Goal: Transaction & Acquisition: Purchase product/service

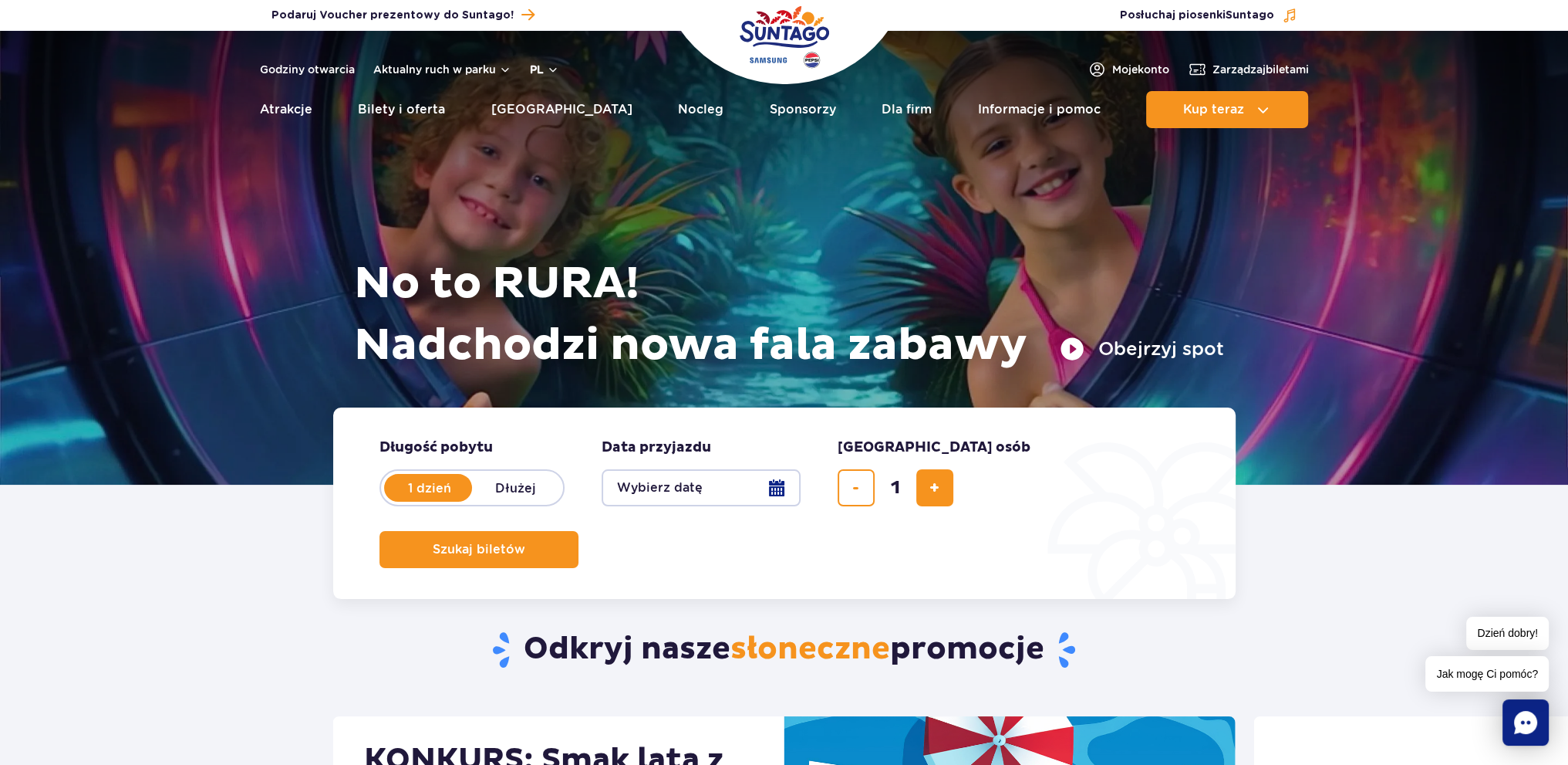
click at [541, 62] on button "pl" at bounding box center [544, 69] width 29 height 16
click at [555, 130] on button "EN" at bounding box center [553, 134] width 44 height 16
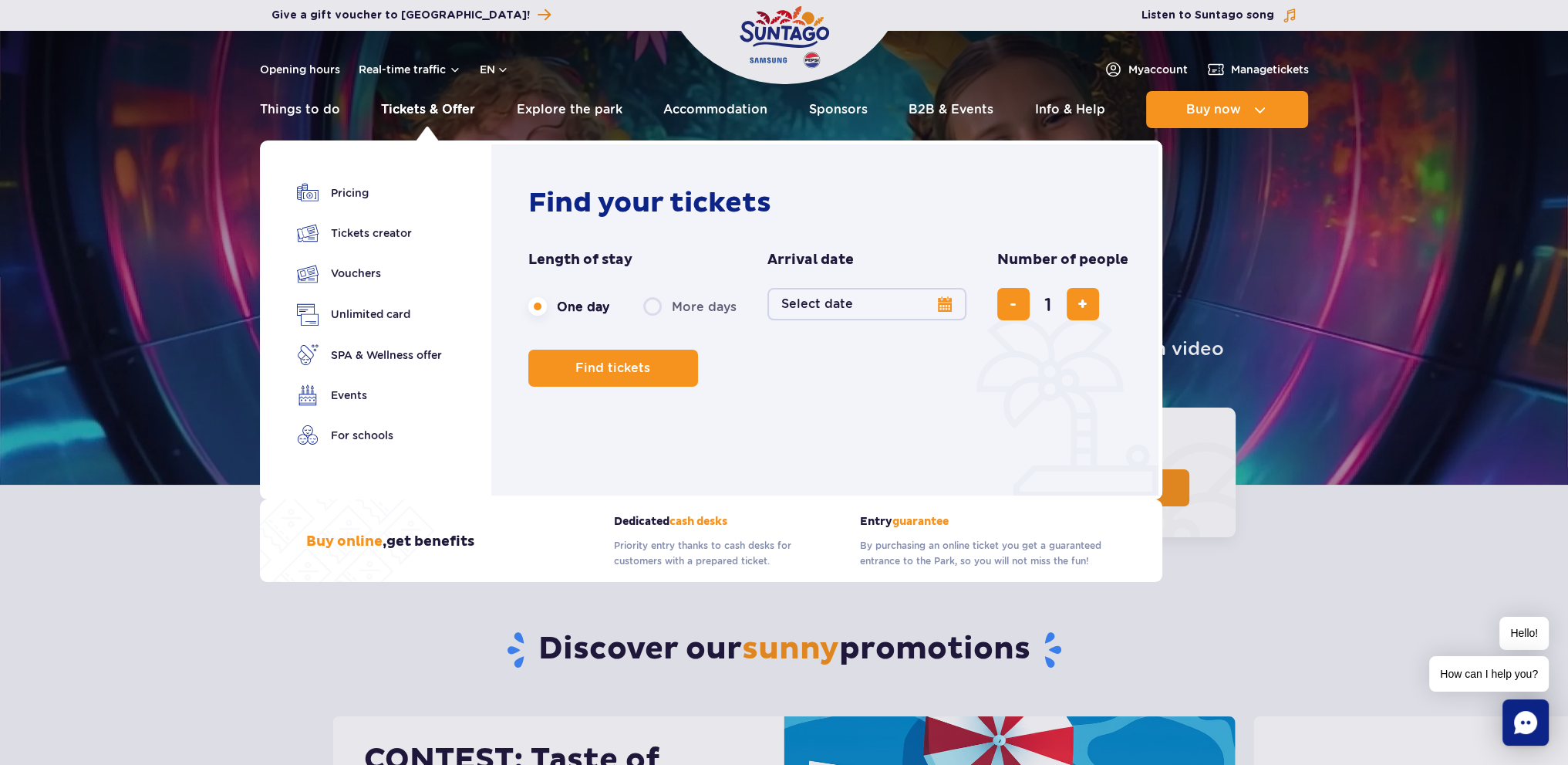
click at [411, 99] on link "Tickets & Offer" at bounding box center [427, 110] width 94 height 37
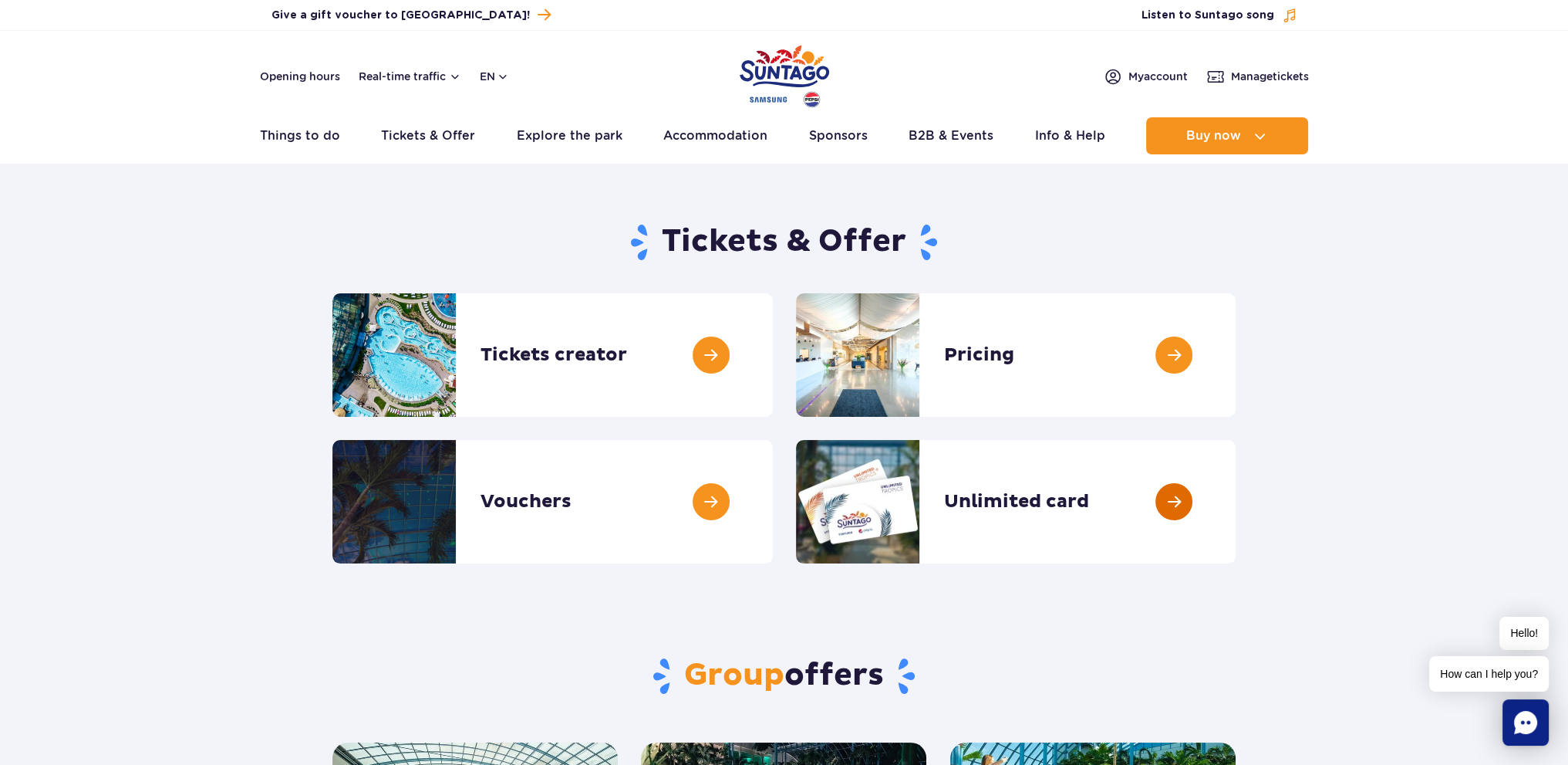
click at [1235, 504] on link at bounding box center [1235, 501] width 0 height 123
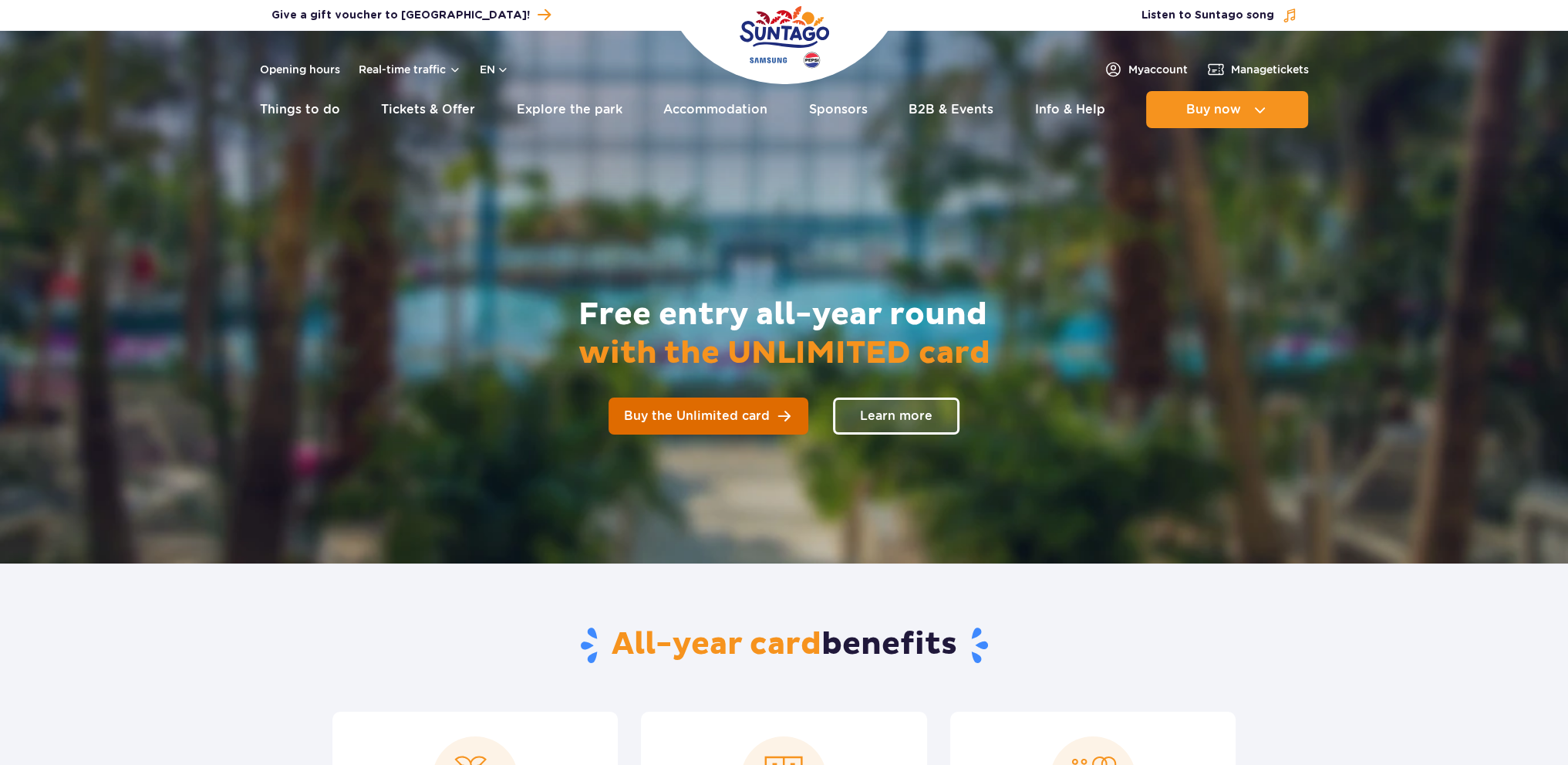
click at [722, 420] on span "Buy the Unlimited card" at bounding box center [697, 415] width 146 height 13
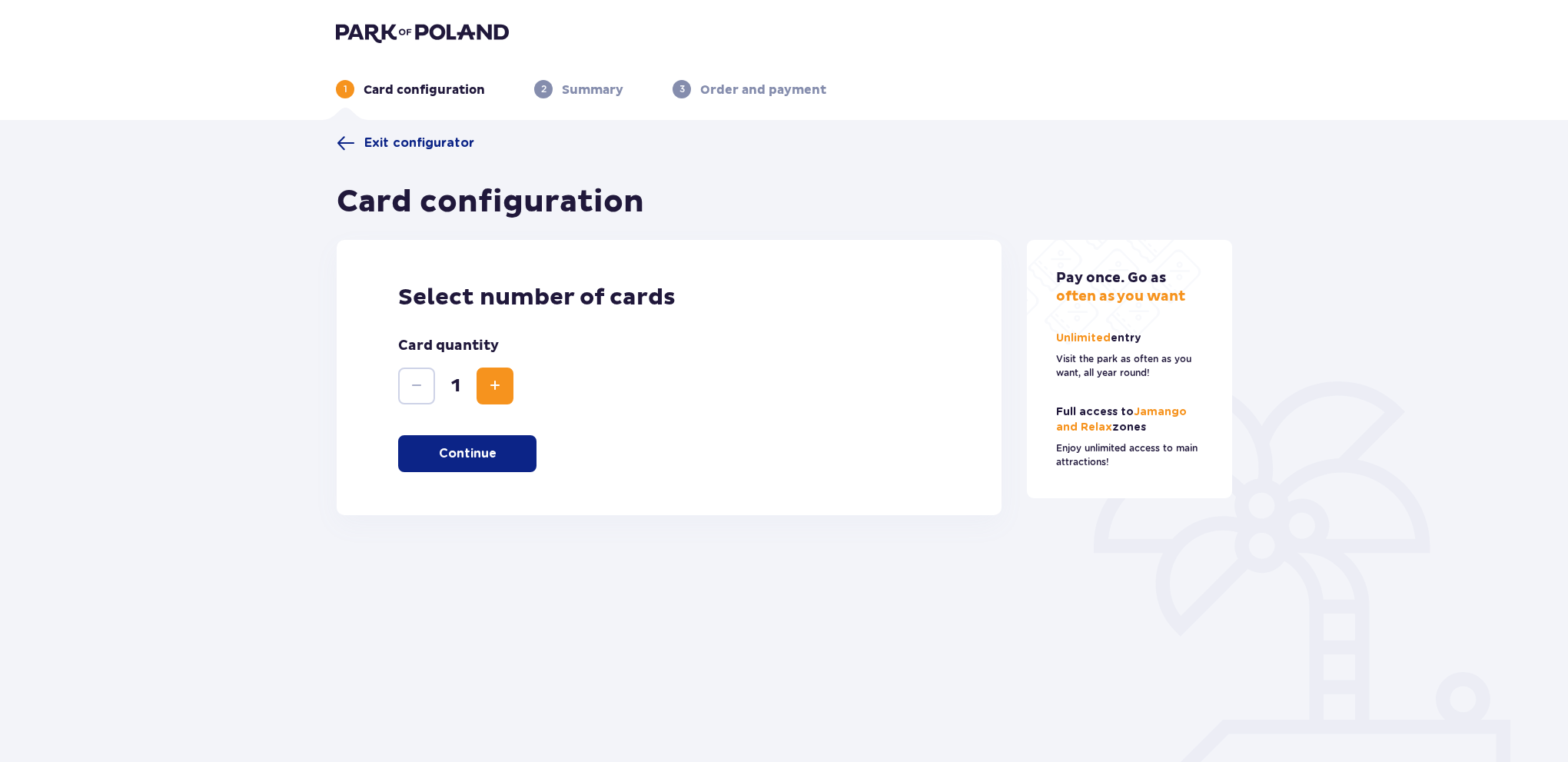
click at [493, 381] on span "Increase" at bounding box center [495, 385] width 18 height 18
click at [456, 446] on p "Continue" at bounding box center [468, 453] width 58 height 16
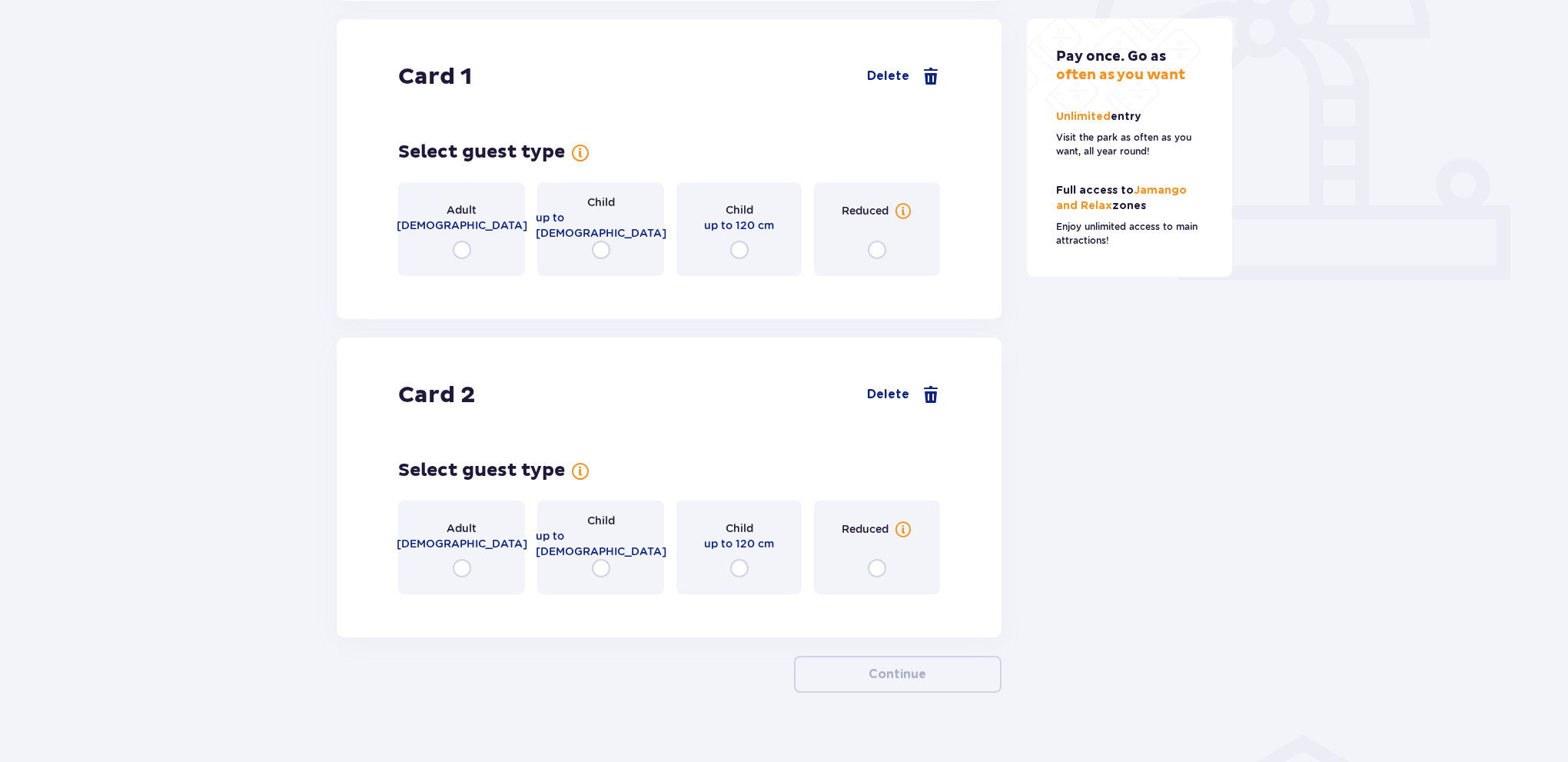
scroll to position [515, 0]
click at [464, 253] on input "radio" at bounding box center [461, 249] width 18 height 18
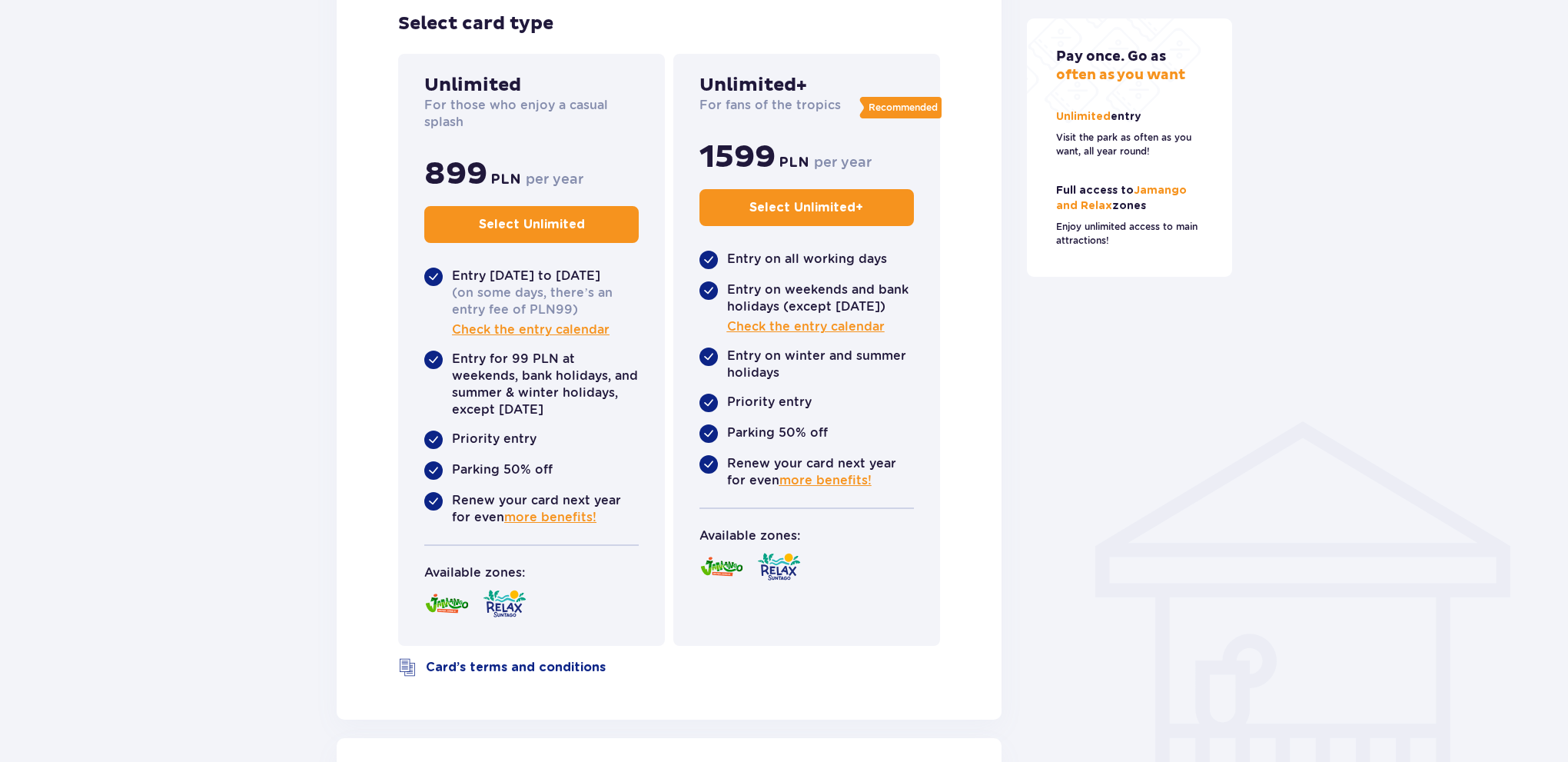
scroll to position [821, 0]
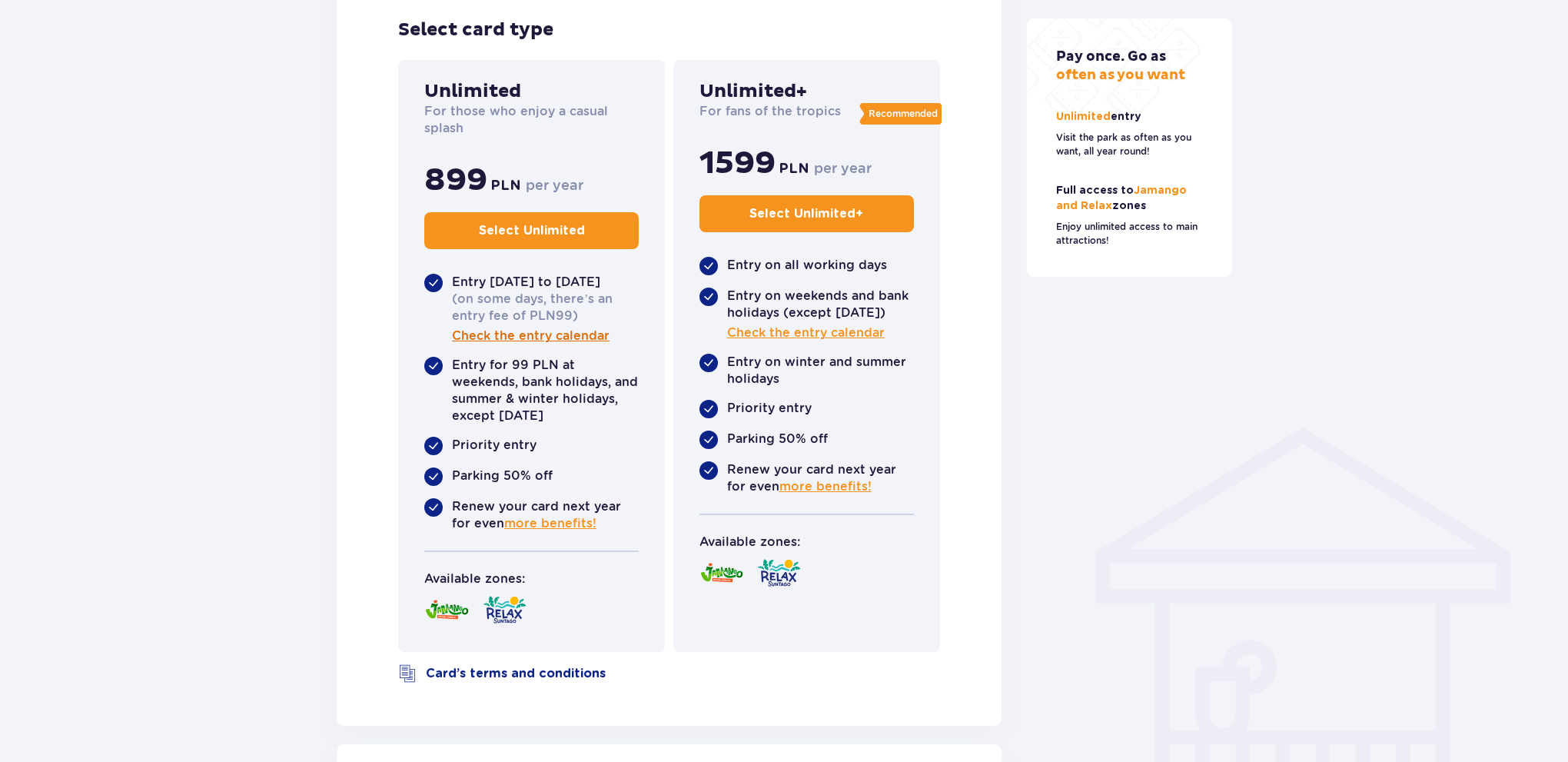
click at [527, 334] on span "Check the entry calendar" at bounding box center [531, 335] width 158 height 16
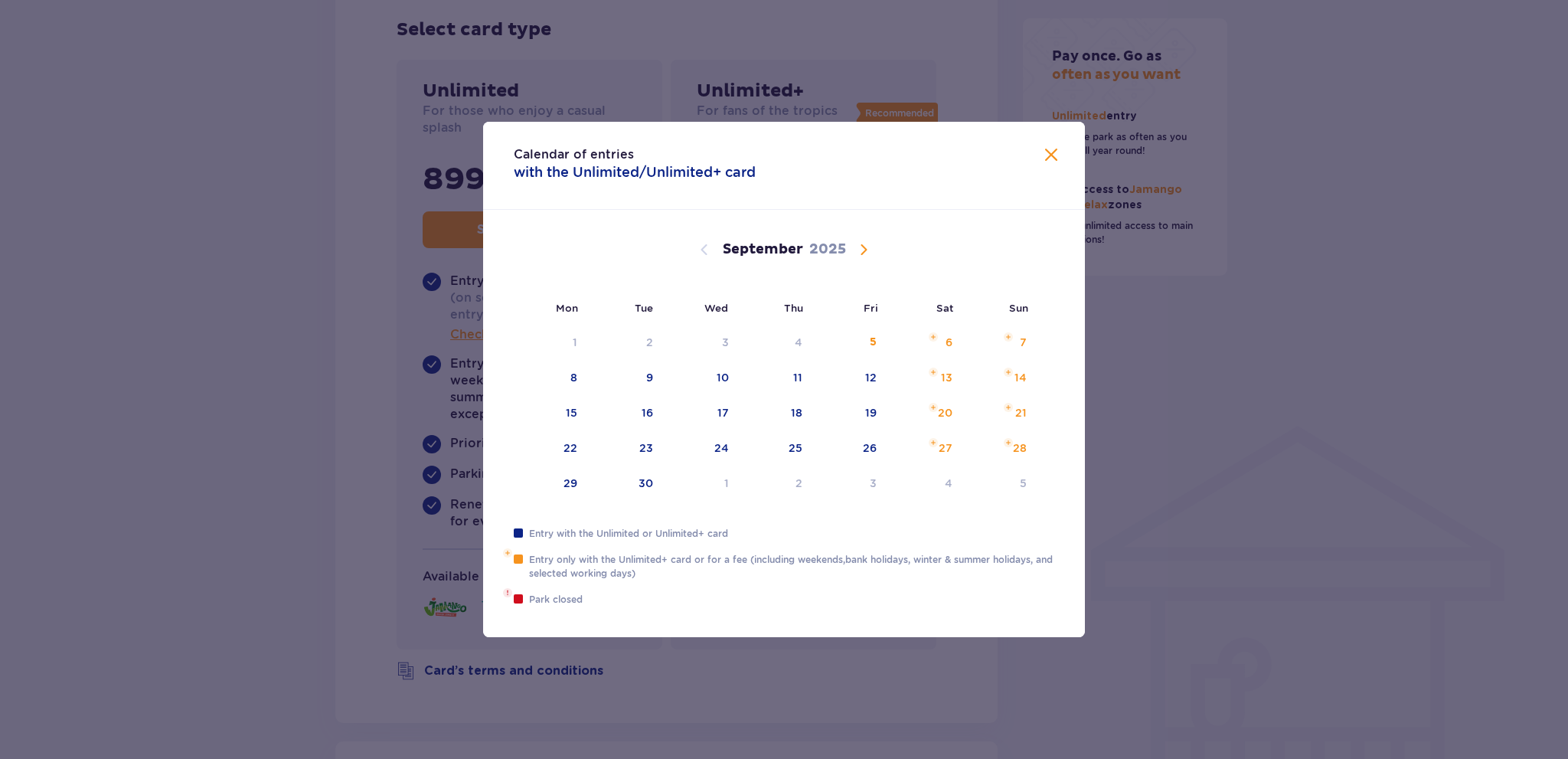
click at [1052, 149] on span at bounding box center [1051, 155] width 18 height 18
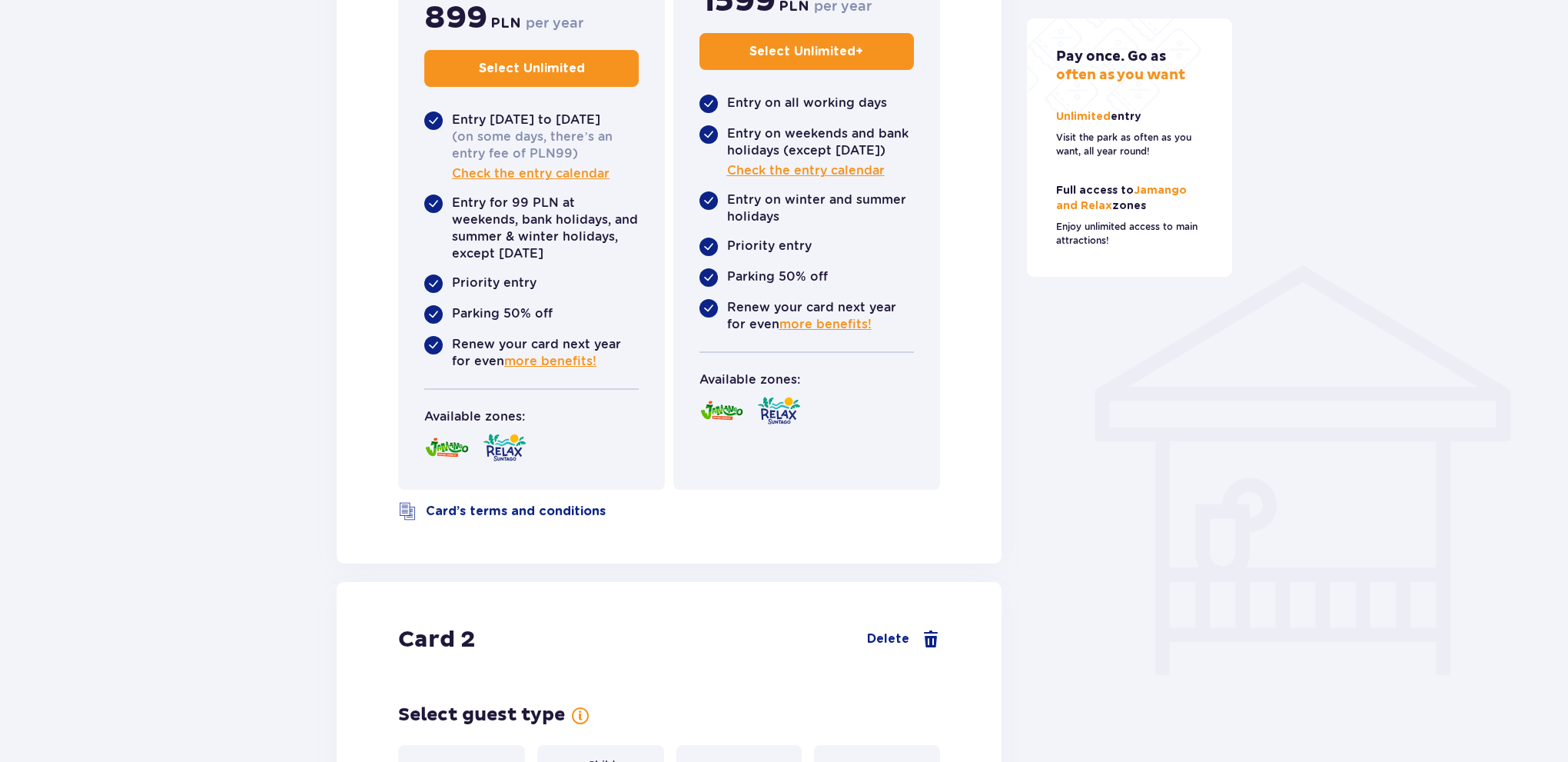
scroll to position [986, 0]
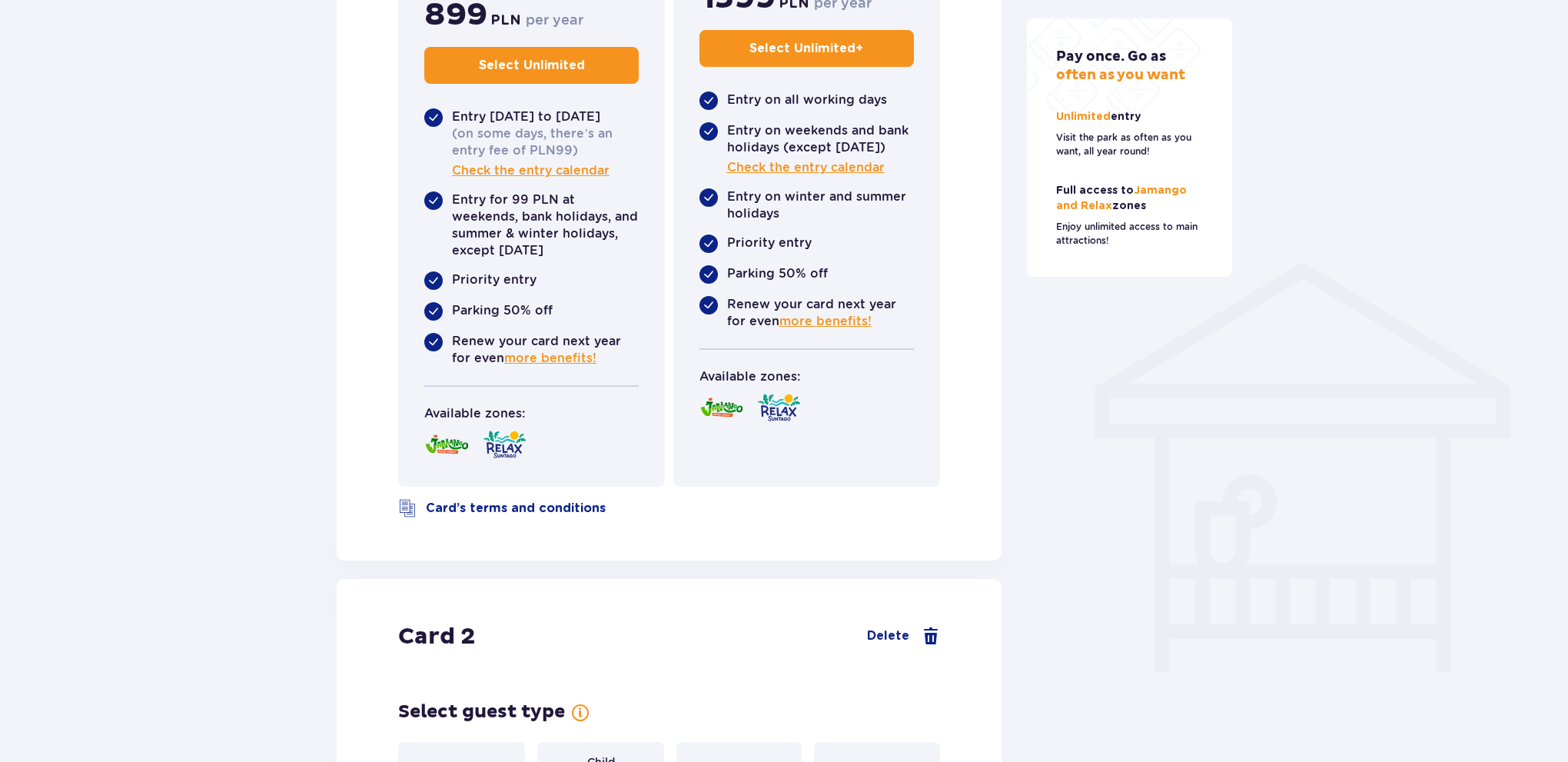
drag, startPoint x: 283, startPoint y: 274, endPoint x: 301, endPoint y: 296, distance: 28.4
click at [874, 176] on span "Check the entry calendar" at bounding box center [806, 167] width 158 height 16
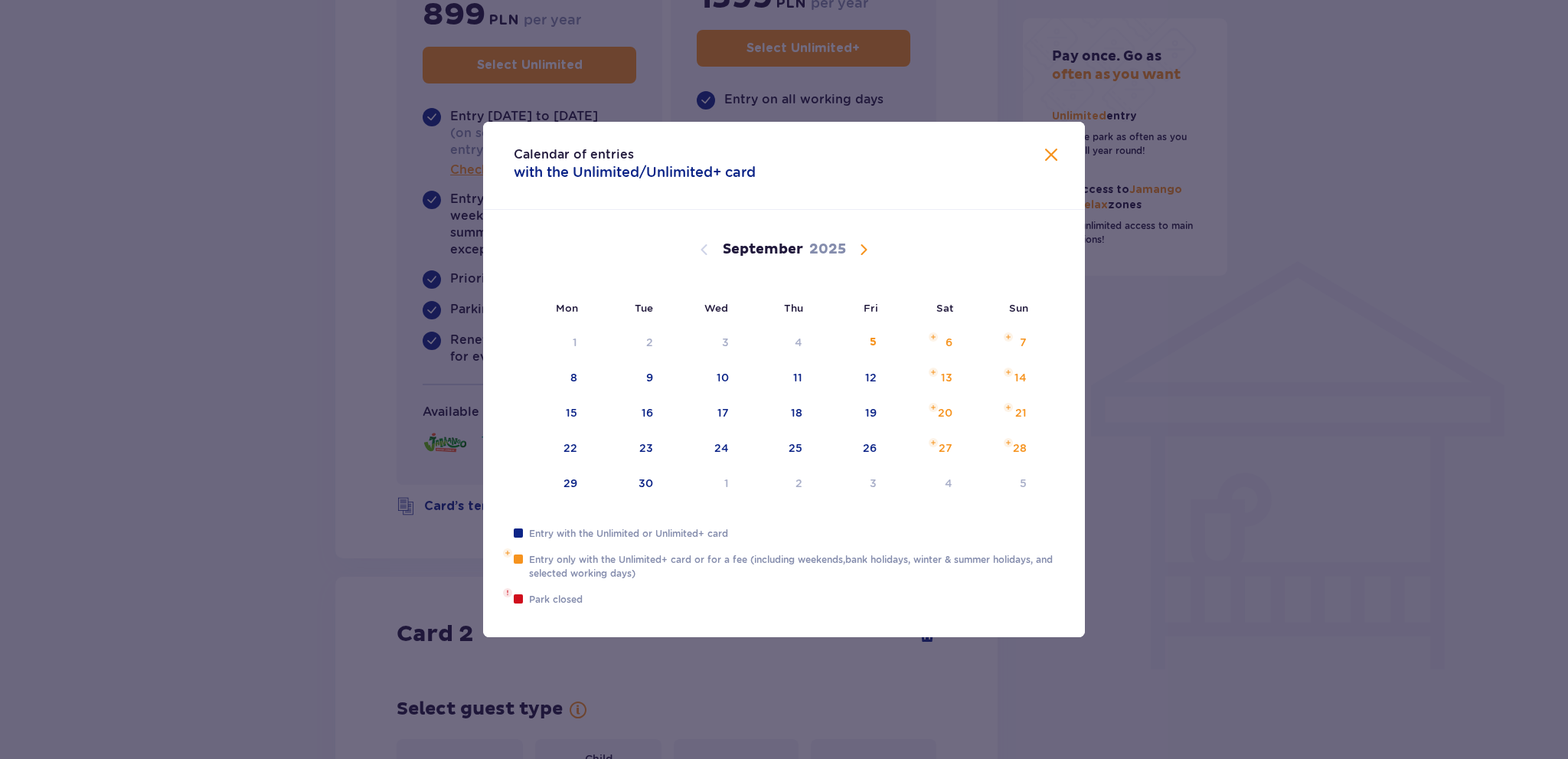
click at [858, 251] on span "Calendar" at bounding box center [864, 249] width 18 height 18
click at [859, 251] on span "Calendar" at bounding box center [864, 249] width 18 height 18
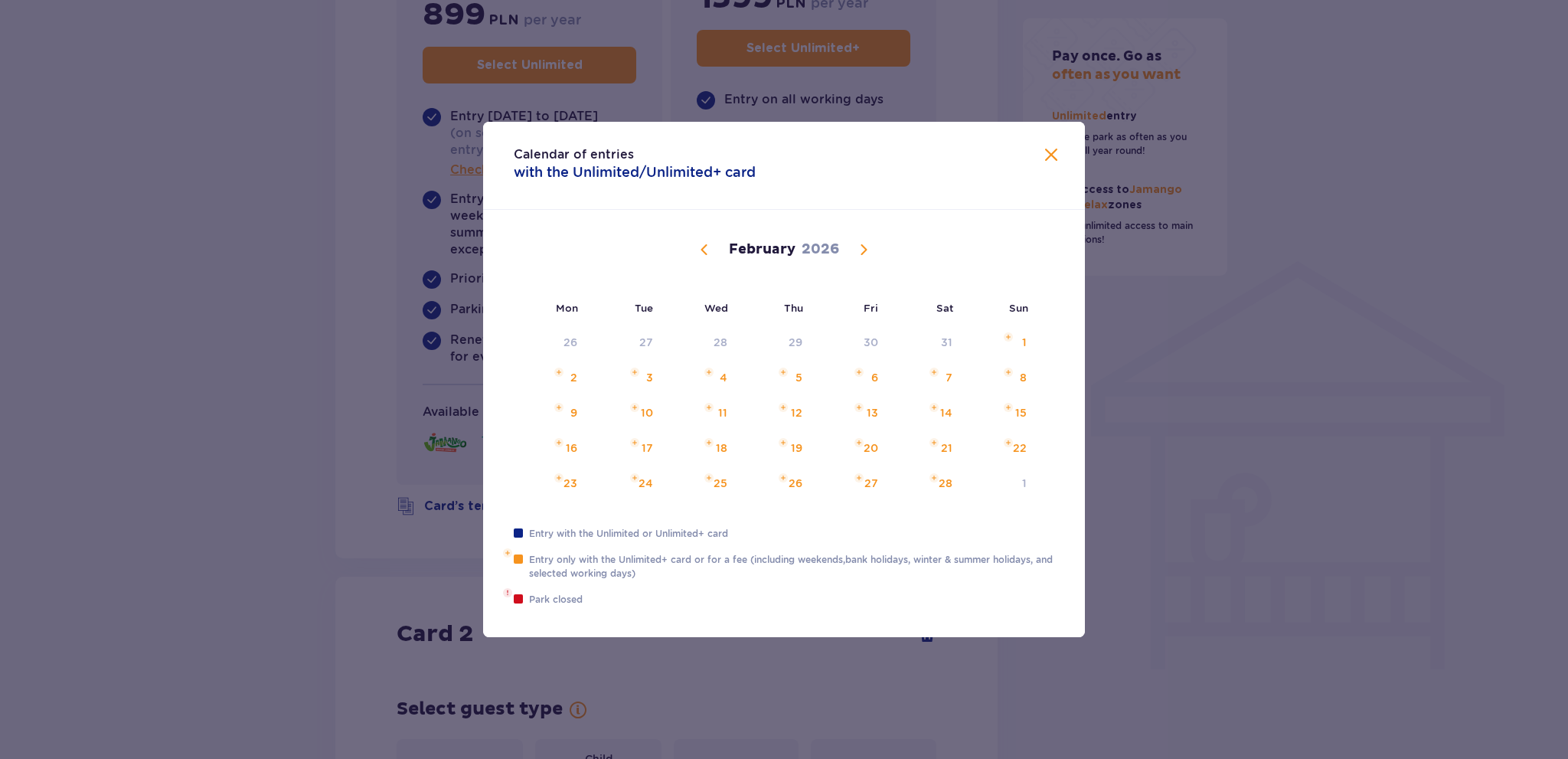
click at [859, 251] on span "Calendar" at bounding box center [864, 249] width 18 height 18
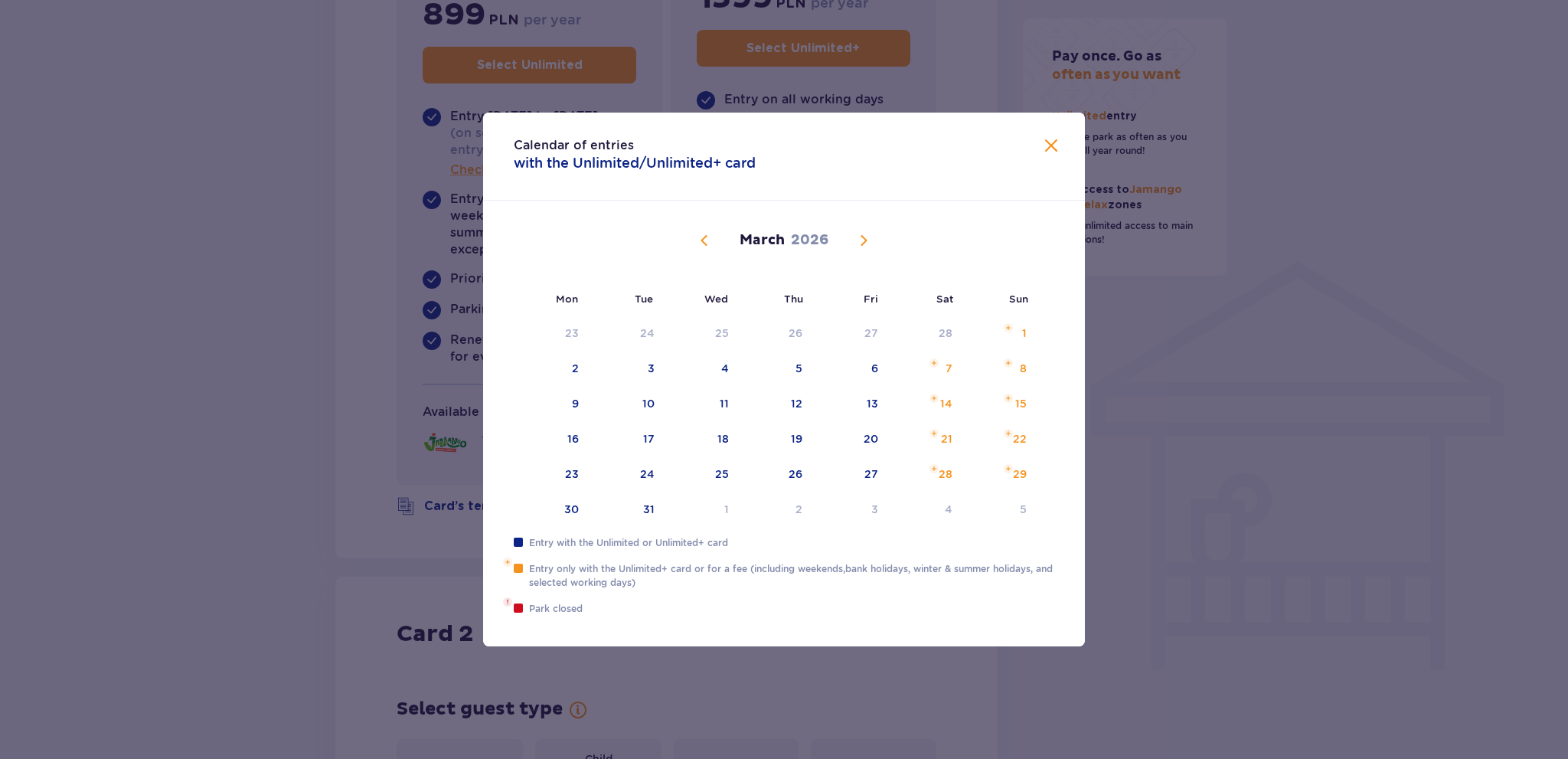
click at [859, 251] on div "[DATE]" at bounding box center [784, 258] width 507 height 115
drag, startPoint x: 691, startPoint y: 235, endPoint x: 699, endPoint y: 233, distance: 8.2
click at [692, 235] on div "[DATE]" at bounding box center [784, 240] width 507 height 18
click at [700, 233] on span "Calendar" at bounding box center [704, 240] width 18 height 18
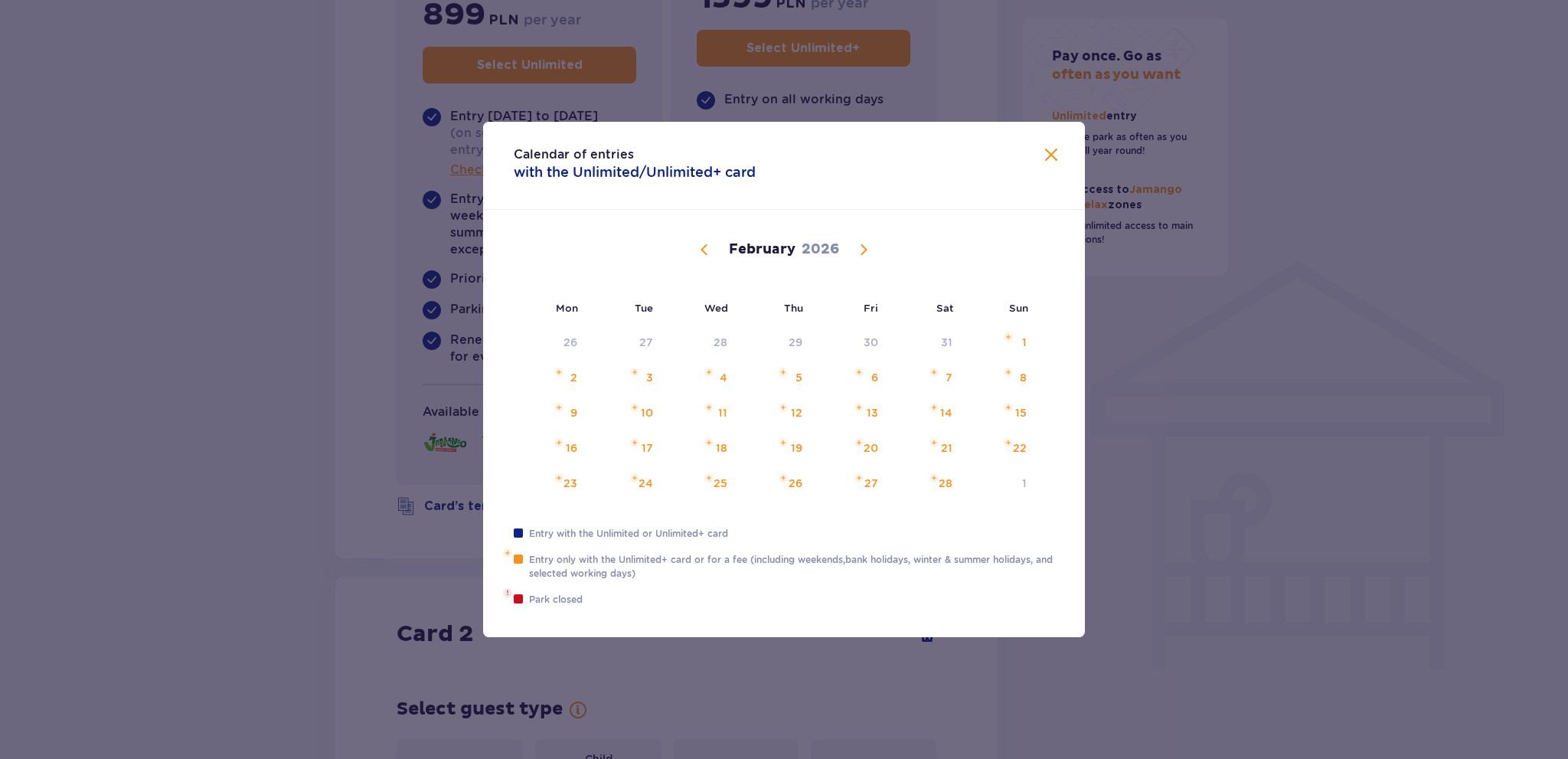
click at [869, 242] on span "Calendar" at bounding box center [864, 249] width 18 height 18
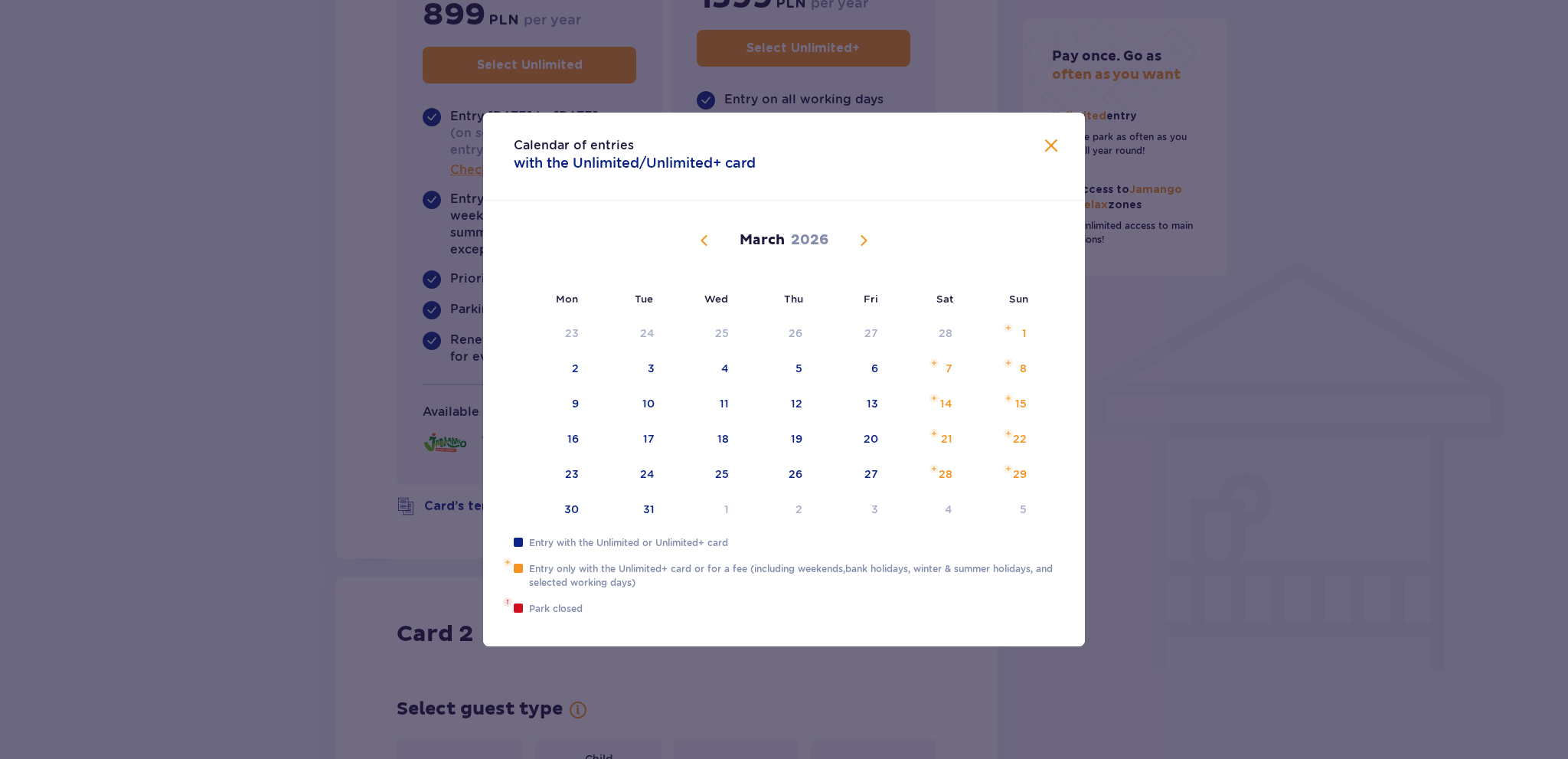
click at [869, 242] on span "Calendar" at bounding box center [864, 240] width 18 height 18
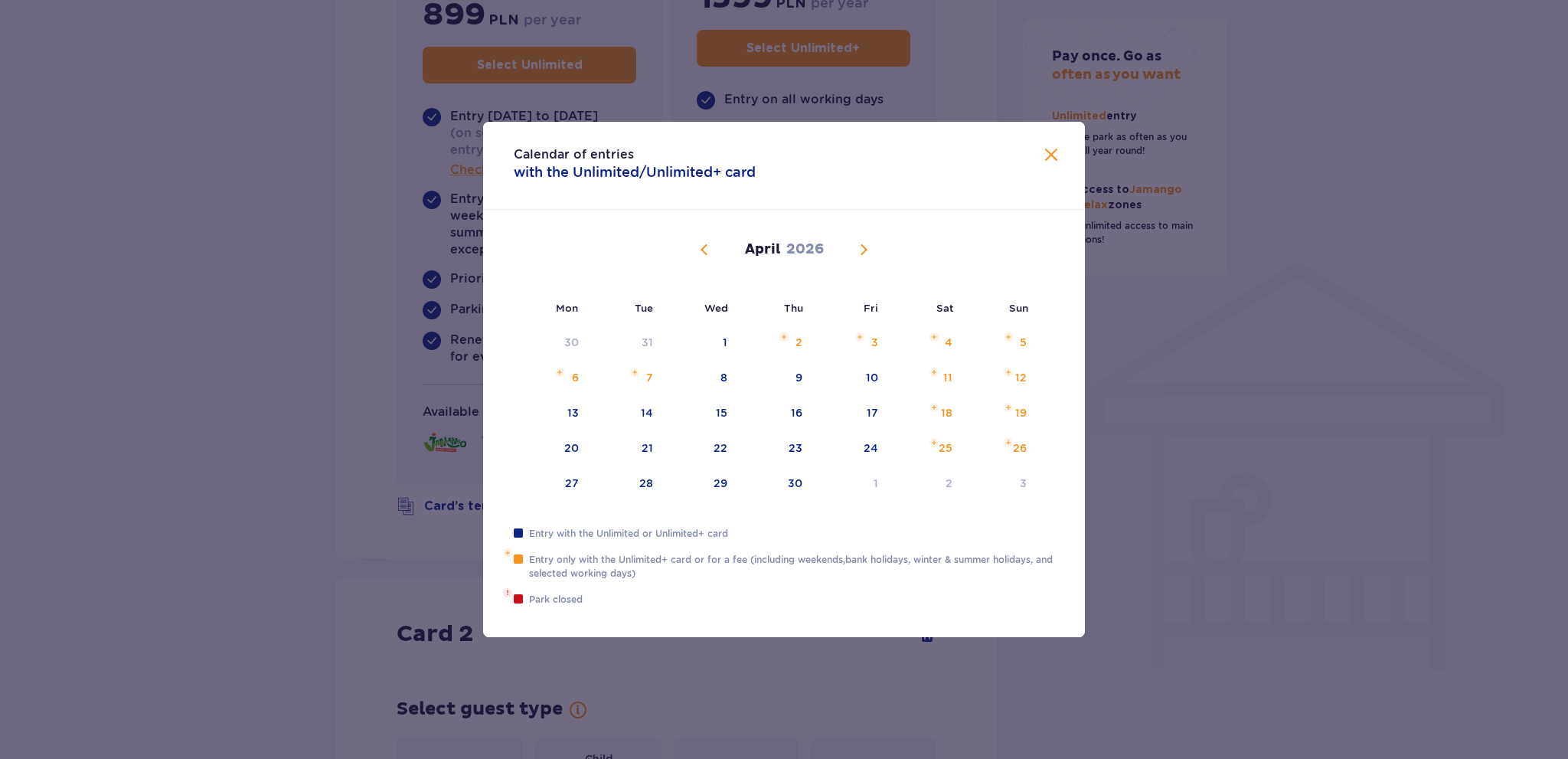
click at [869, 242] on span "Calendar" at bounding box center [864, 249] width 18 height 18
click at [1050, 152] on span at bounding box center [1051, 155] width 18 height 18
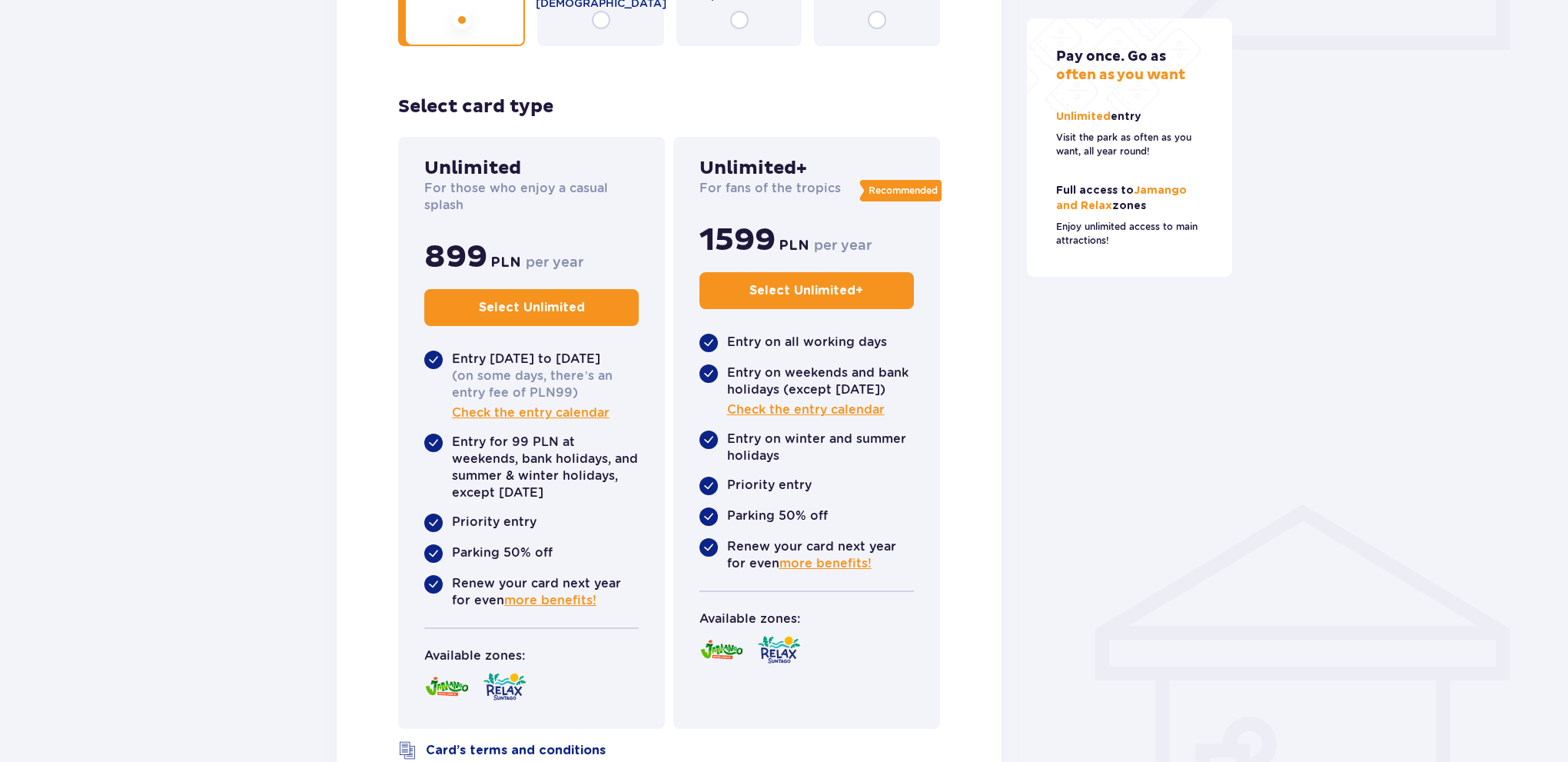
scroll to position [661, 0]
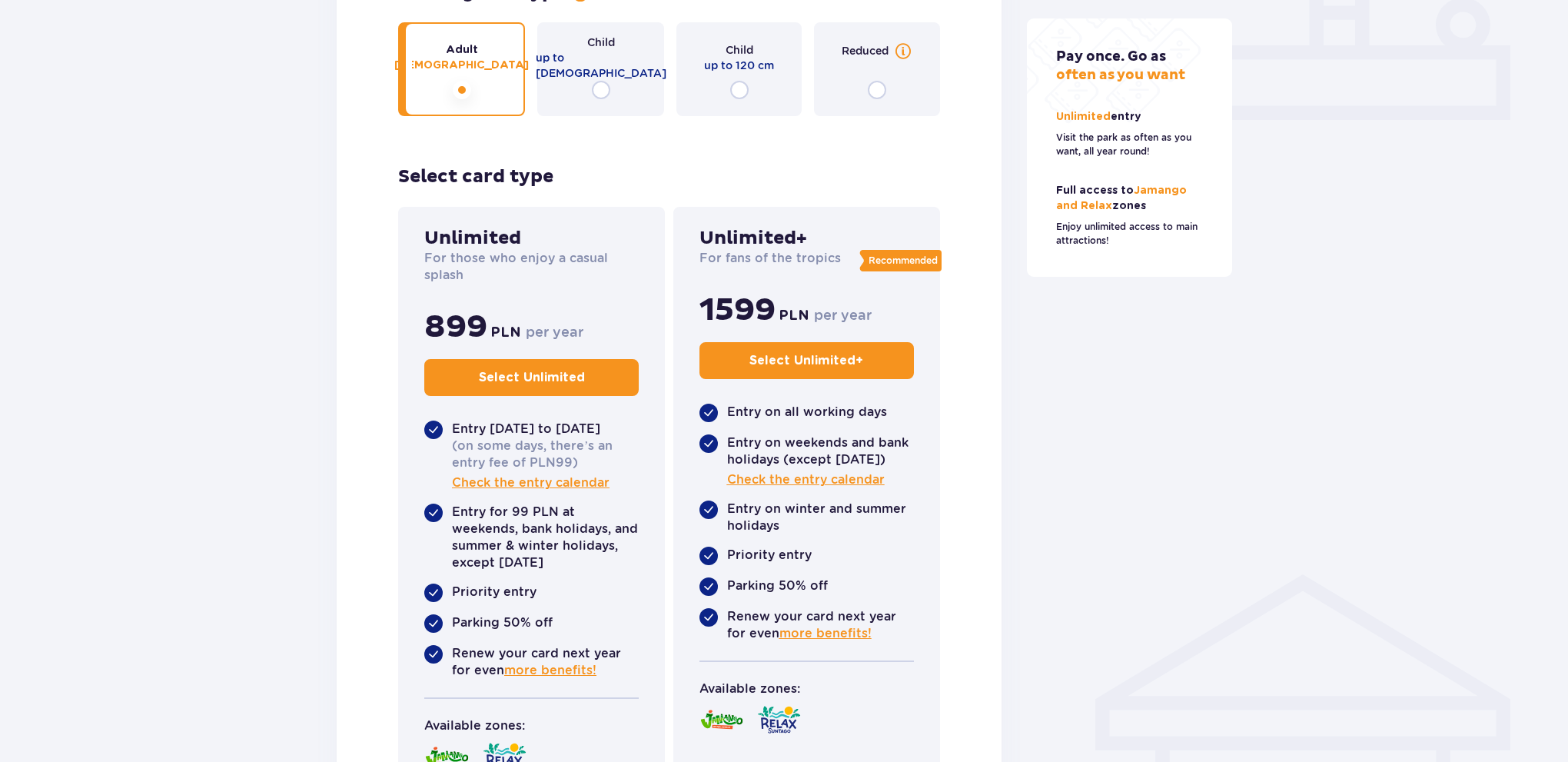
drag, startPoint x: 268, startPoint y: 166, endPoint x: 307, endPoint y: 215, distance: 62.6
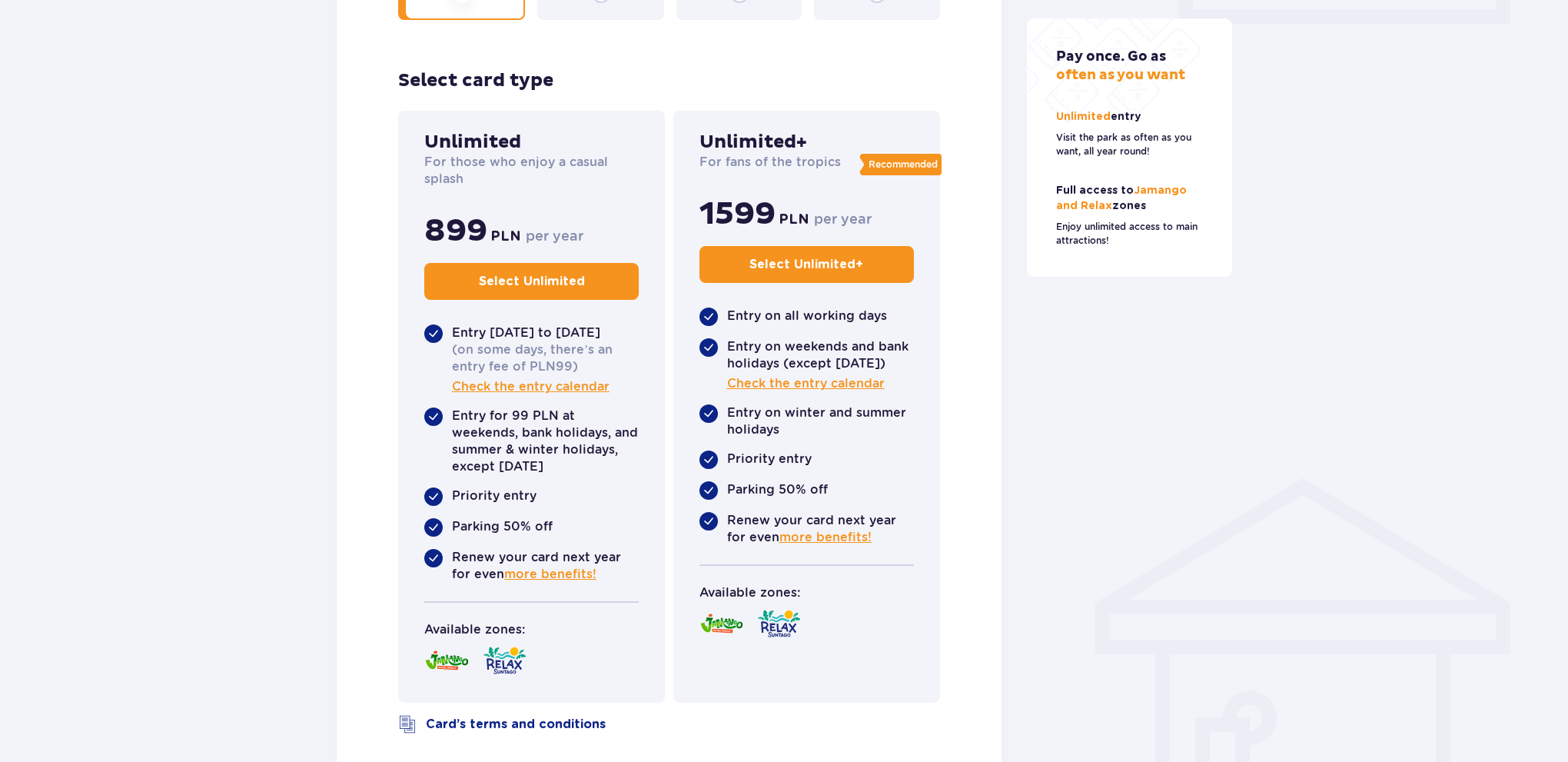
drag, startPoint x: 225, startPoint y: 248, endPoint x: 387, endPoint y: 298, distance: 169.5
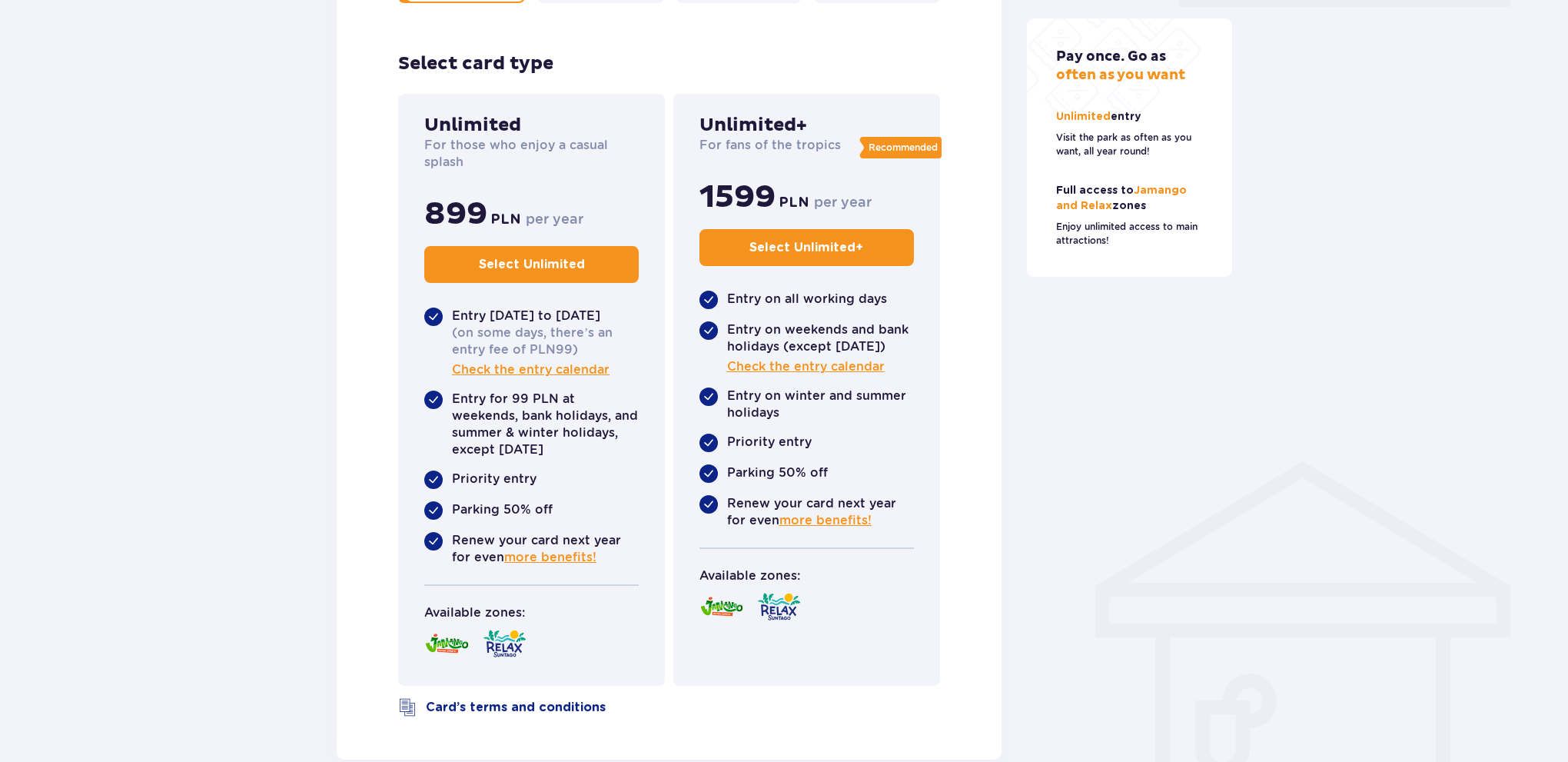
click at [489, 276] on button "Select Unlimited" at bounding box center [531, 264] width 214 height 37
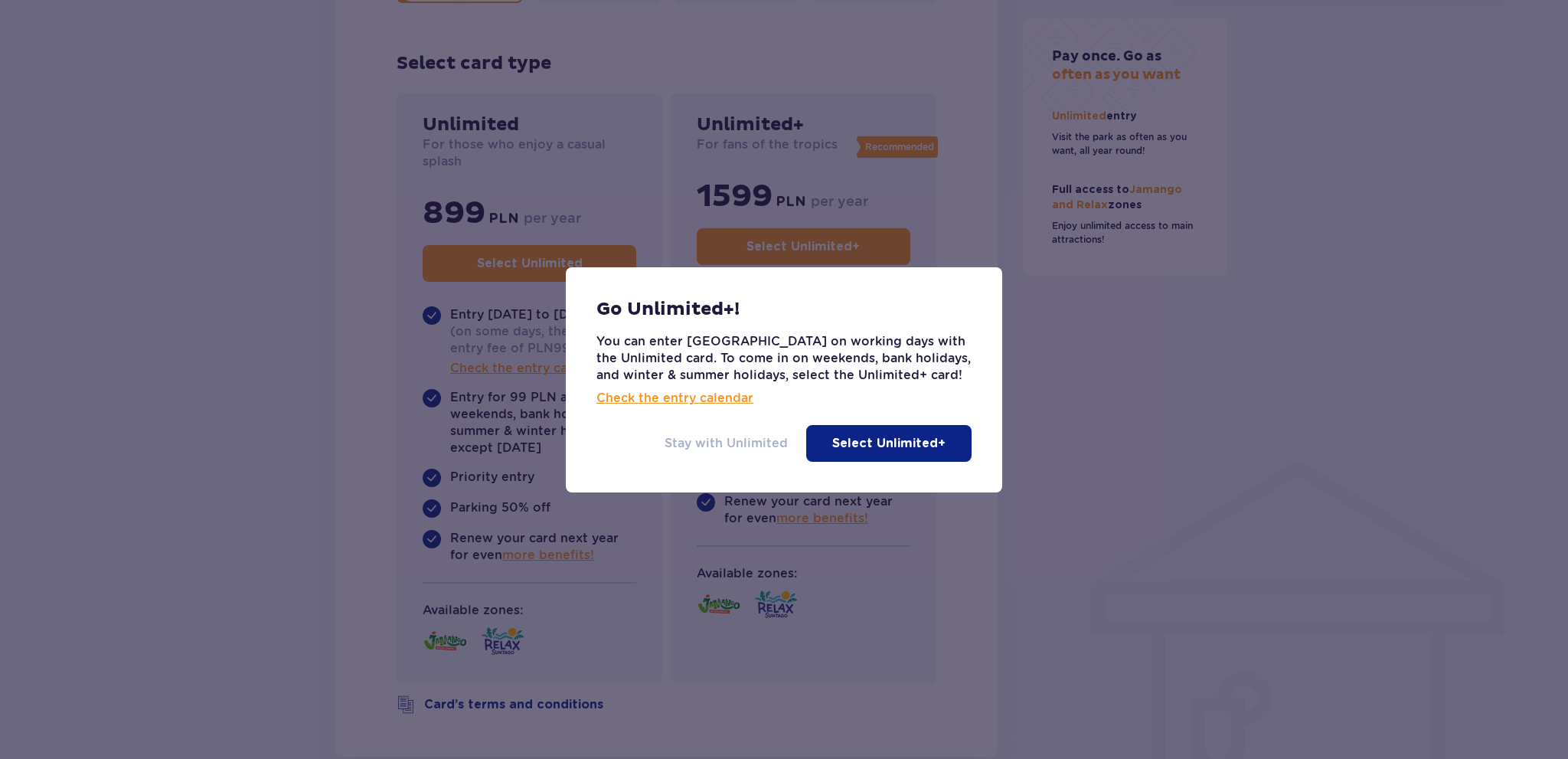
click at [747, 437] on p "Stay with Unlimited" at bounding box center [727, 443] width 124 height 16
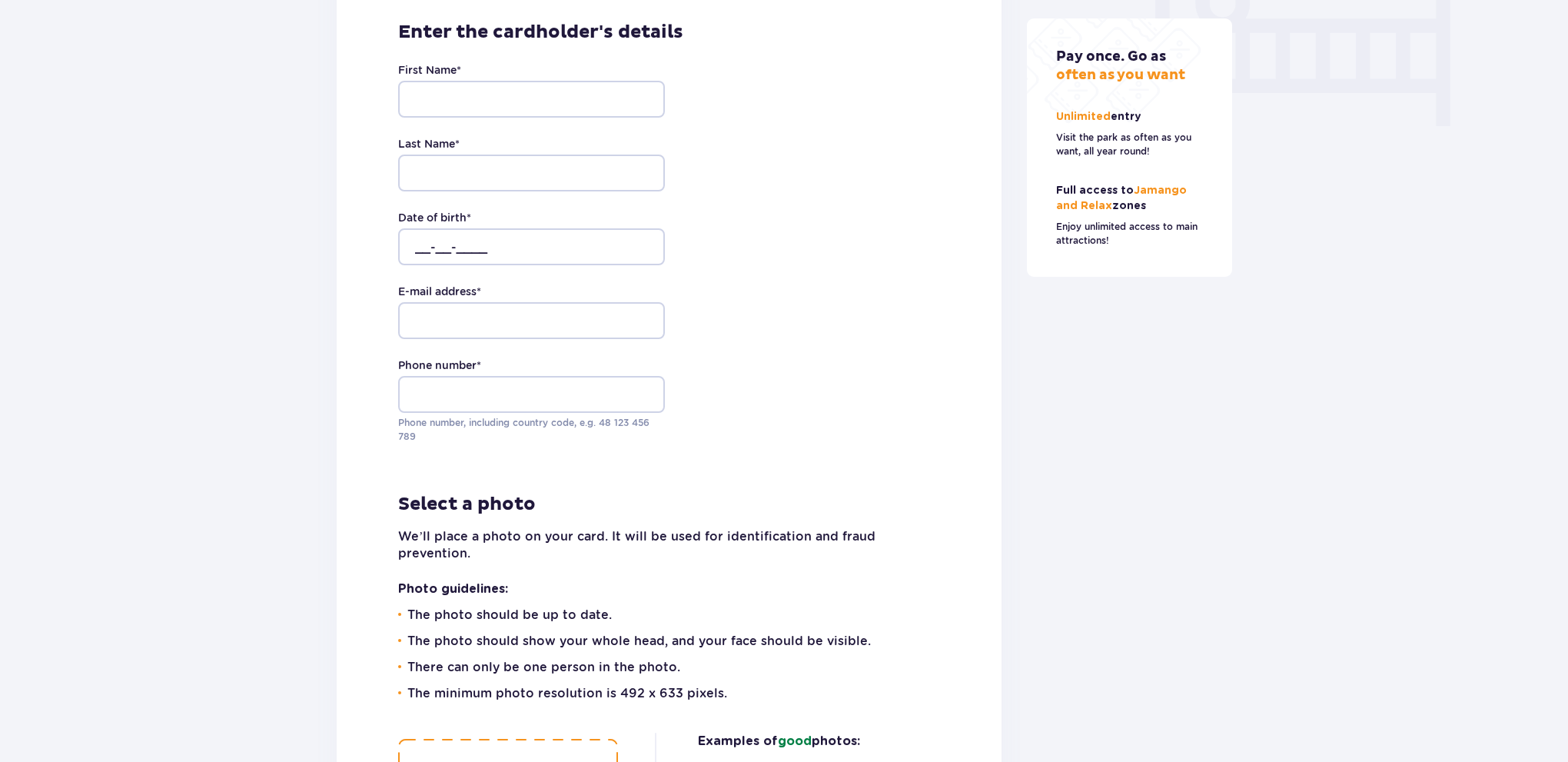
scroll to position [1533, 0]
click at [473, 97] on input "First Name *" at bounding box center [531, 98] width 266 height 37
type input "Orkhan"
type input "[PERSON_NAME]"
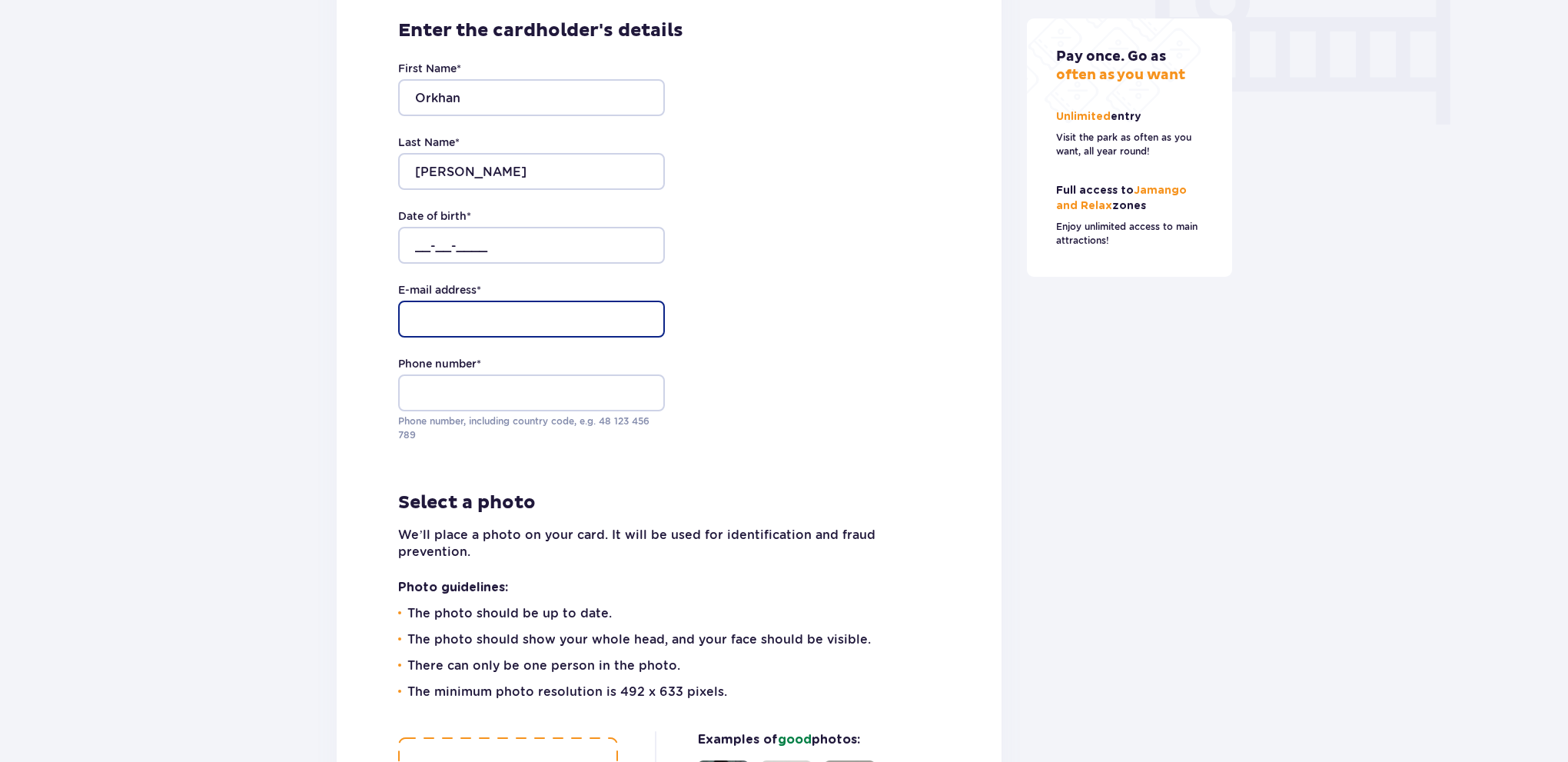
type input "[EMAIL_ADDRESS][DOMAIN_NAME]"
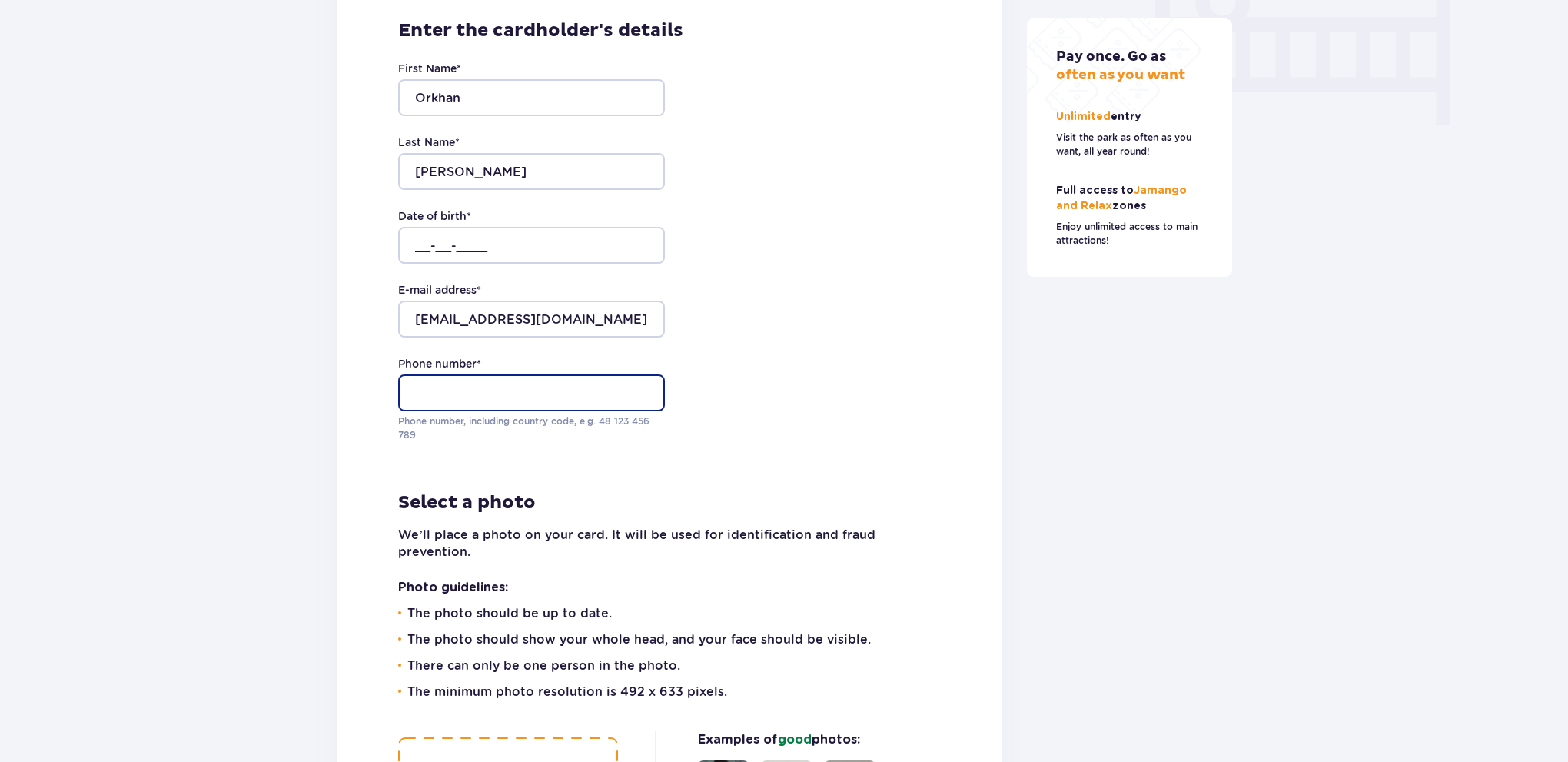
type input "571266517"
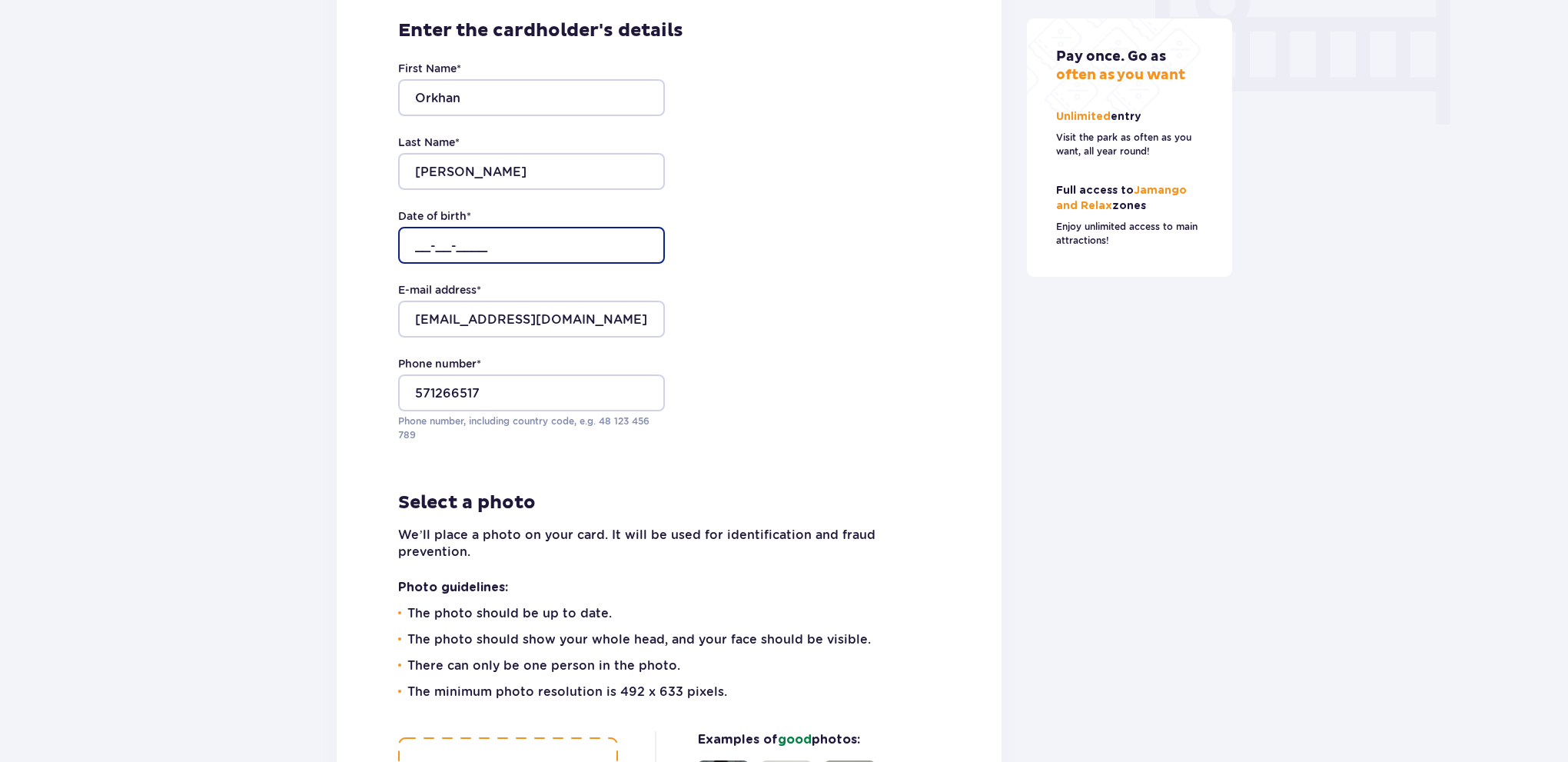
click at [430, 245] on input "__-__-____" at bounding box center [531, 245] width 266 height 37
type input "[DATE]"
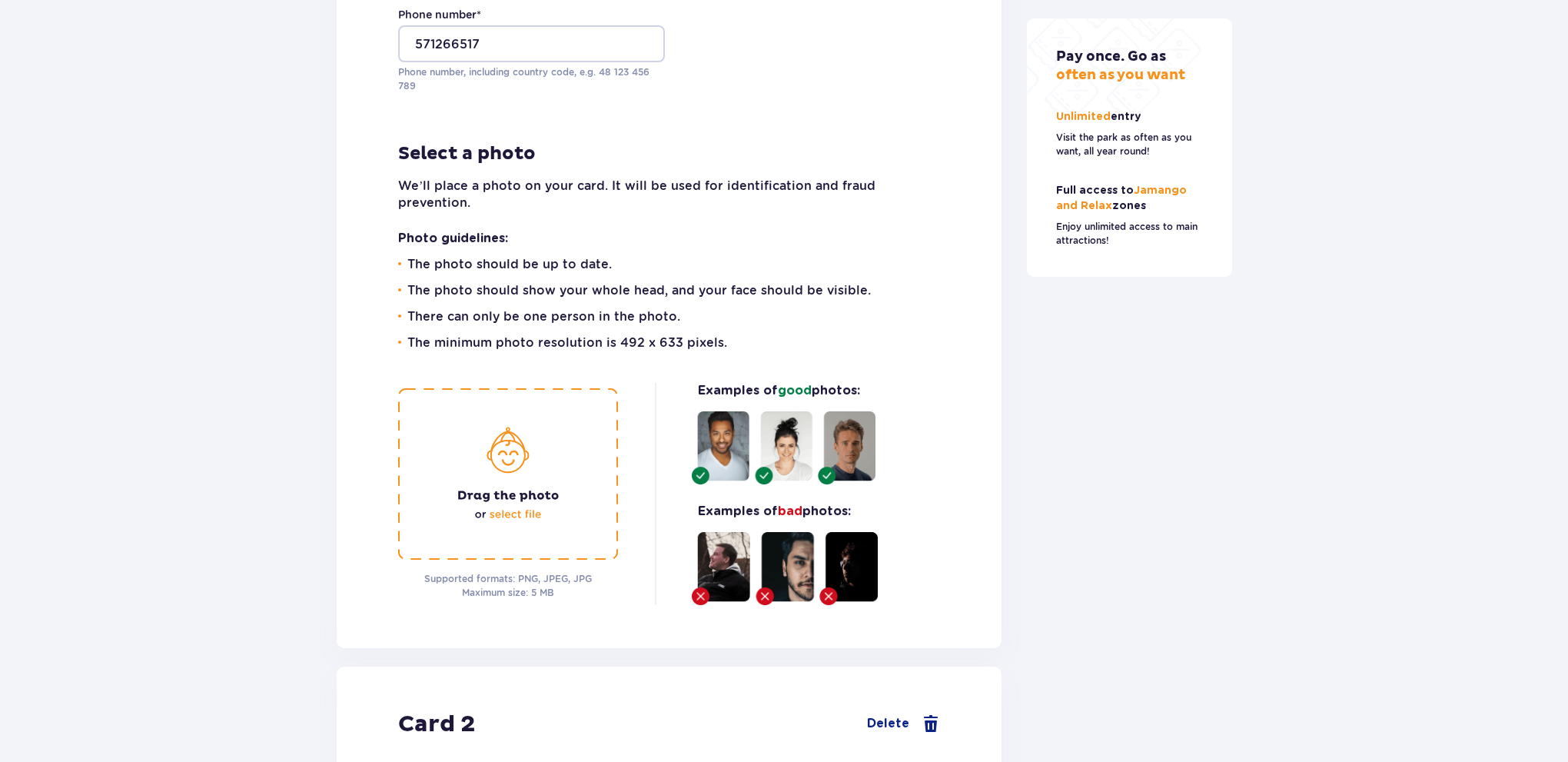
drag, startPoint x: 748, startPoint y: 311, endPoint x: 668, endPoint y: 369, distance: 98.8
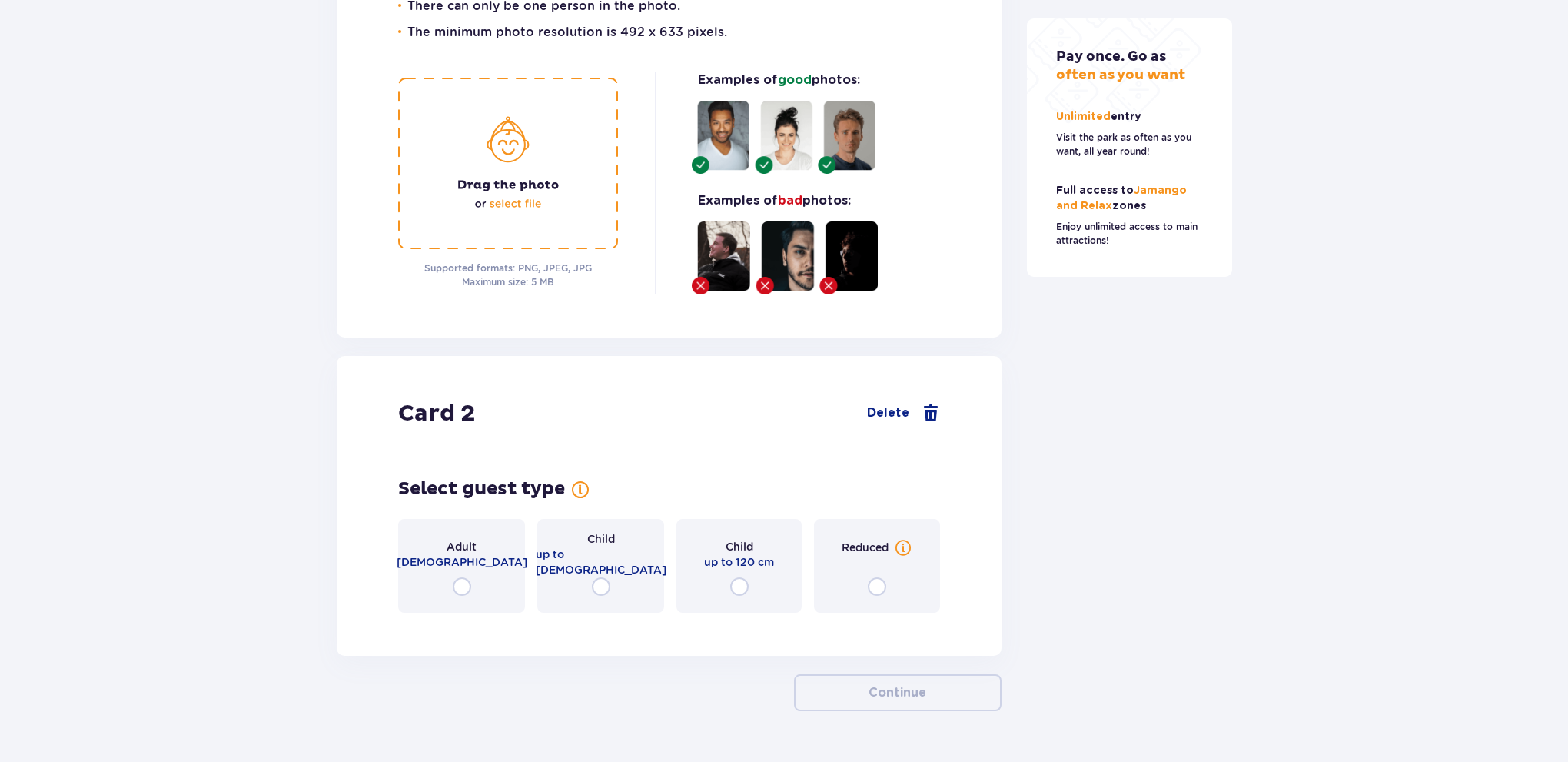
scroll to position [2216, 0]
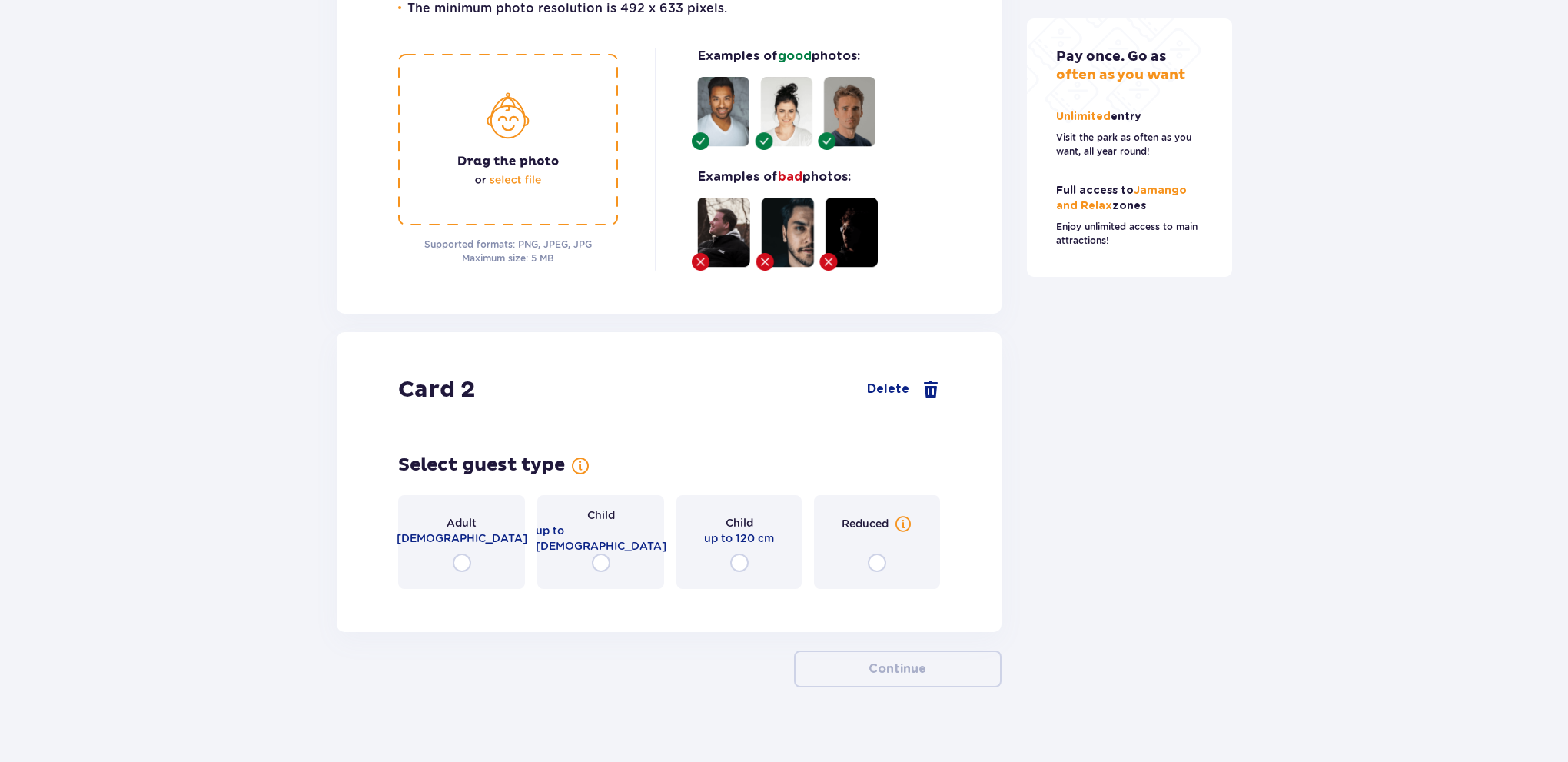
drag, startPoint x: 162, startPoint y: 326, endPoint x: 377, endPoint y: 448, distance: 247.2
click at [440, 531] on p "[DEMOGRAPHIC_DATA]" at bounding box center [462, 538] width 131 height 15
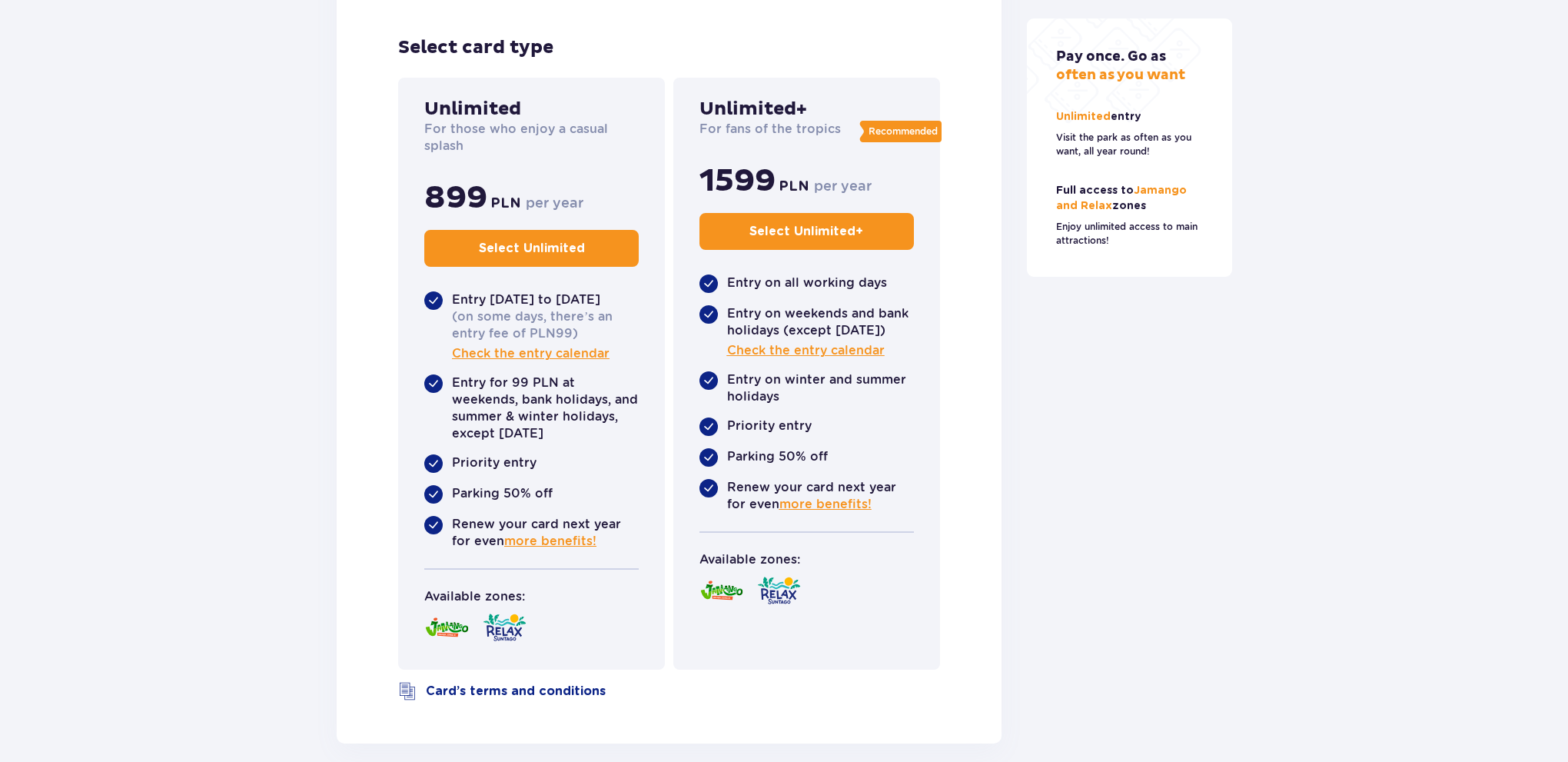
click at [530, 240] on p "Select Unlimited" at bounding box center [532, 248] width 107 height 16
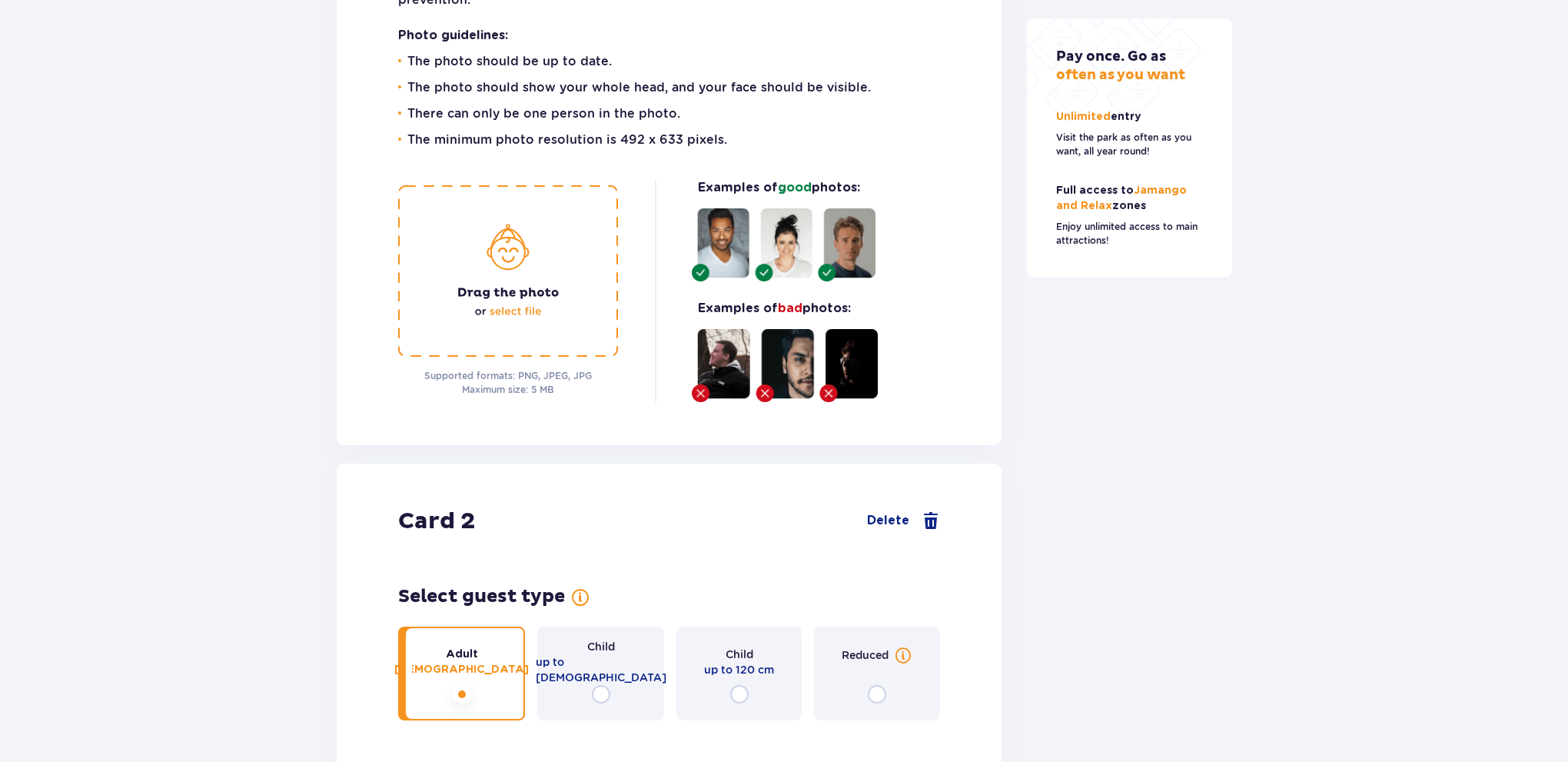
drag, startPoint x: 311, startPoint y: 300, endPoint x: 304, endPoint y: 146, distance: 154.2
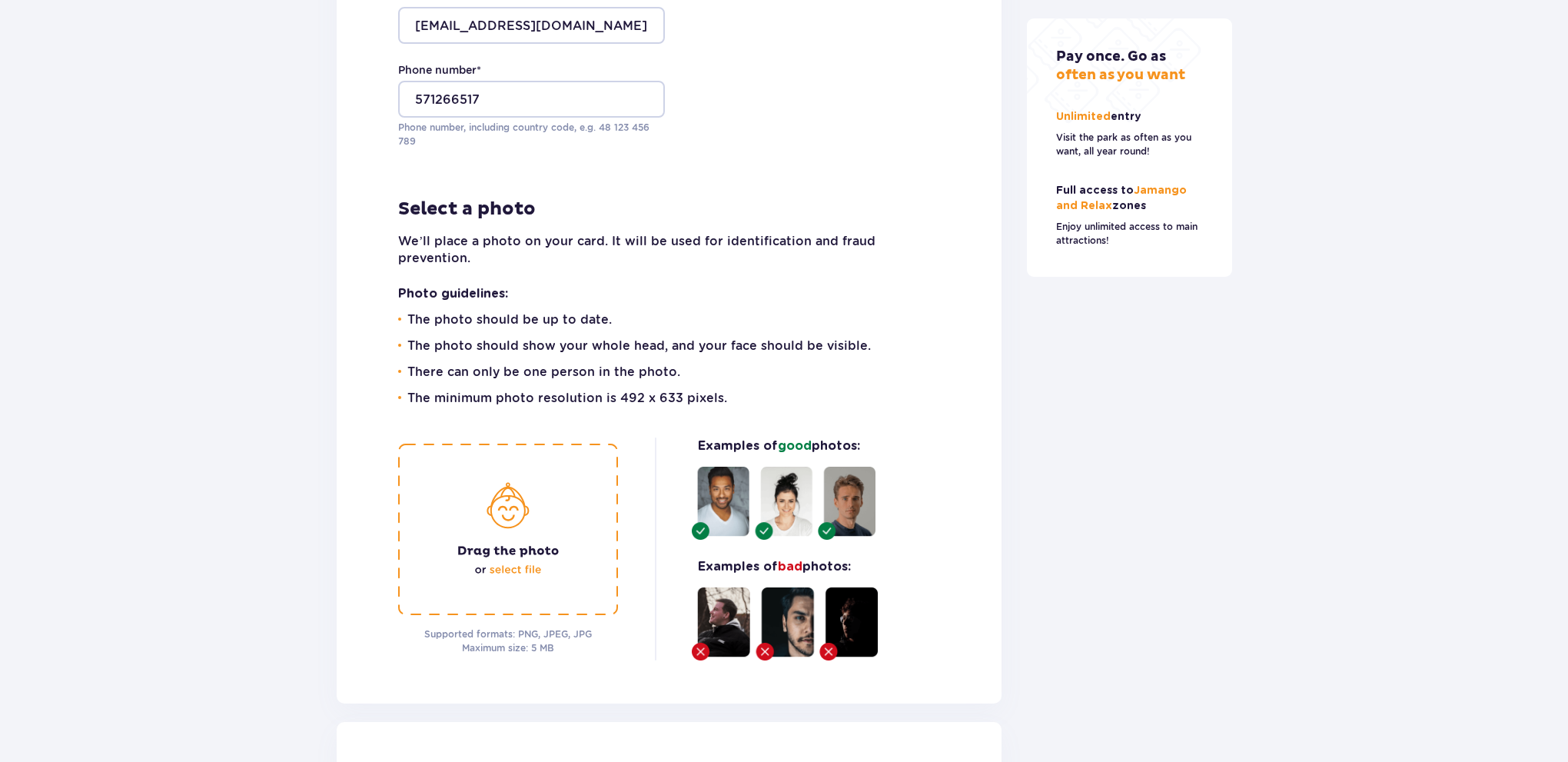
drag, startPoint x: 309, startPoint y: 279, endPoint x: 304, endPoint y: 192, distance: 87.1
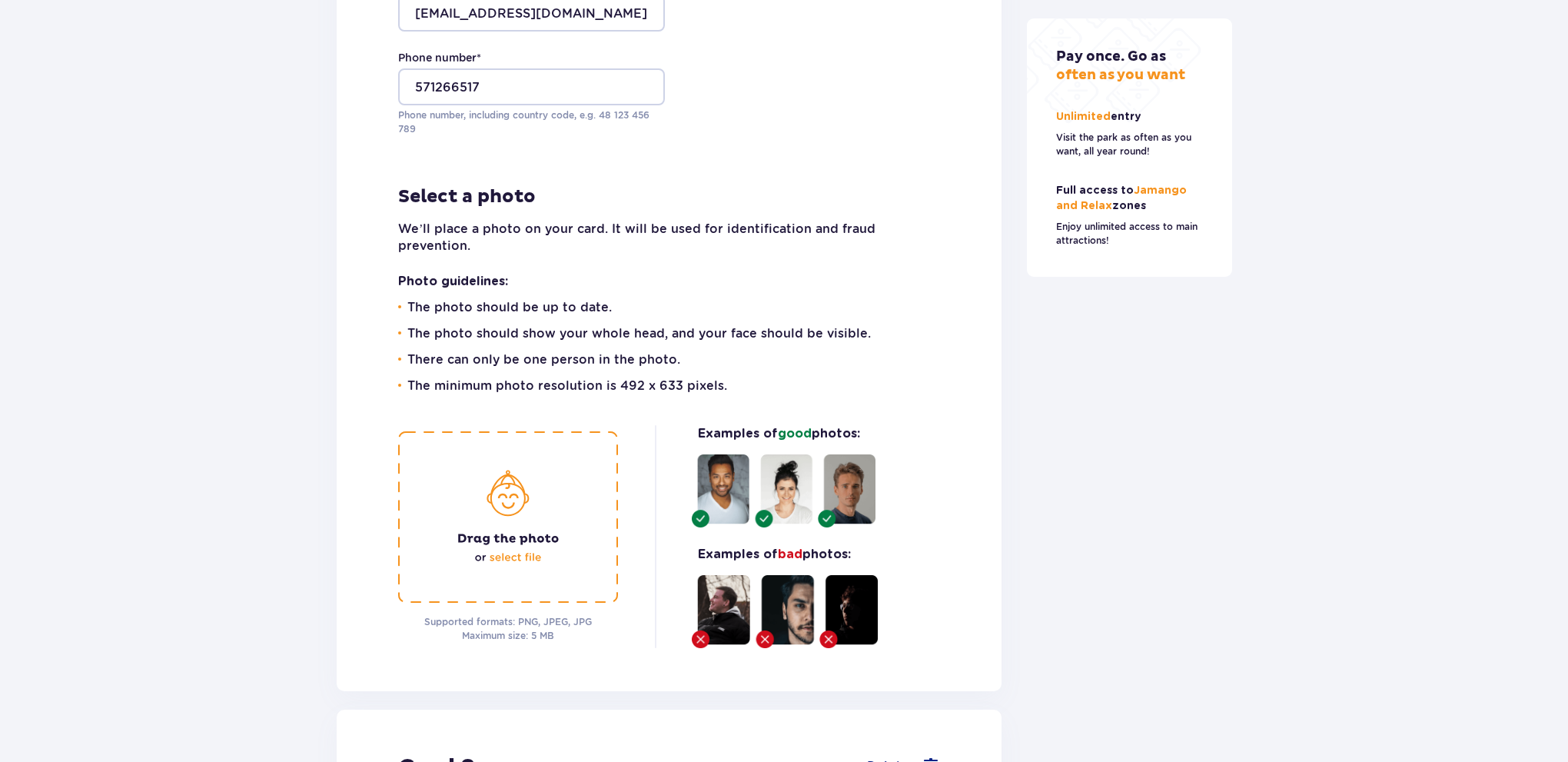
drag, startPoint x: 267, startPoint y: 345, endPoint x: 264, endPoint y: 371, distance: 26.2
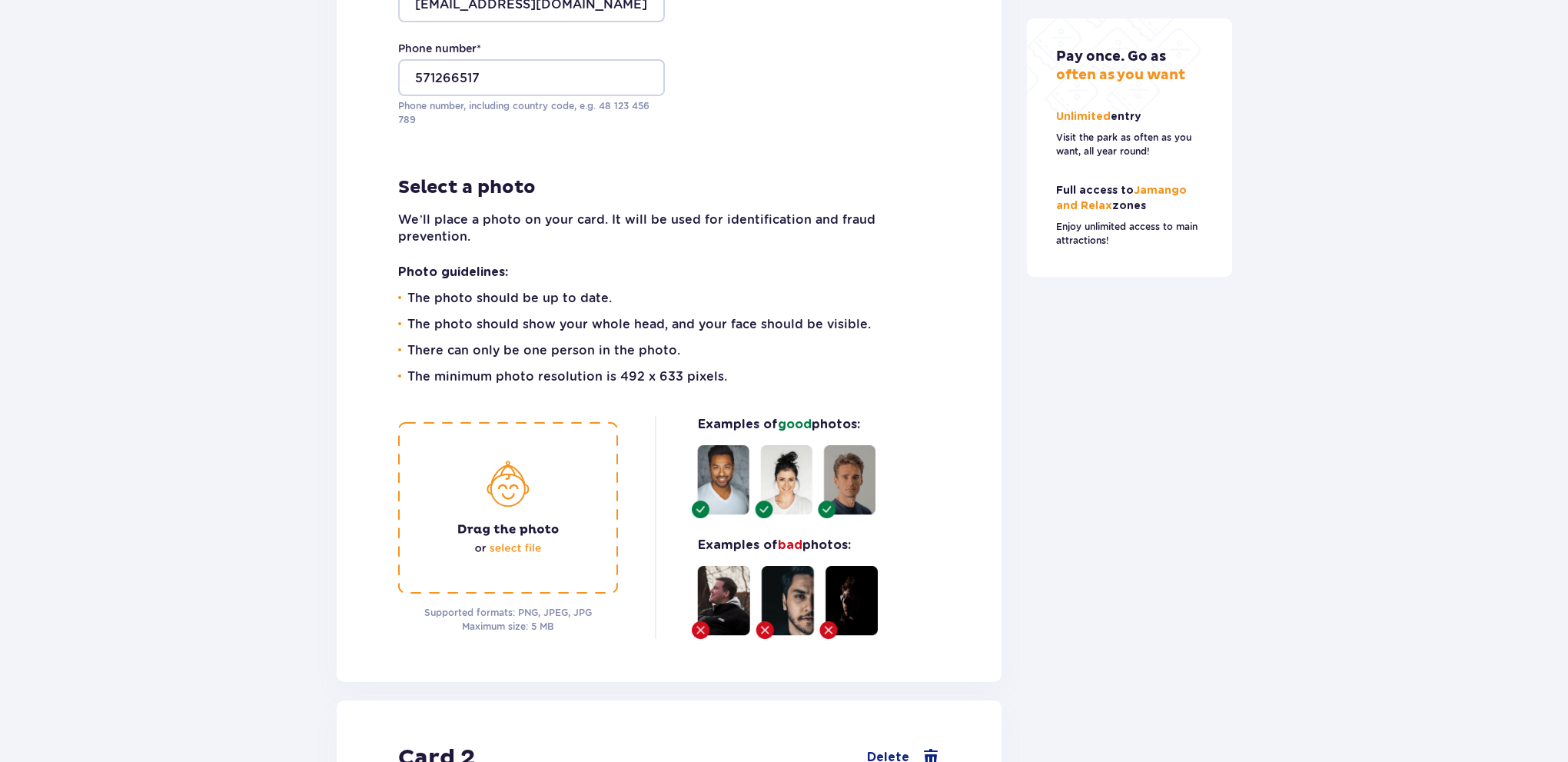
click at [490, 468] on img at bounding box center [507, 507] width 220 height 171
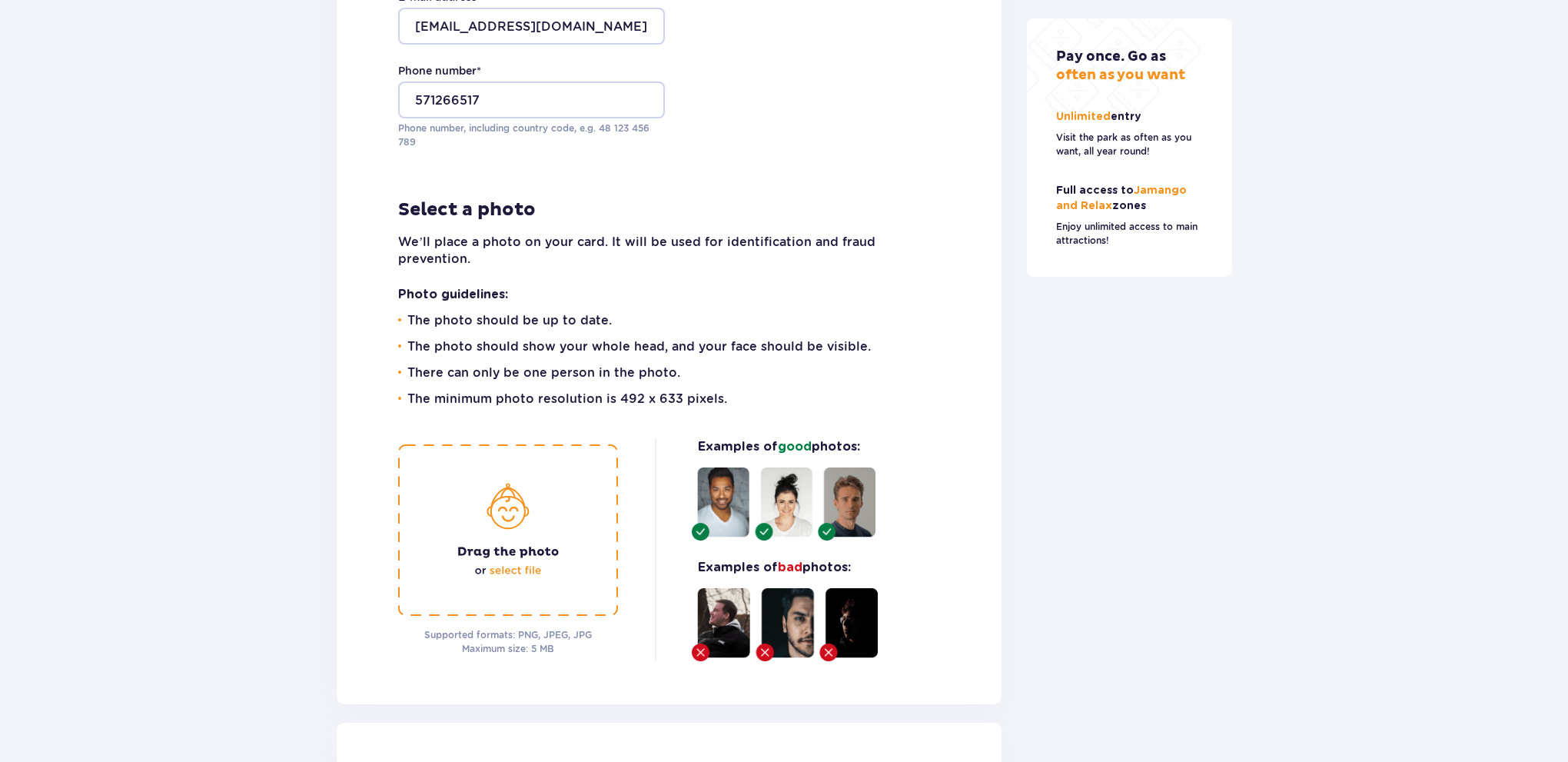
drag, startPoint x: 728, startPoint y: 313, endPoint x: 725, endPoint y: 298, distance: 15.3
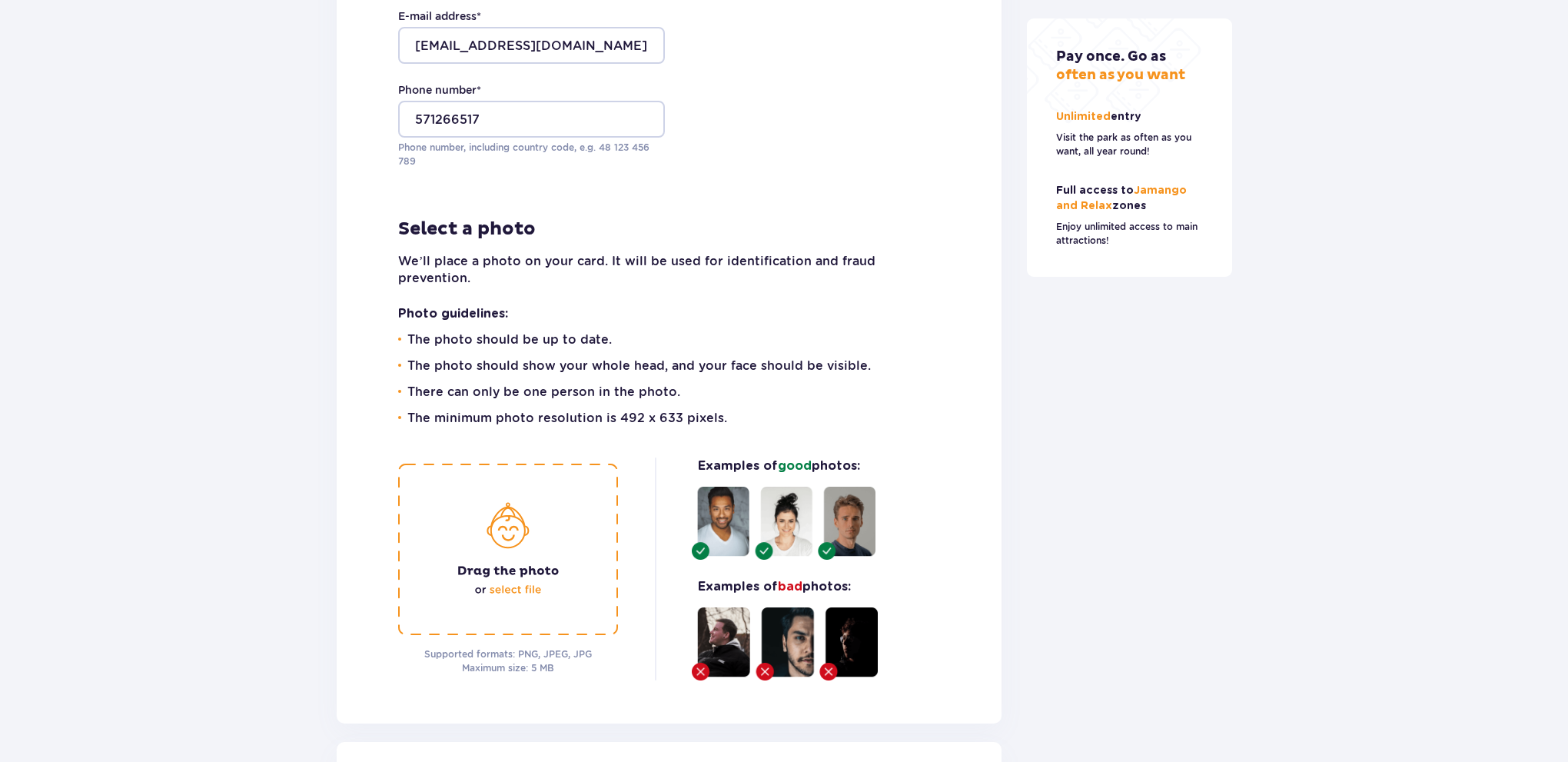
drag, startPoint x: 744, startPoint y: 359, endPoint x: 692, endPoint y: 307, distance: 73.5
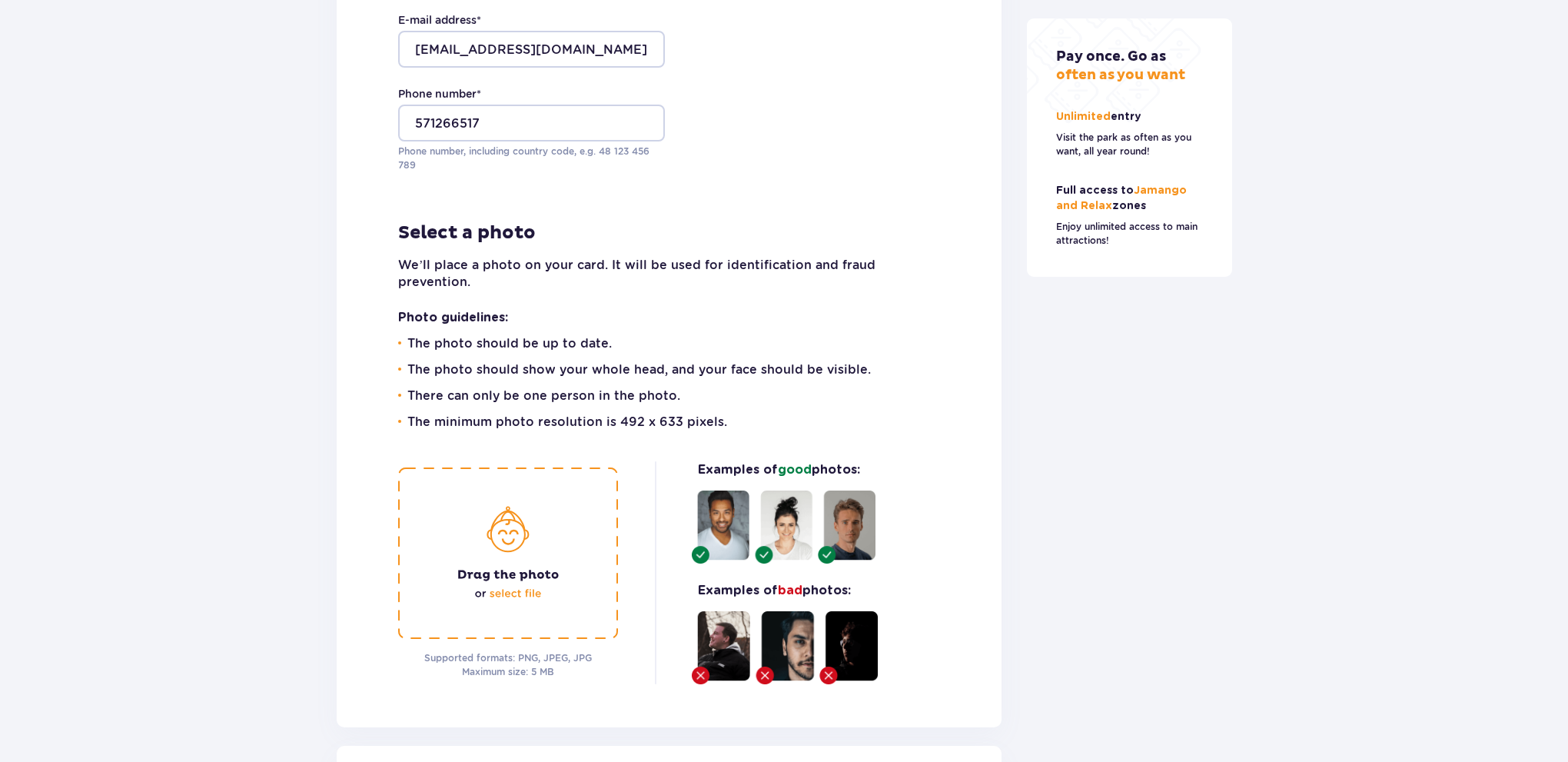
click at [505, 520] on img at bounding box center [507, 553] width 220 height 171
click at [593, 491] on img at bounding box center [507, 553] width 220 height 171
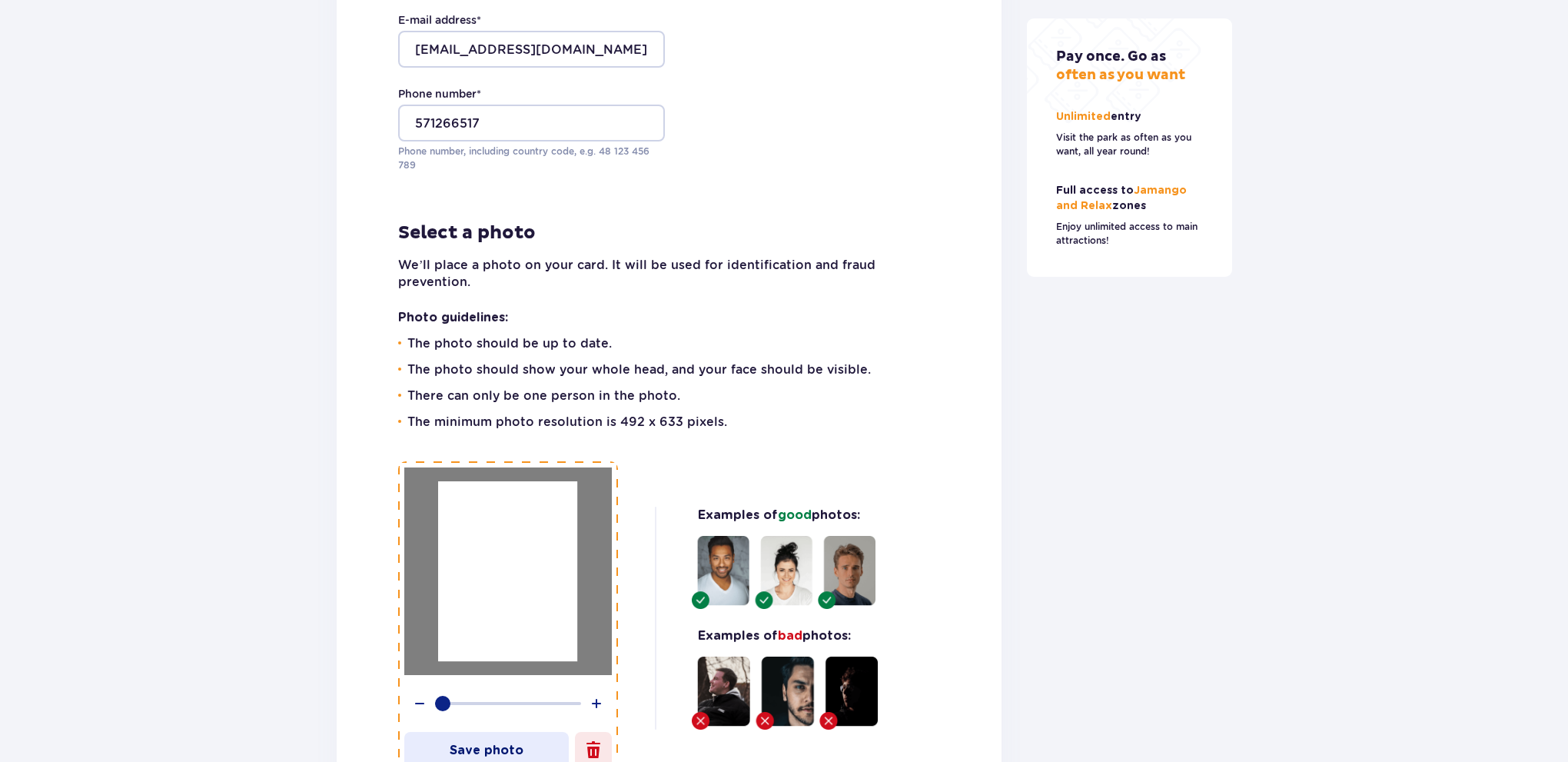
click at [529, 585] on div at bounding box center [507, 570] width 139 height 179
click at [531, 585] on div at bounding box center [507, 570] width 139 height 179
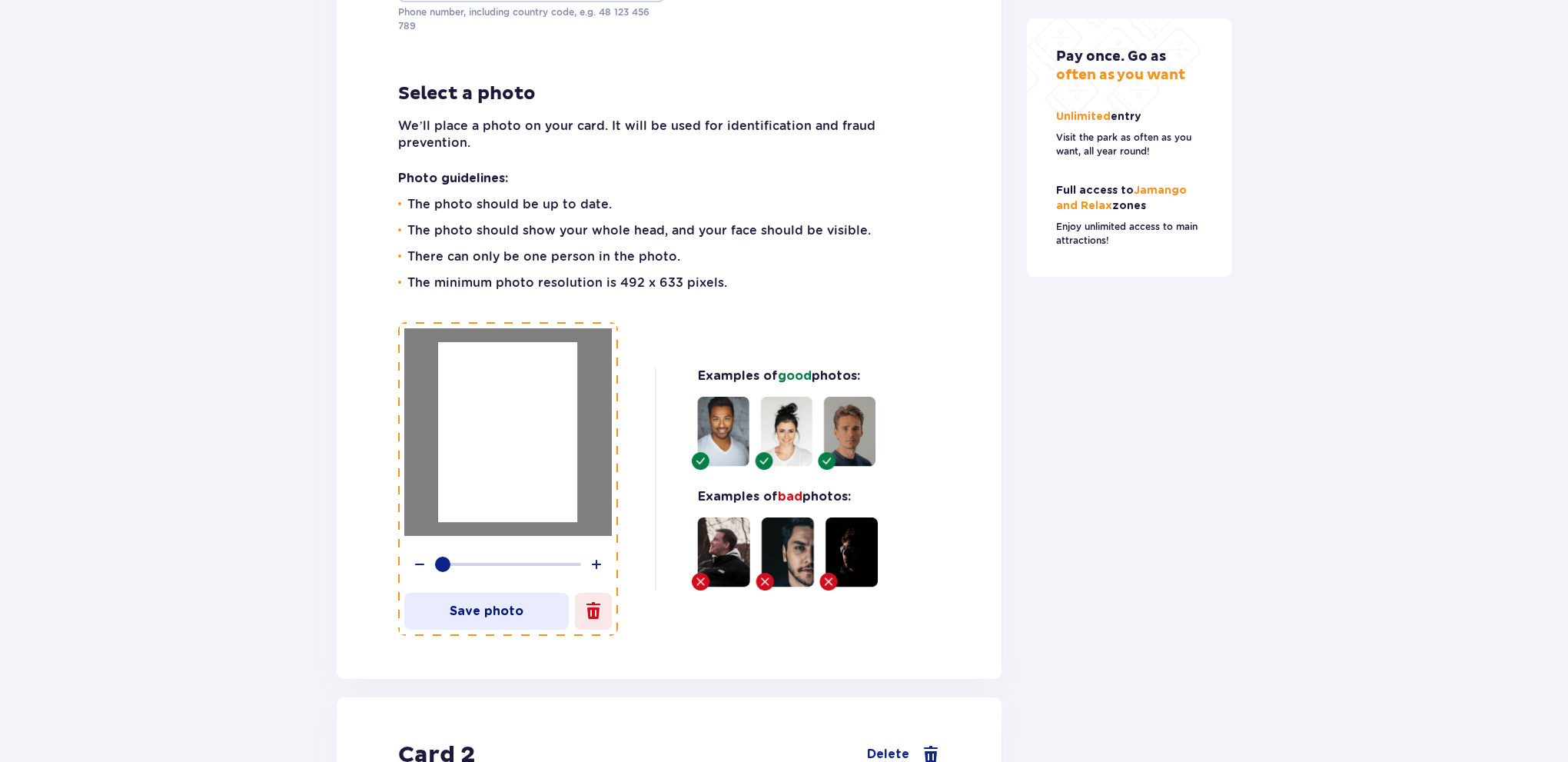
drag, startPoint x: 1010, startPoint y: 486, endPoint x: 999, endPoint y: 508, distance: 24.6
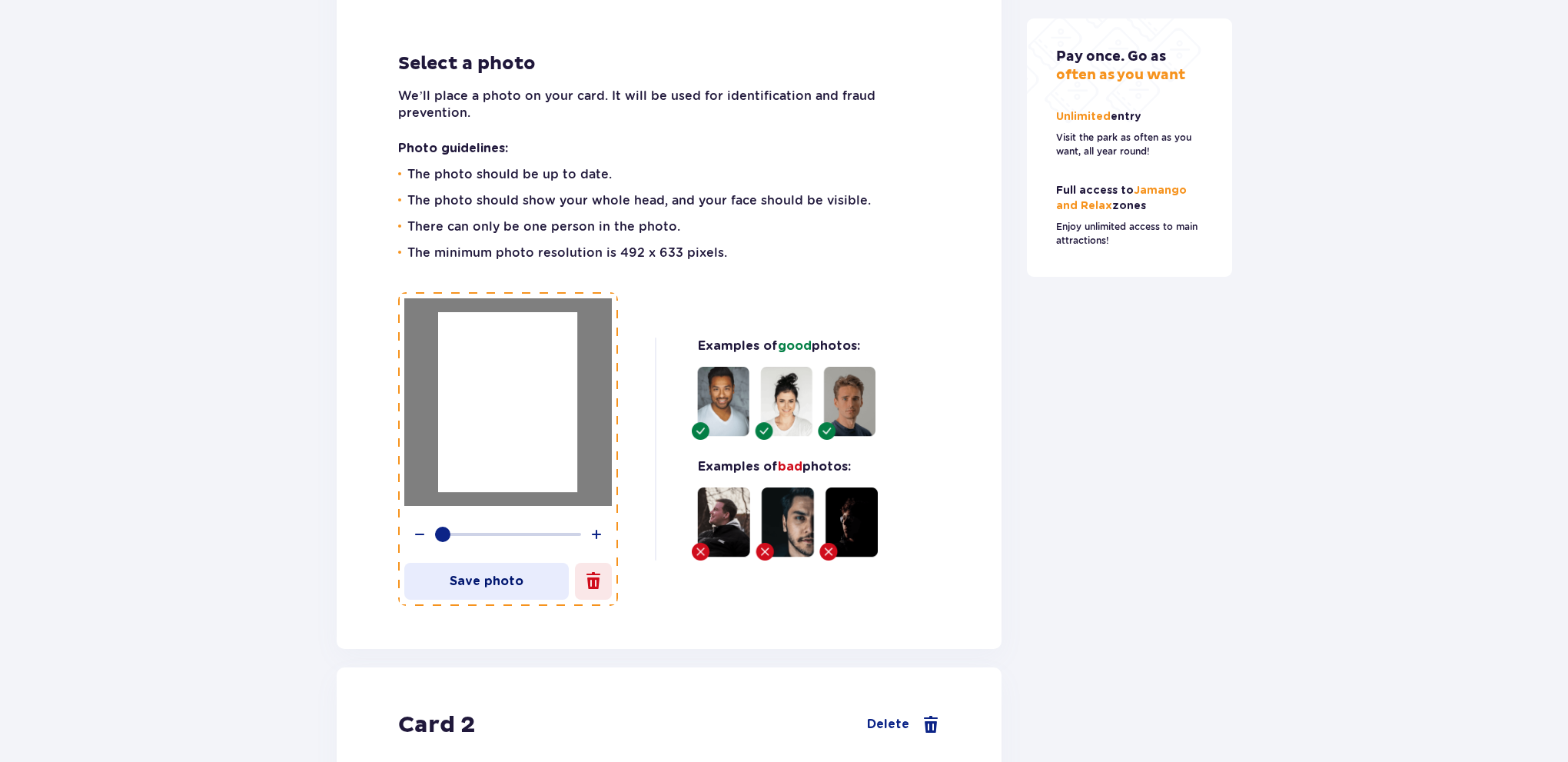
scroll to position [1975, 0]
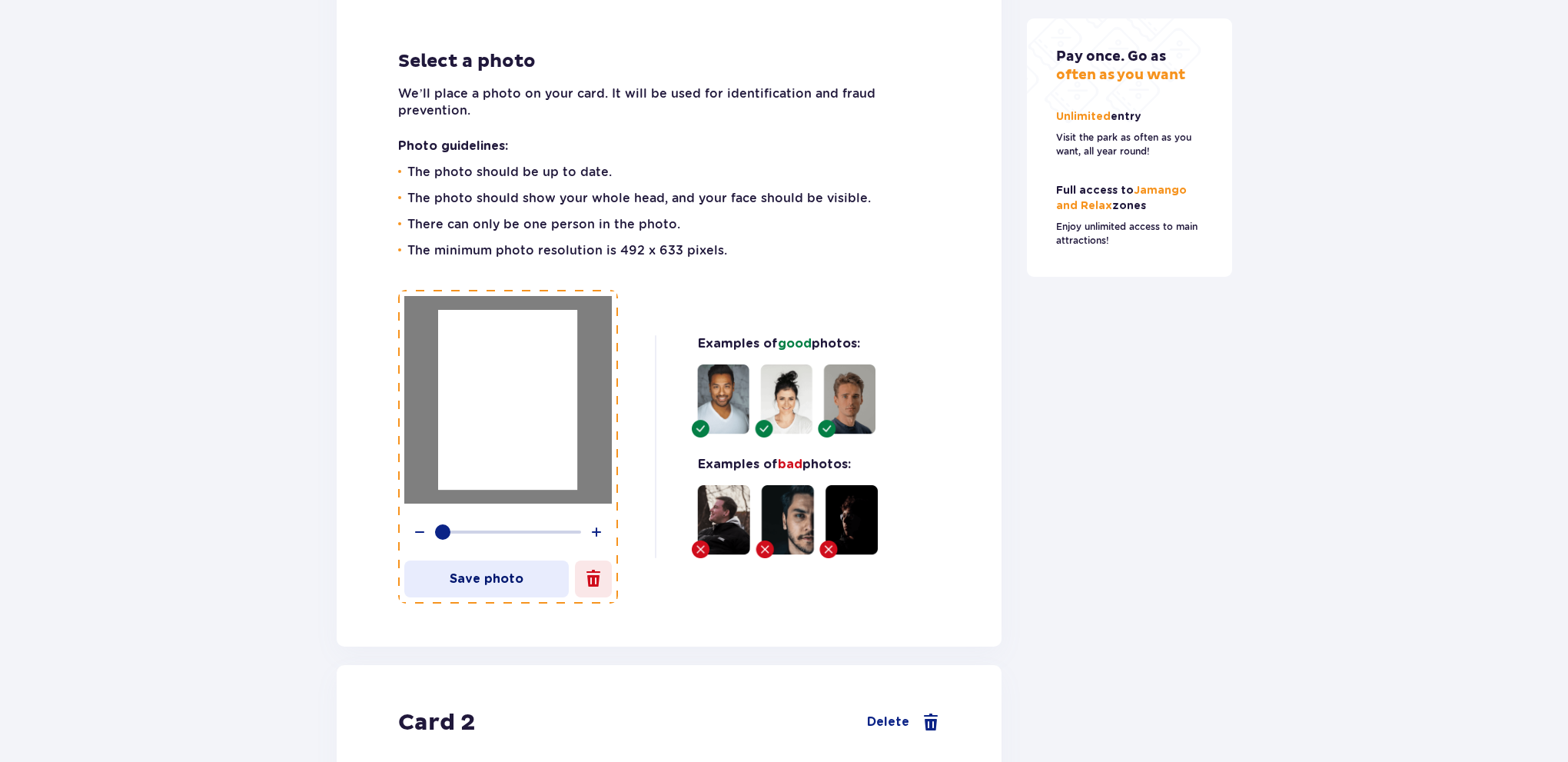
drag, startPoint x: 986, startPoint y: 457, endPoint x: 997, endPoint y: 512, distance: 56.1
drag, startPoint x: 516, startPoint y: 413, endPoint x: 554, endPoint y: 411, distance: 38.1
click at [513, 415] on div at bounding box center [507, 398] width 139 height 179
click at [1016, 433] on div "Pay once. Go as often as you want Unlimited entry Visit the park as often as yo…" at bounding box center [1130, 437] width 231 height 4557
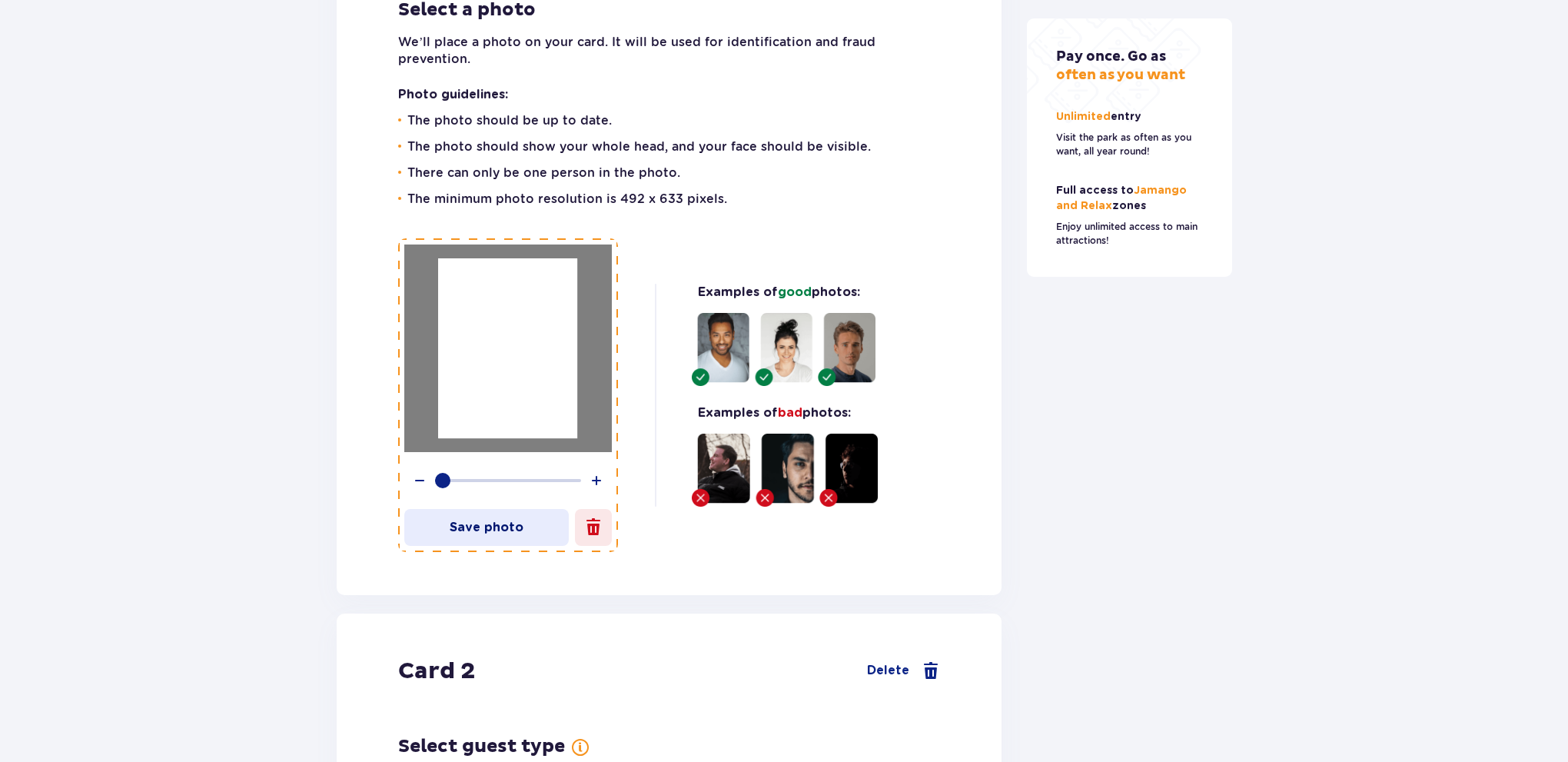
drag, startPoint x: 1011, startPoint y: 504, endPoint x: 1008, endPoint y: 519, distance: 15.3
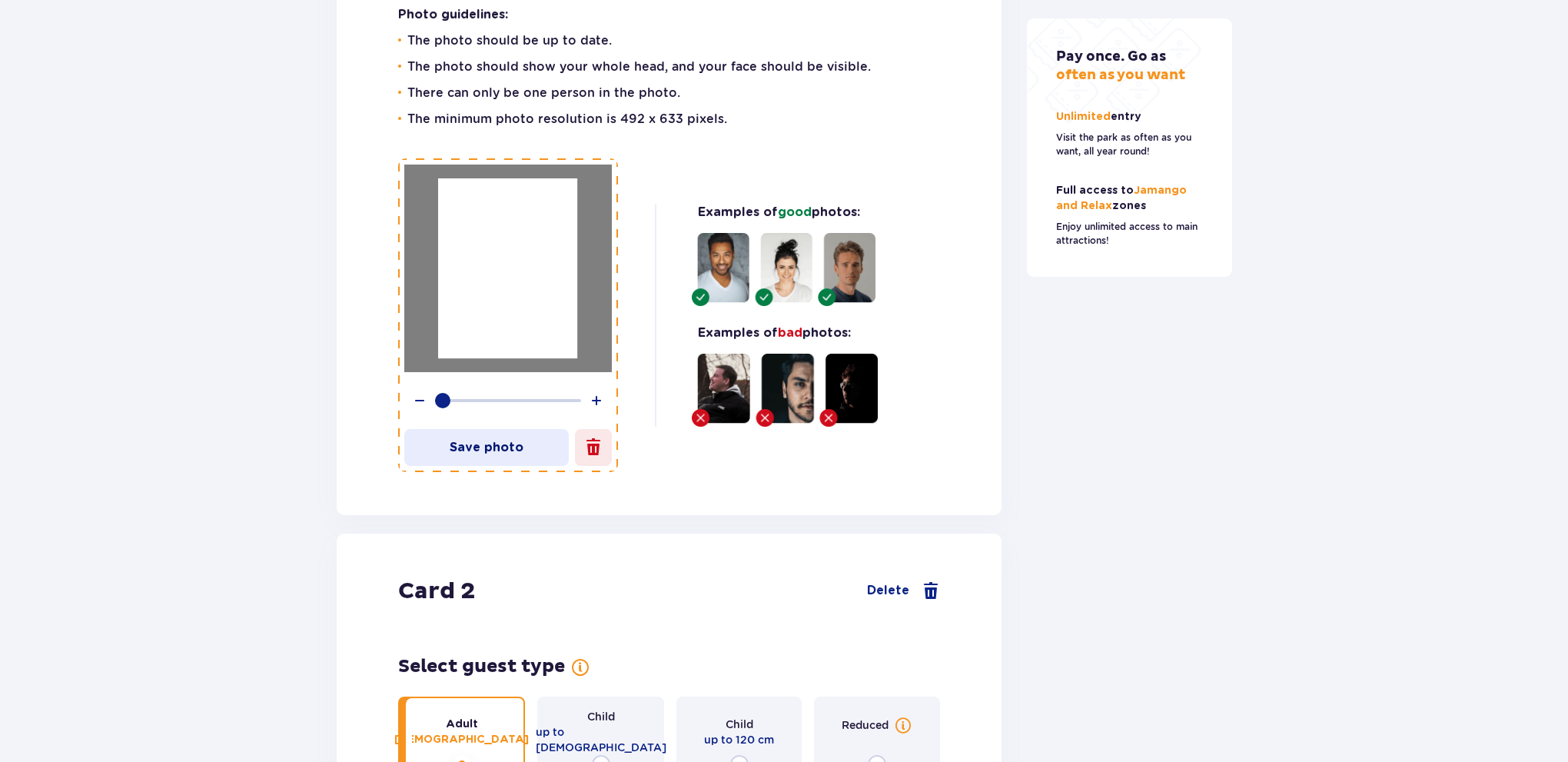
scroll to position [2116, 0]
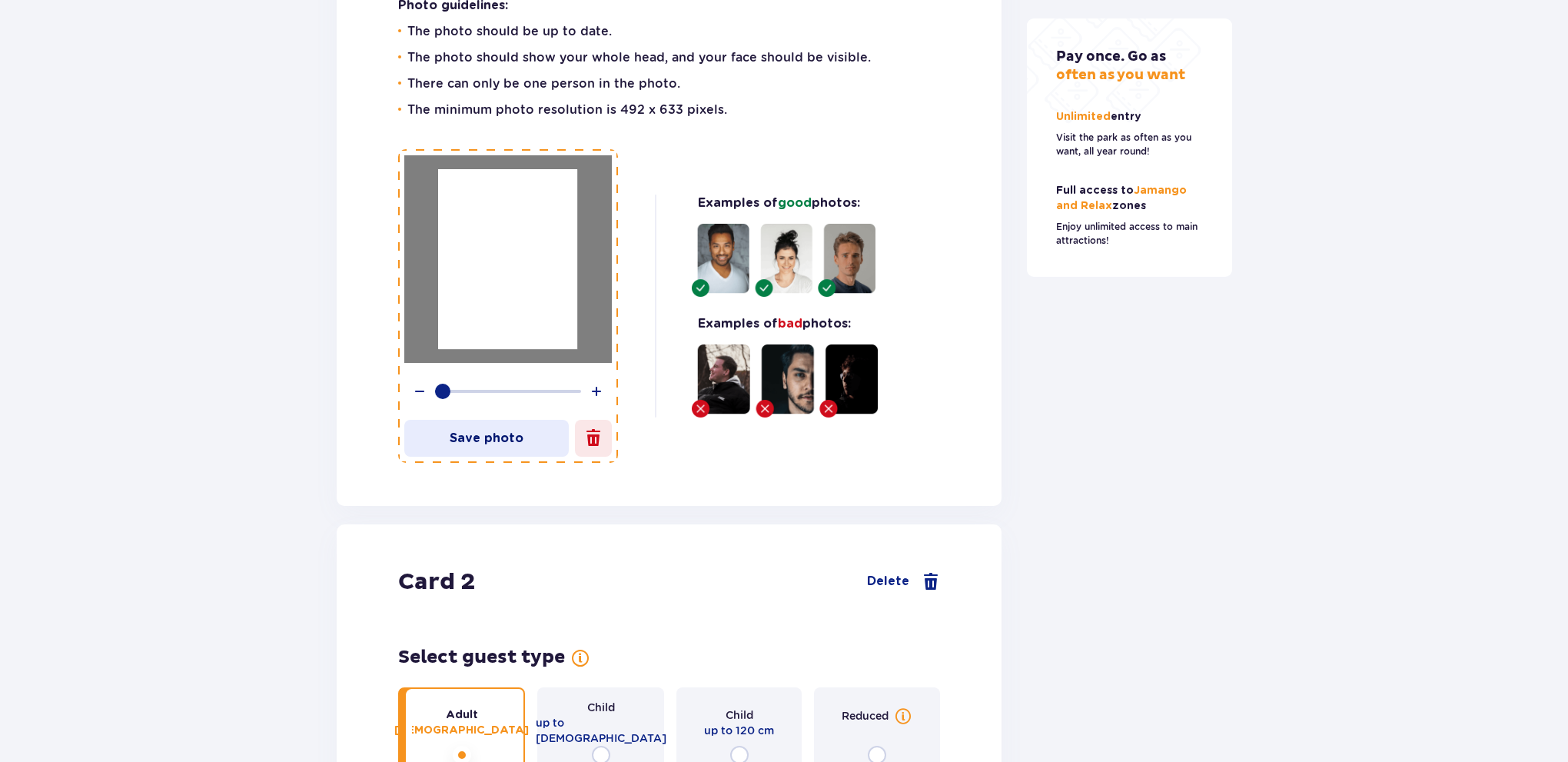
drag, startPoint x: 968, startPoint y: 523, endPoint x: 760, endPoint y: 501, distance: 209.2
click at [501, 429] on p "Save photo" at bounding box center [486, 437] width 165 height 16
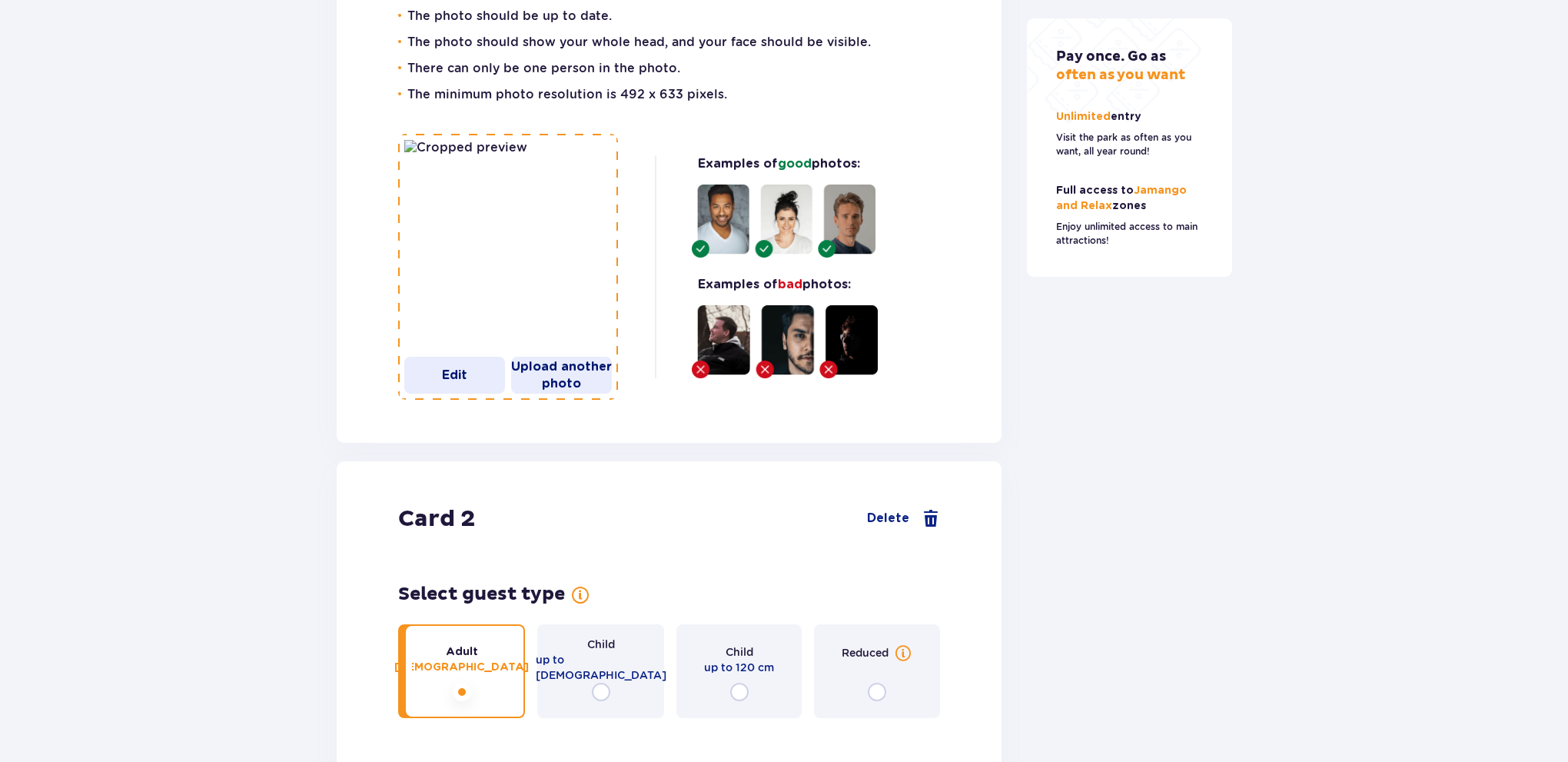
scroll to position [2132, 0]
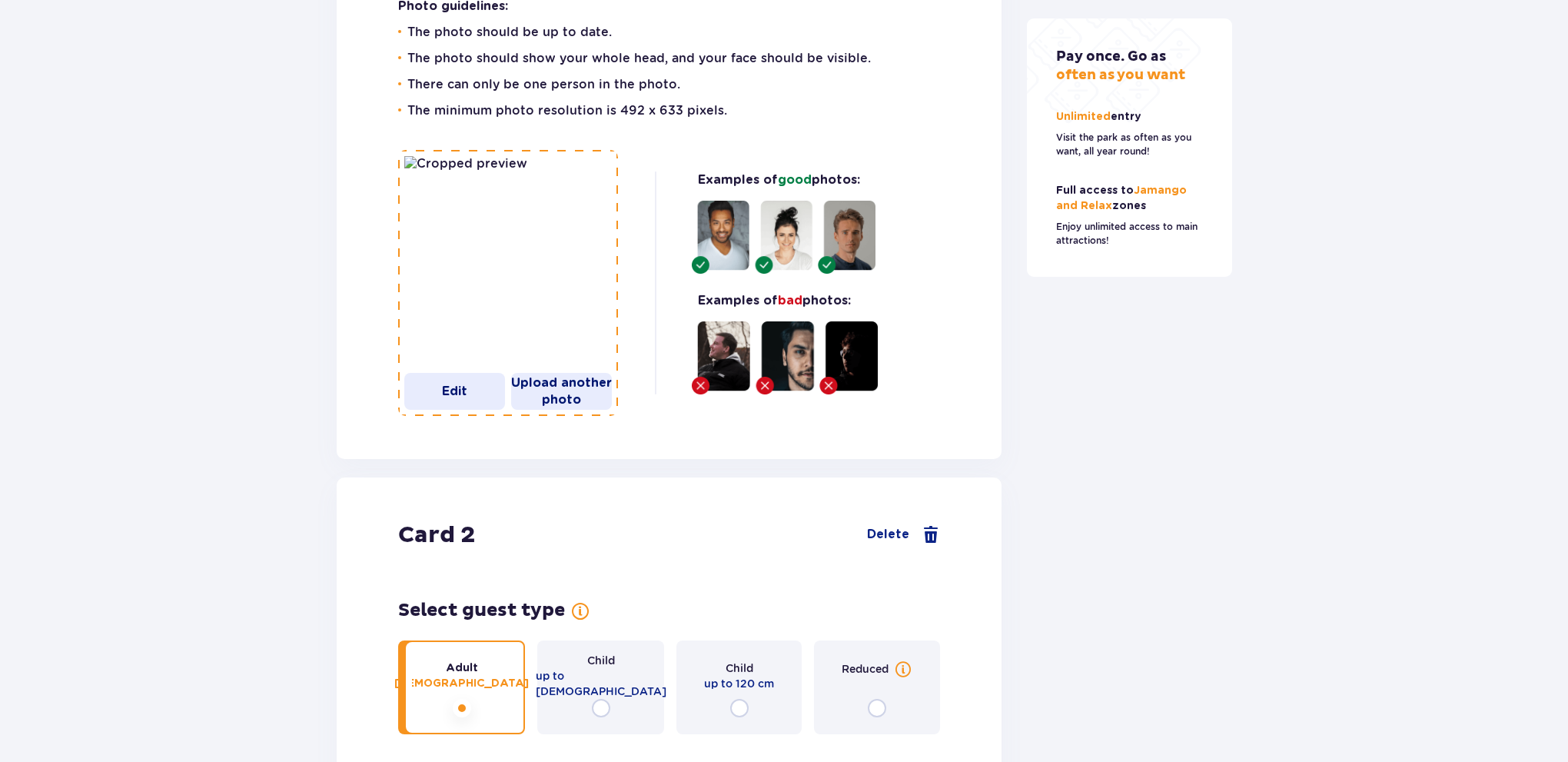
drag, startPoint x: 815, startPoint y: 491, endPoint x: 799, endPoint y: 472, distance: 24.8
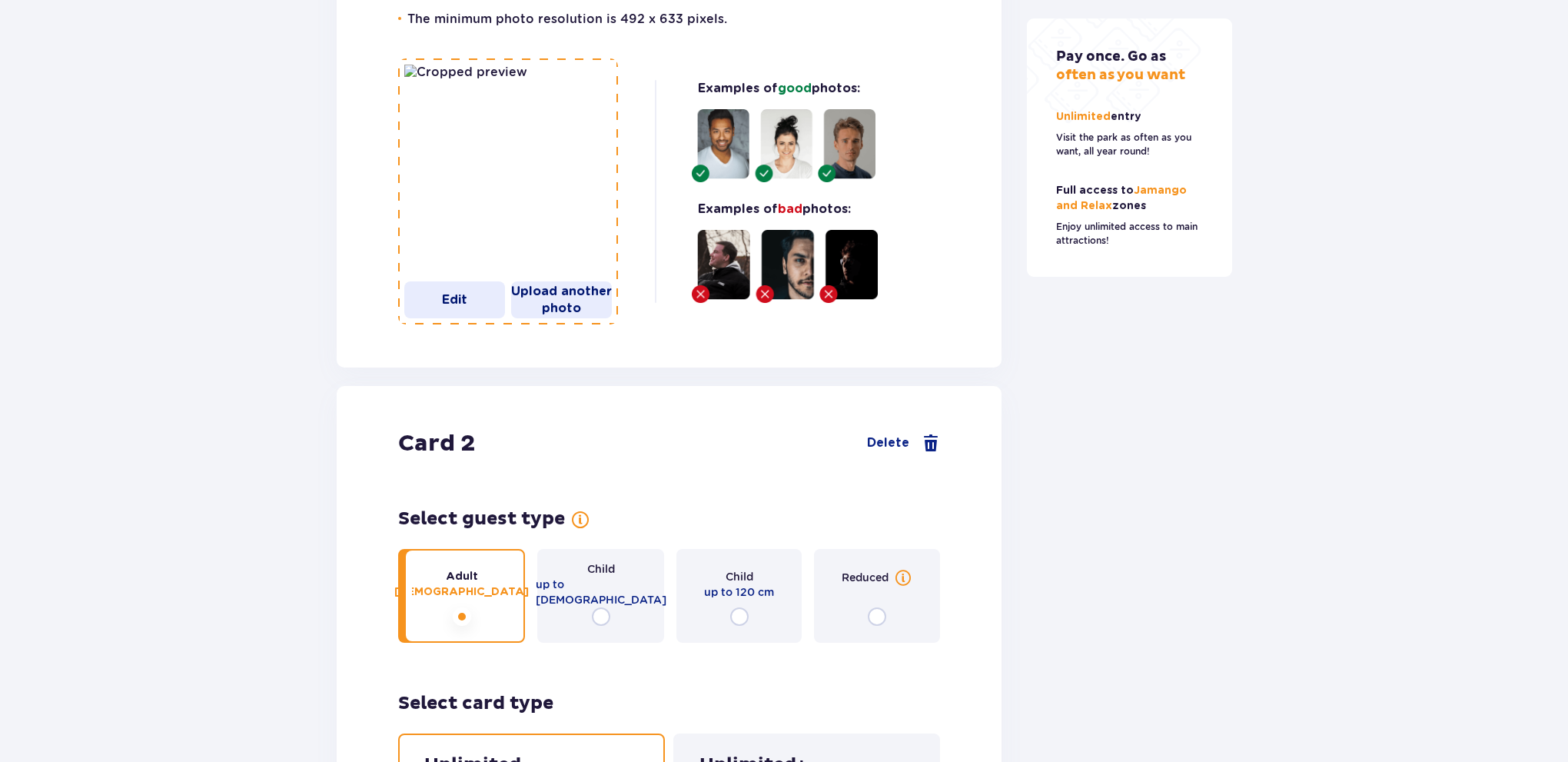
drag, startPoint x: 1143, startPoint y: 290, endPoint x: 1136, endPoint y: 324, distance: 34.7
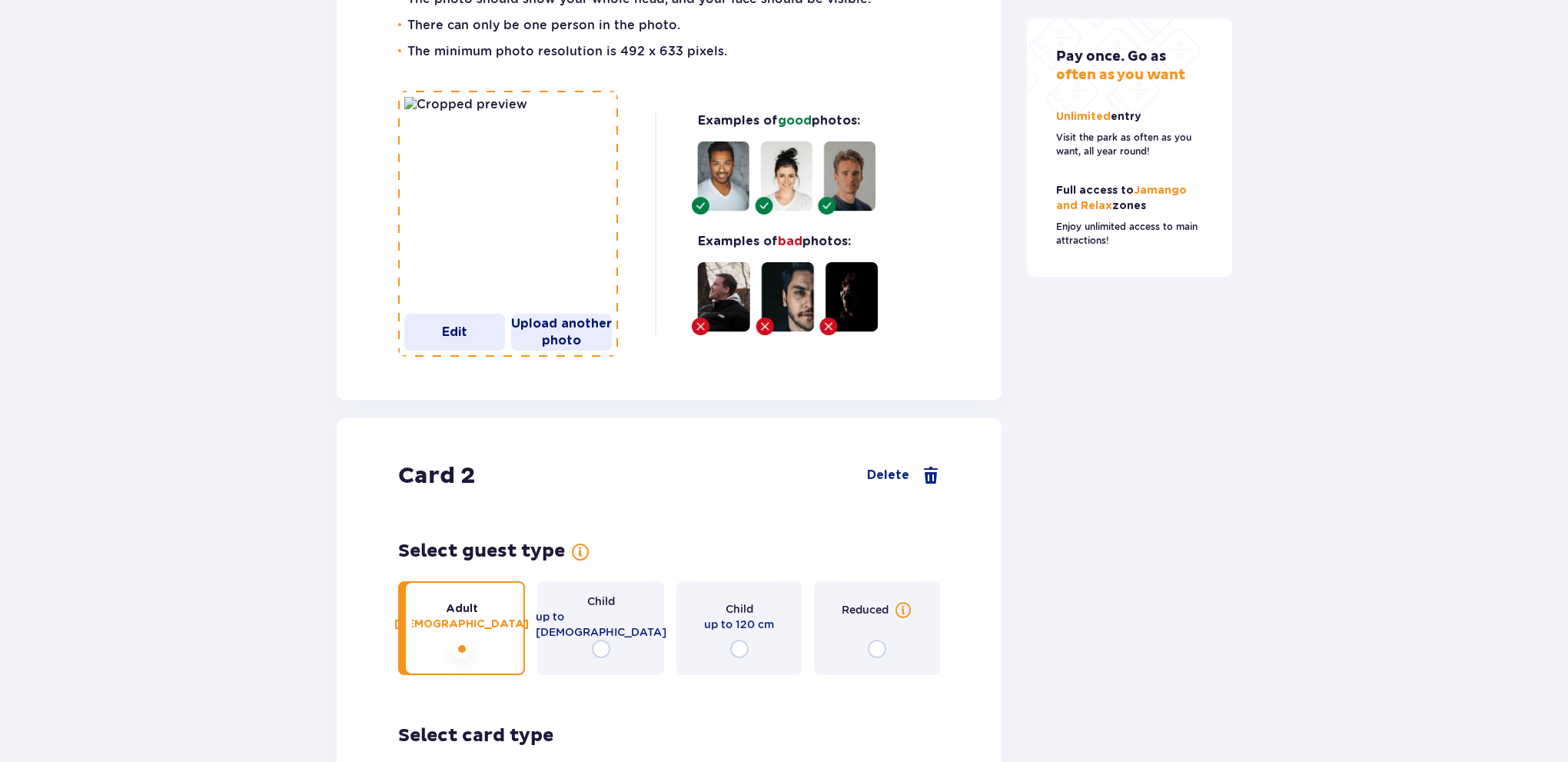
scroll to position [2167, 0]
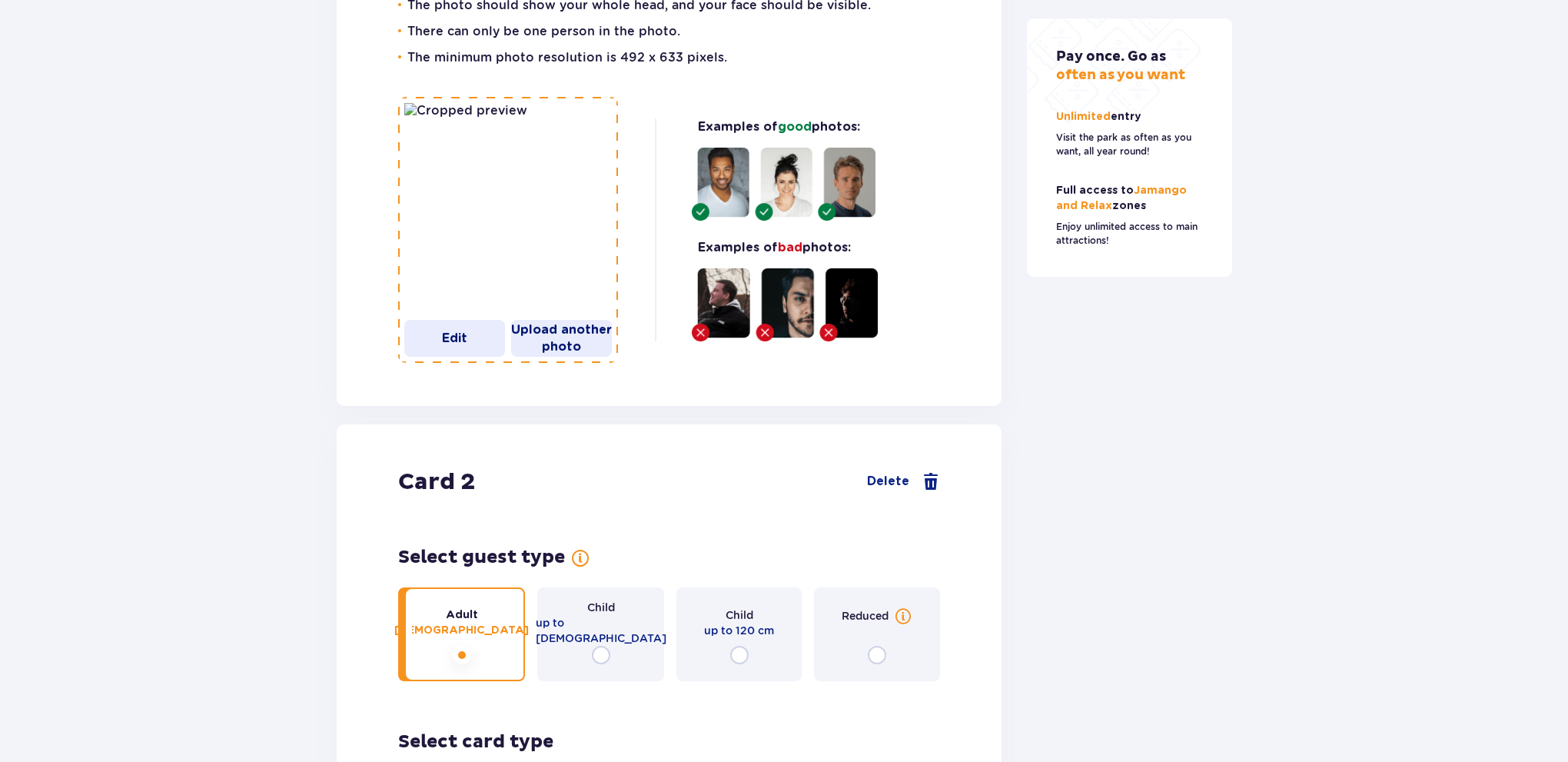
drag, startPoint x: 1131, startPoint y: 302, endPoint x: 1125, endPoint y: 275, distance: 27.7
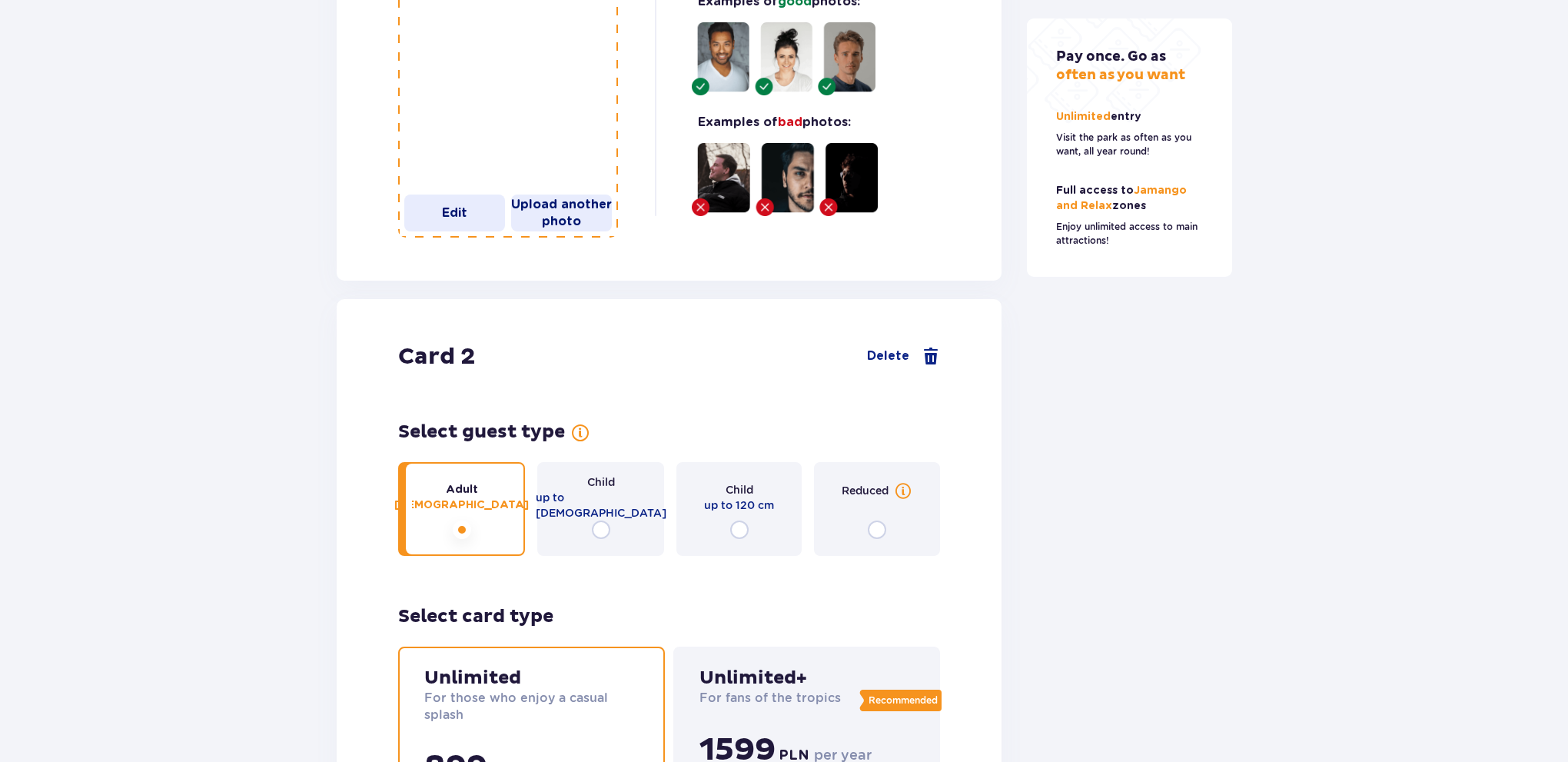
scroll to position [2294, 0]
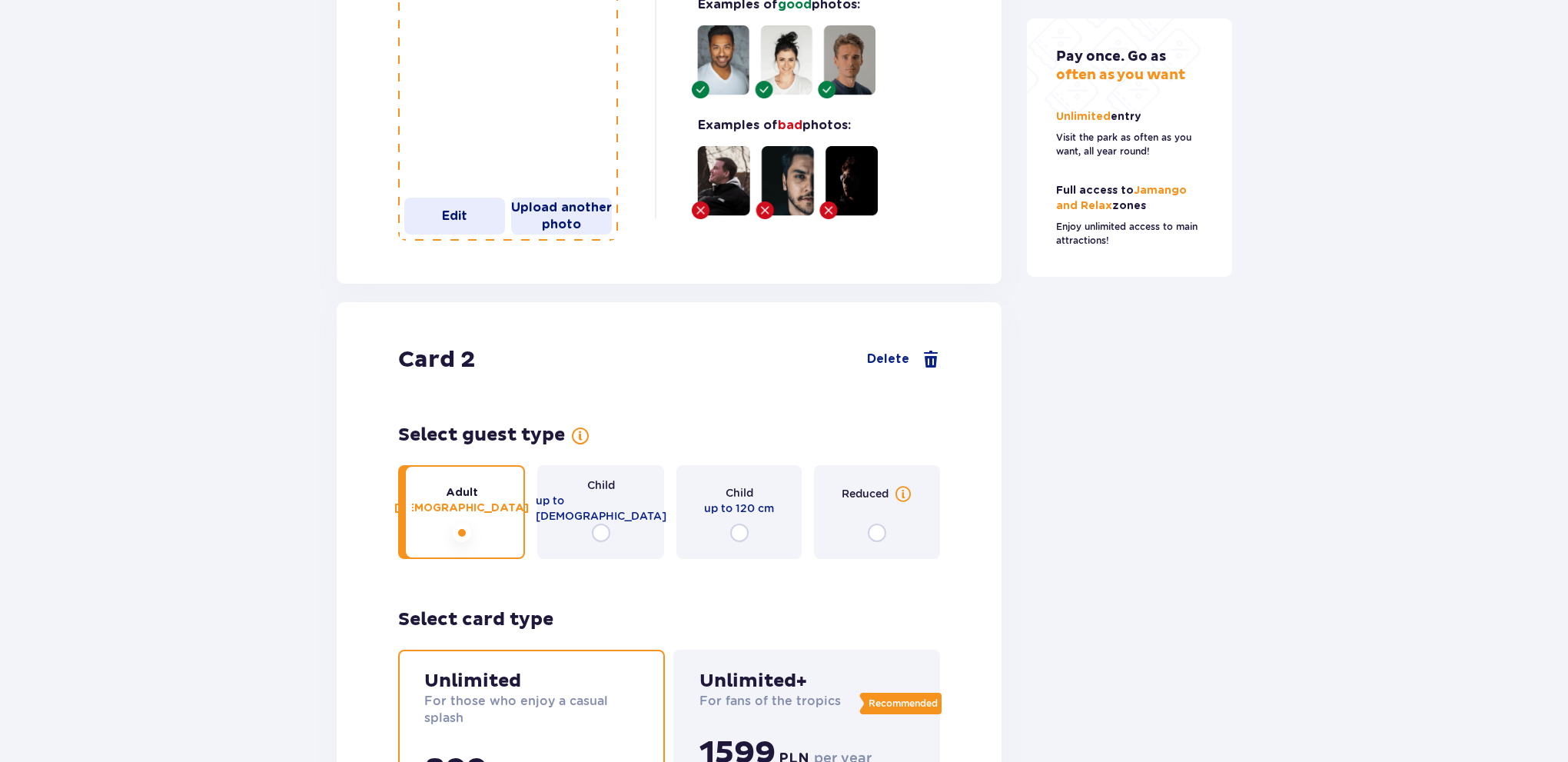
drag, startPoint x: 1272, startPoint y: 371, endPoint x: 1245, endPoint y: 338, distance: 42.6
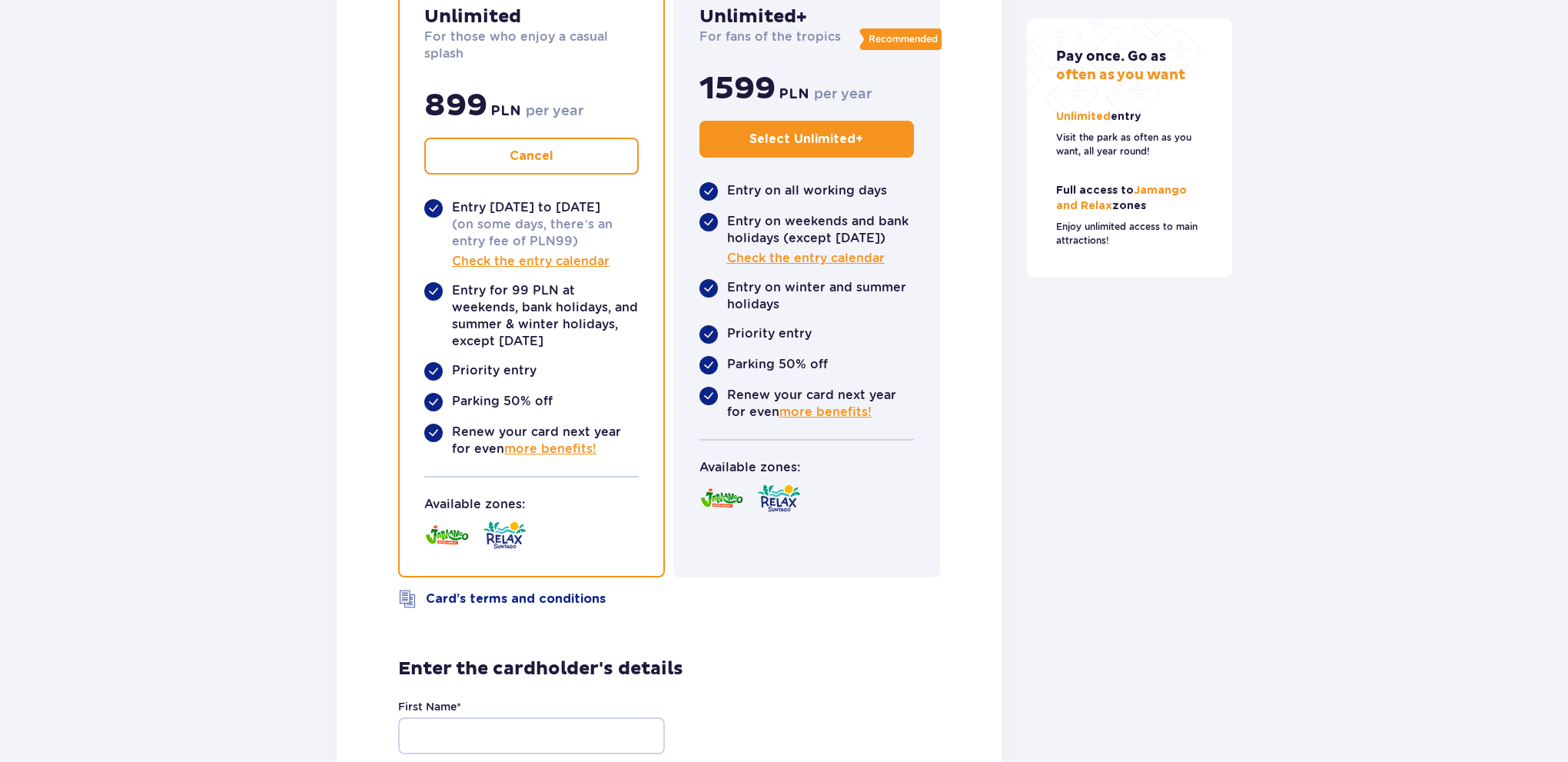
drag, startPoint x: 326, startPoint y: 383, endPoint x: 414, endPoint y: 351, distance: 93.6
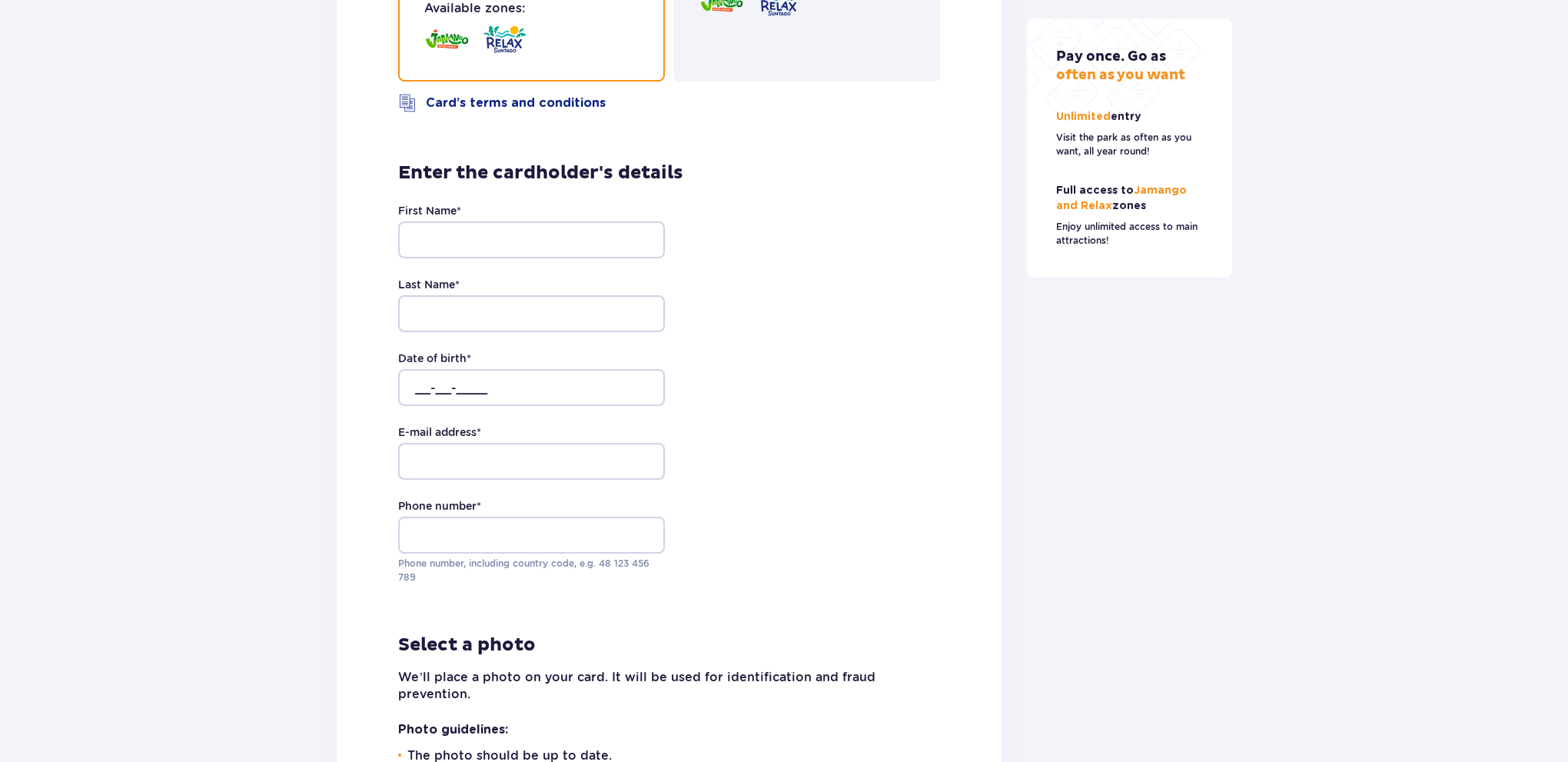
drag, startPoint x: 384, startPoint y: 426, endPoint x: 378, endPoint y: 450, distance: 24.7
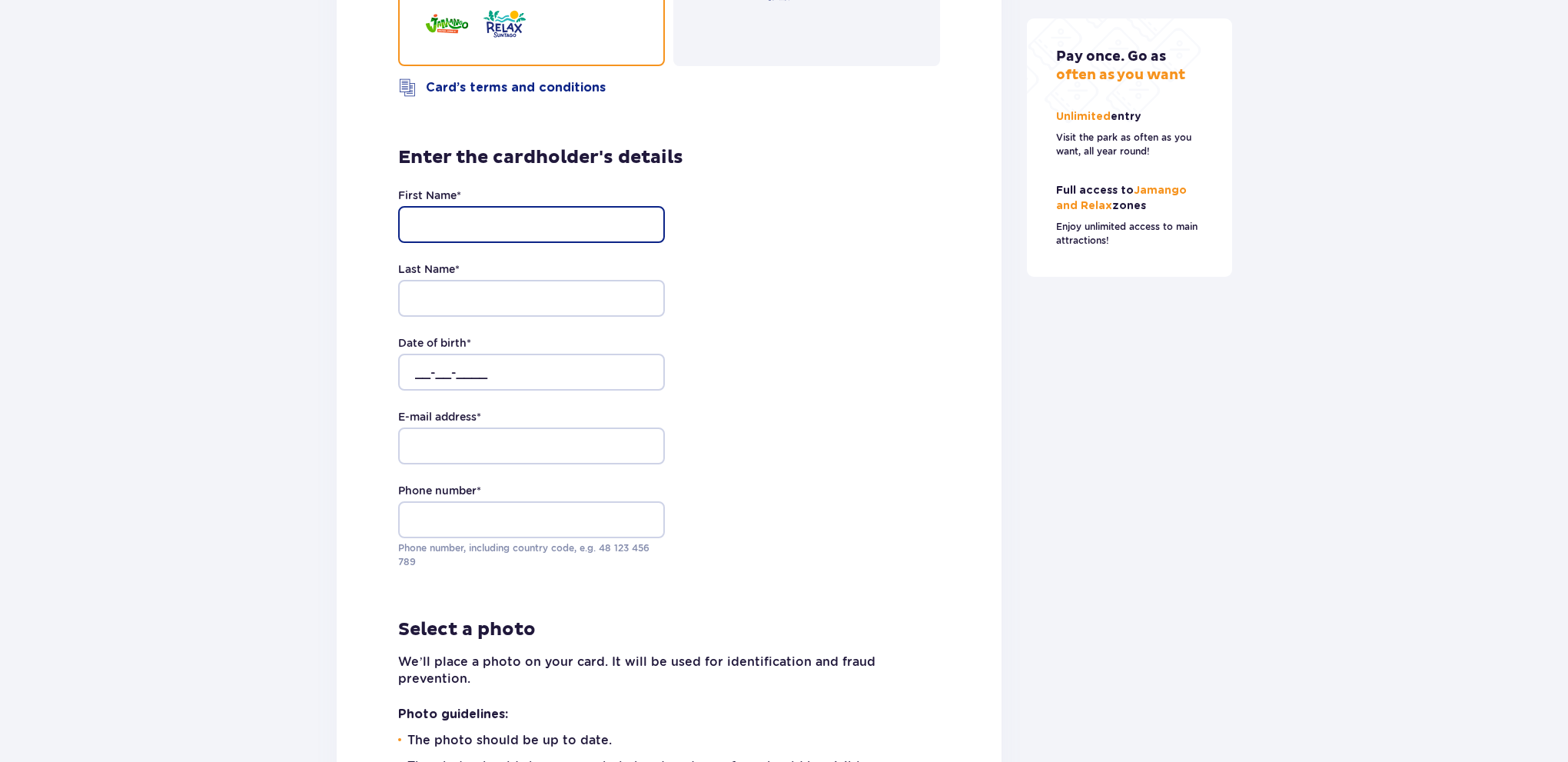
click at [457, 243] on input "First Name *" at bounding box center [531, 225] width 266 height 37
type input "Asma"
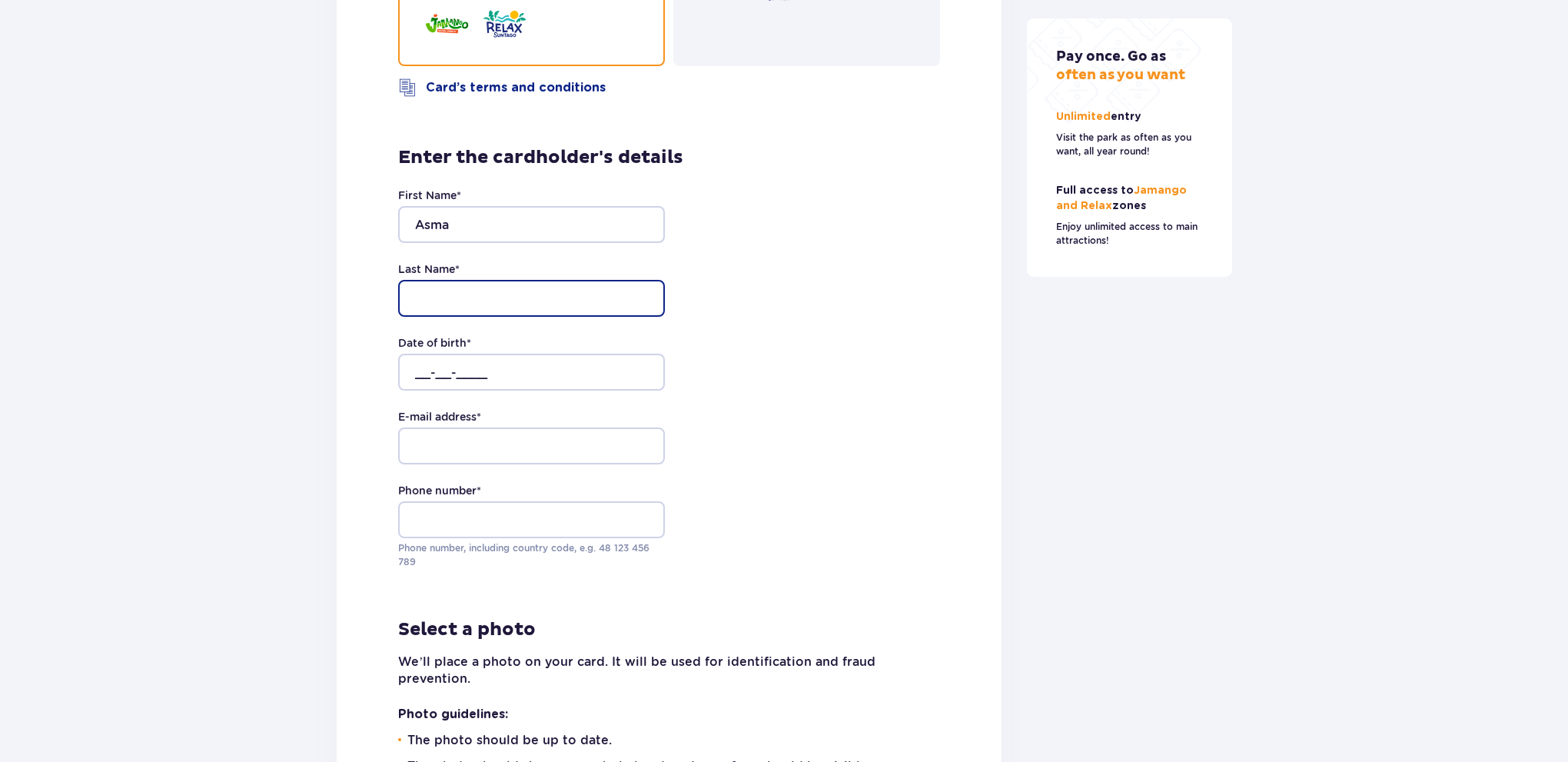
type input "[PERSON_NAME]"
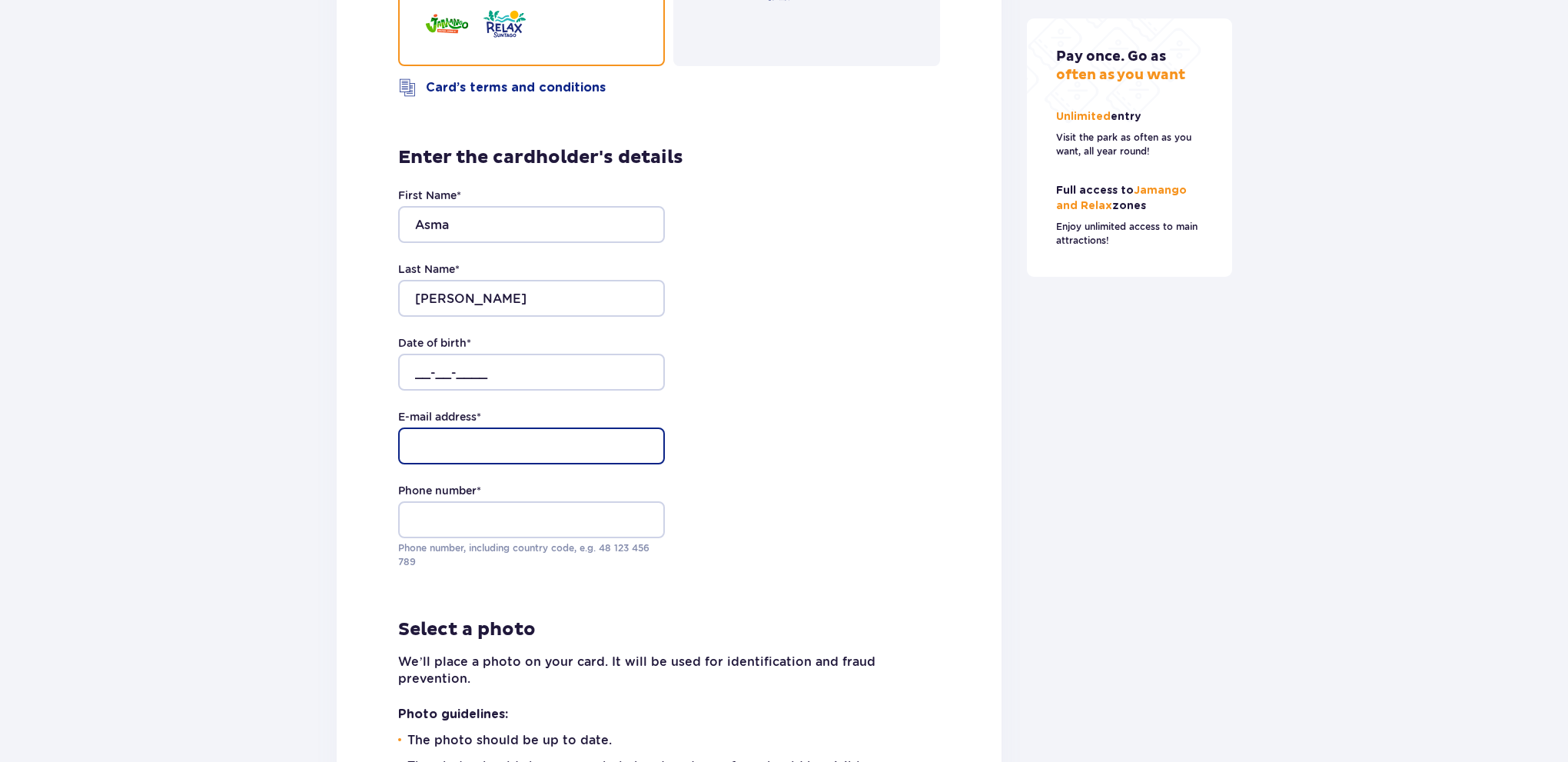
type input "[EMAIL_ADDRESS][DOMAIN_NAME]"
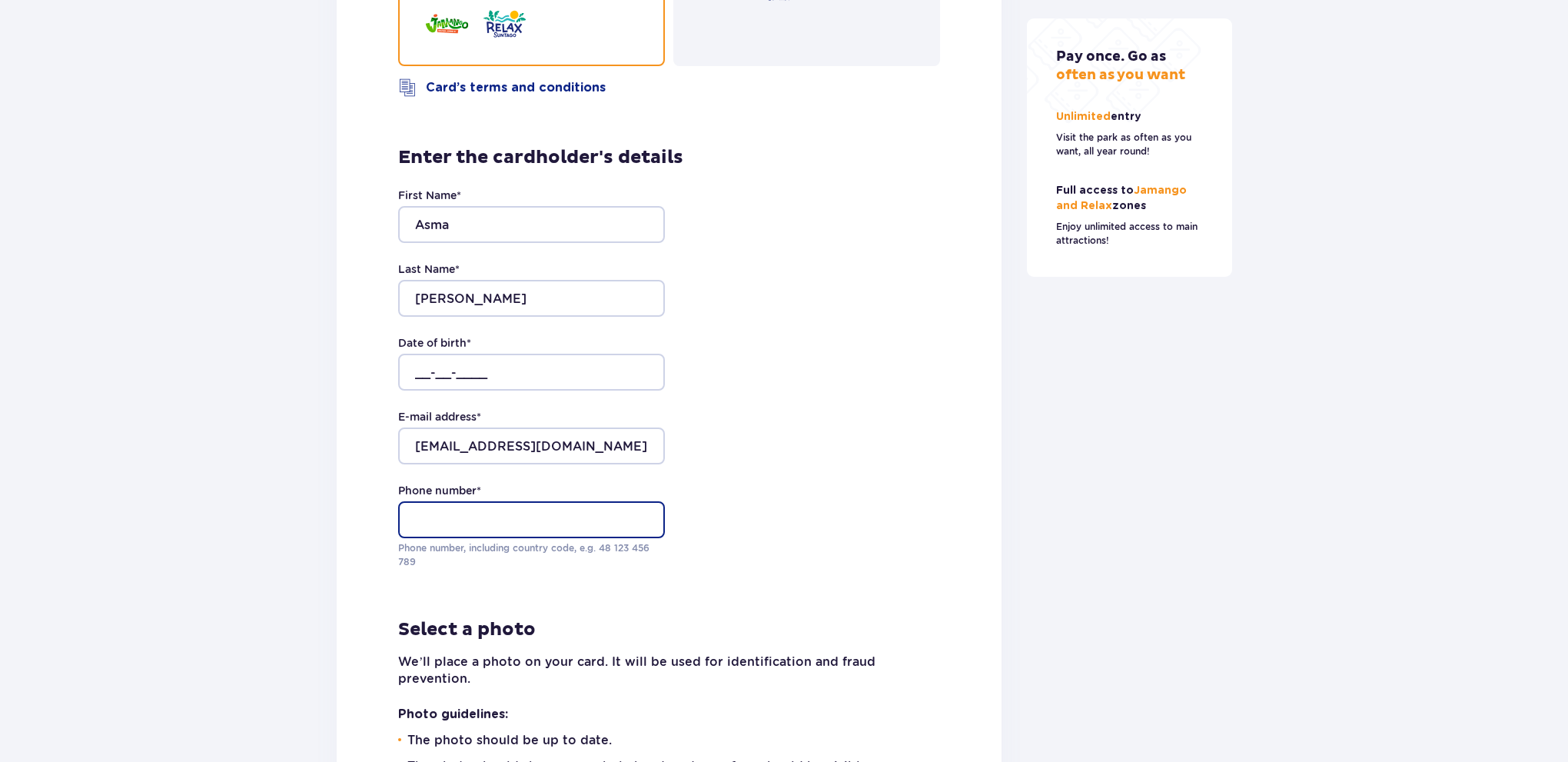
type input "[PHONE_NUMBER]"
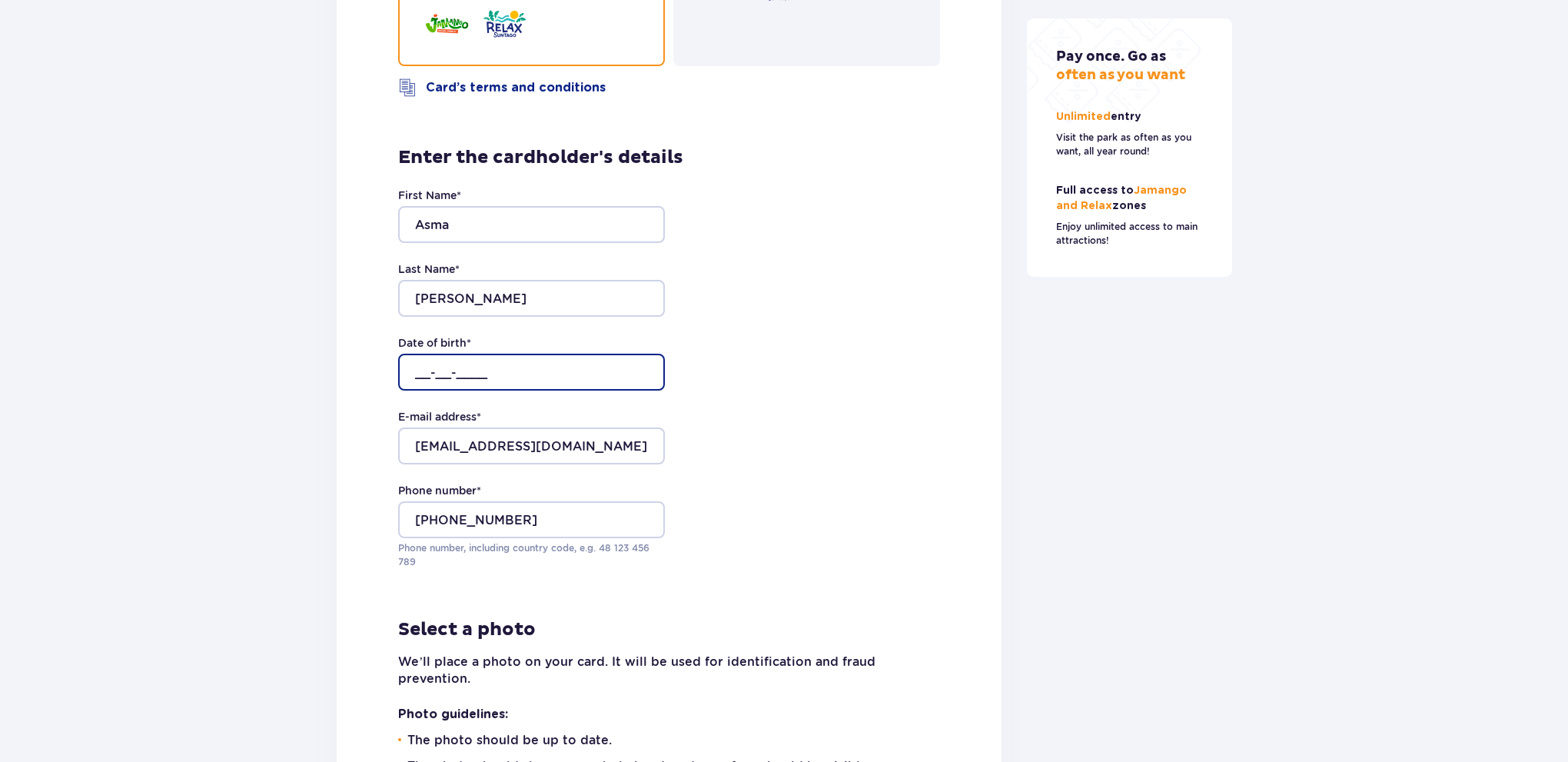
click at [516, 390] on input "__-__-____" at bounding box center [531, 372] width 266 height 37
type input "[DATE]"
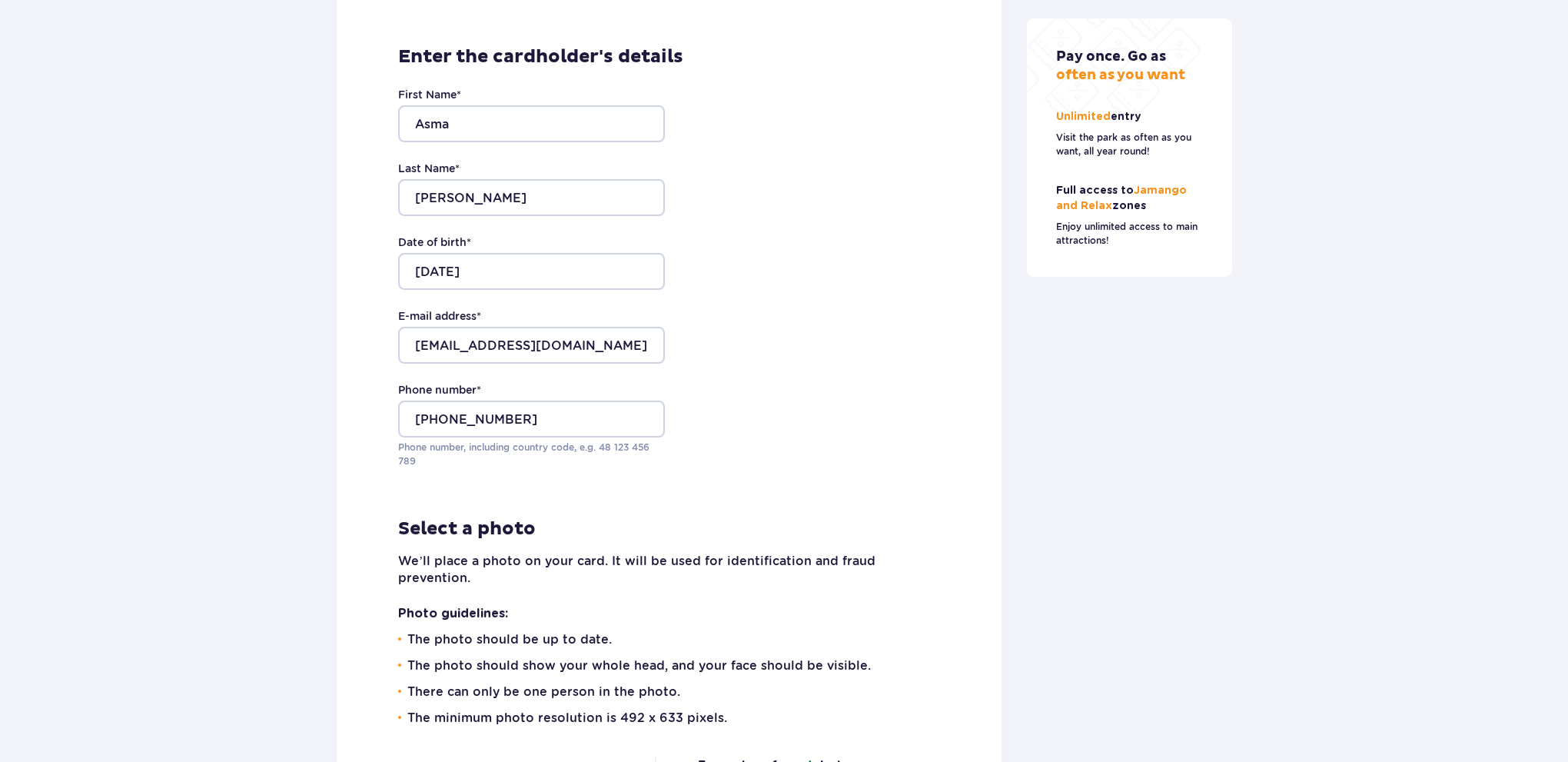
drag, startPoint x: 754, startPoint y: 392, endPoint x: 750, endPoint y: 424, distance: 32.2
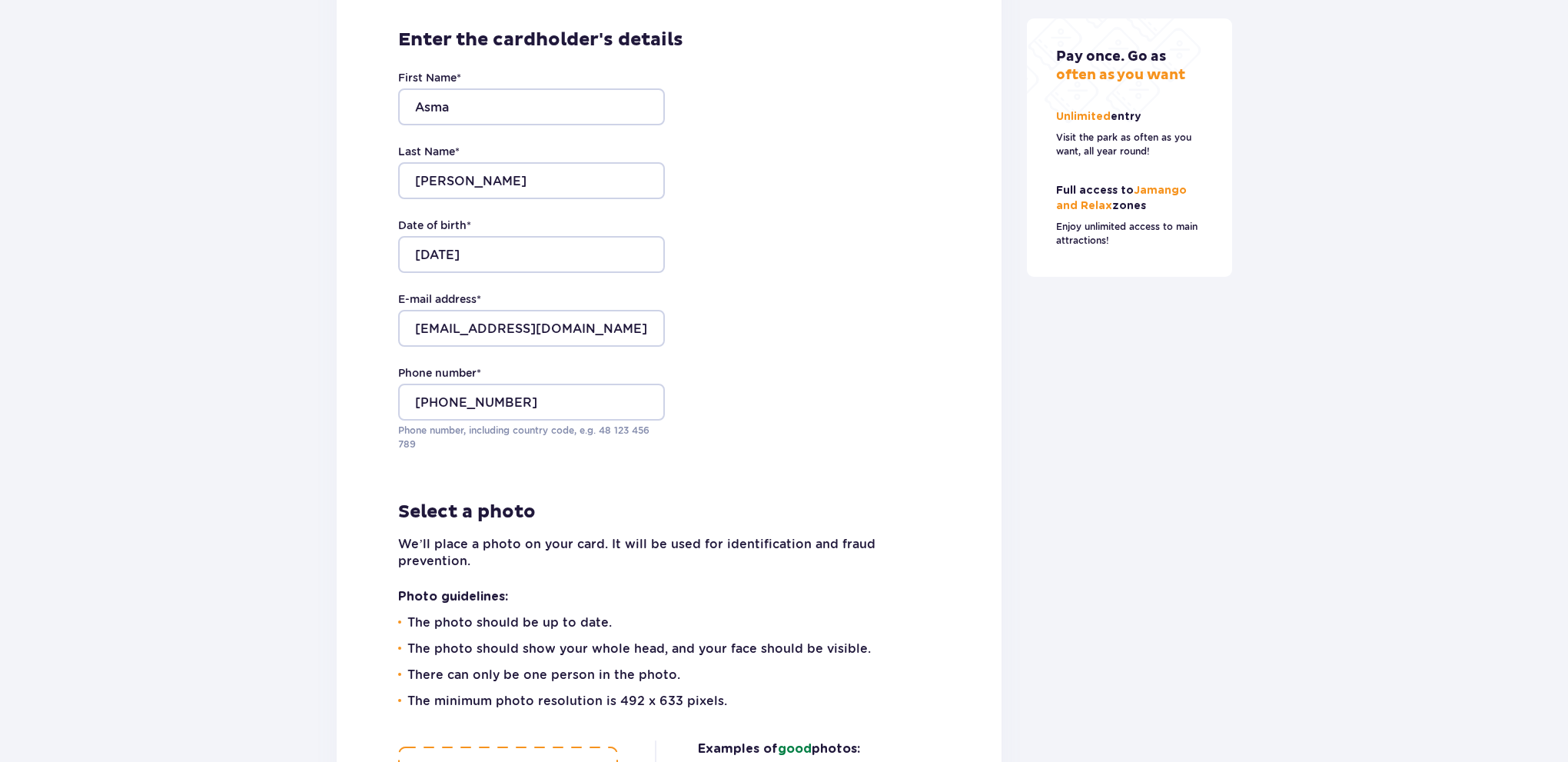
drag, startPoint x: 784, startPoint y: 336, endPoint x: 774, endPoint y: 366, distance: 31.6
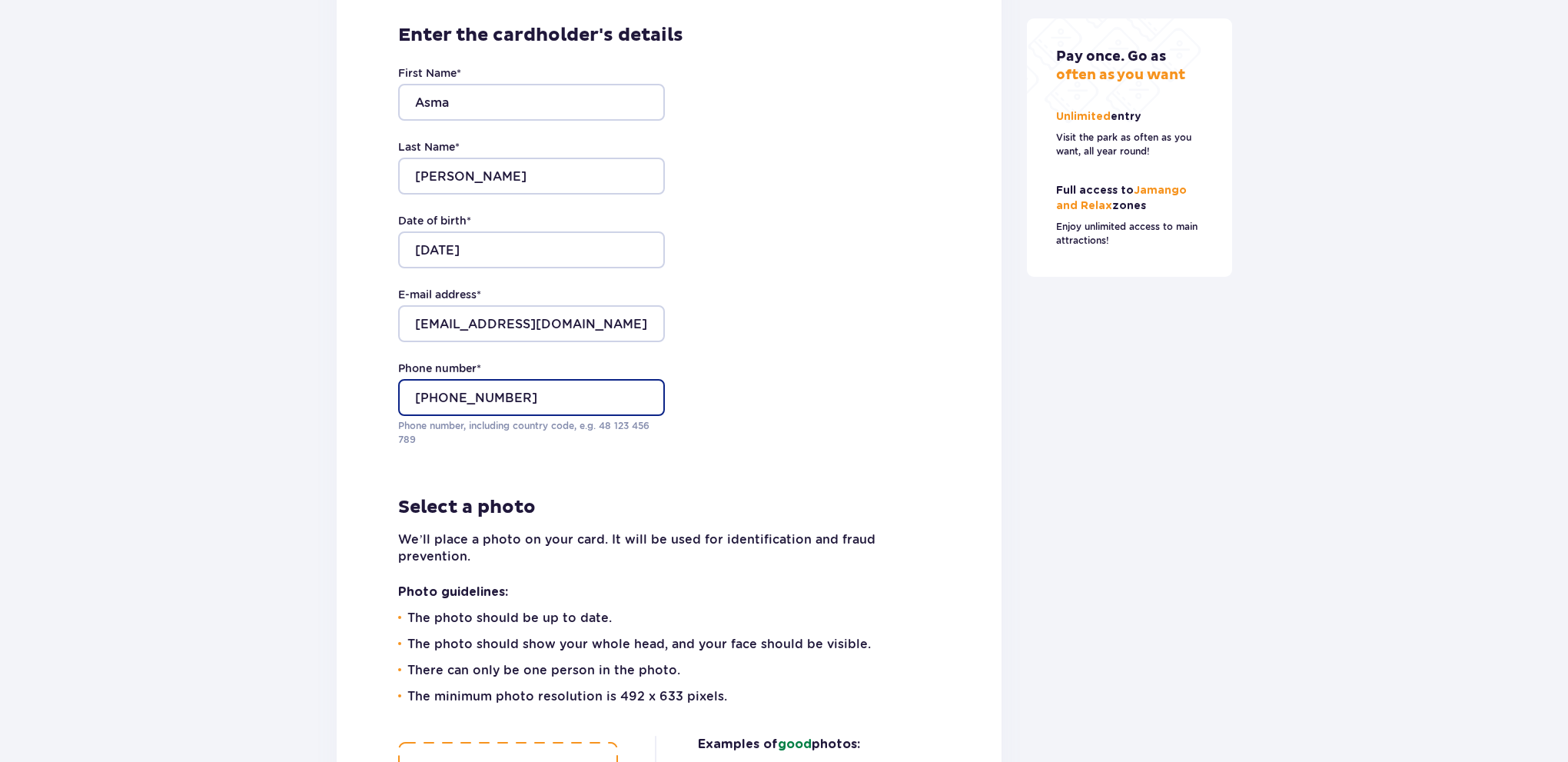
click at [538, 415] on input "[PHONE_NUMBER]" at bounding box center [531, 397] width 266 height 37
type input "+"
type input "[PHONE_NUMBER]"
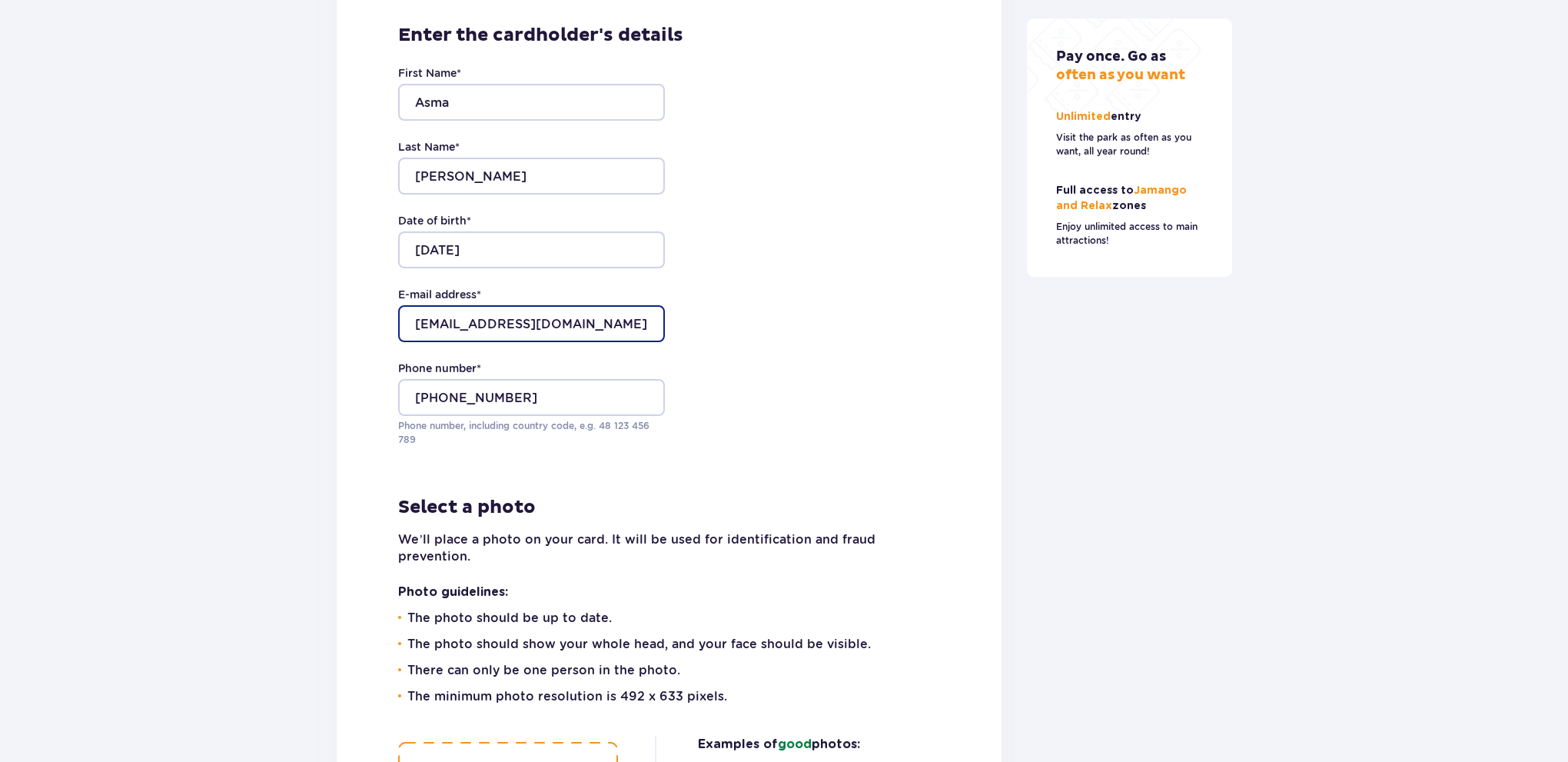
click at [498, 342] on input "[EMAIL_ADDRESS][DOMAIN_NAME]" at bounding box center [531, 323] width 266 height 37
click at [416, 342] on input "[EMAIL_ADDRESS][DOMAIN_NAME]" at bounding box center [531, 323] width 266 height 37
click at [420, 342] on input "[EMAIL_ADDRESS][DOMAIN_NAME]" at bounding box center [531, 323] width 266 height 37
type input "[PERSON_NAME][EMAIL_ADDRESS][DOMAIN_NAME]"
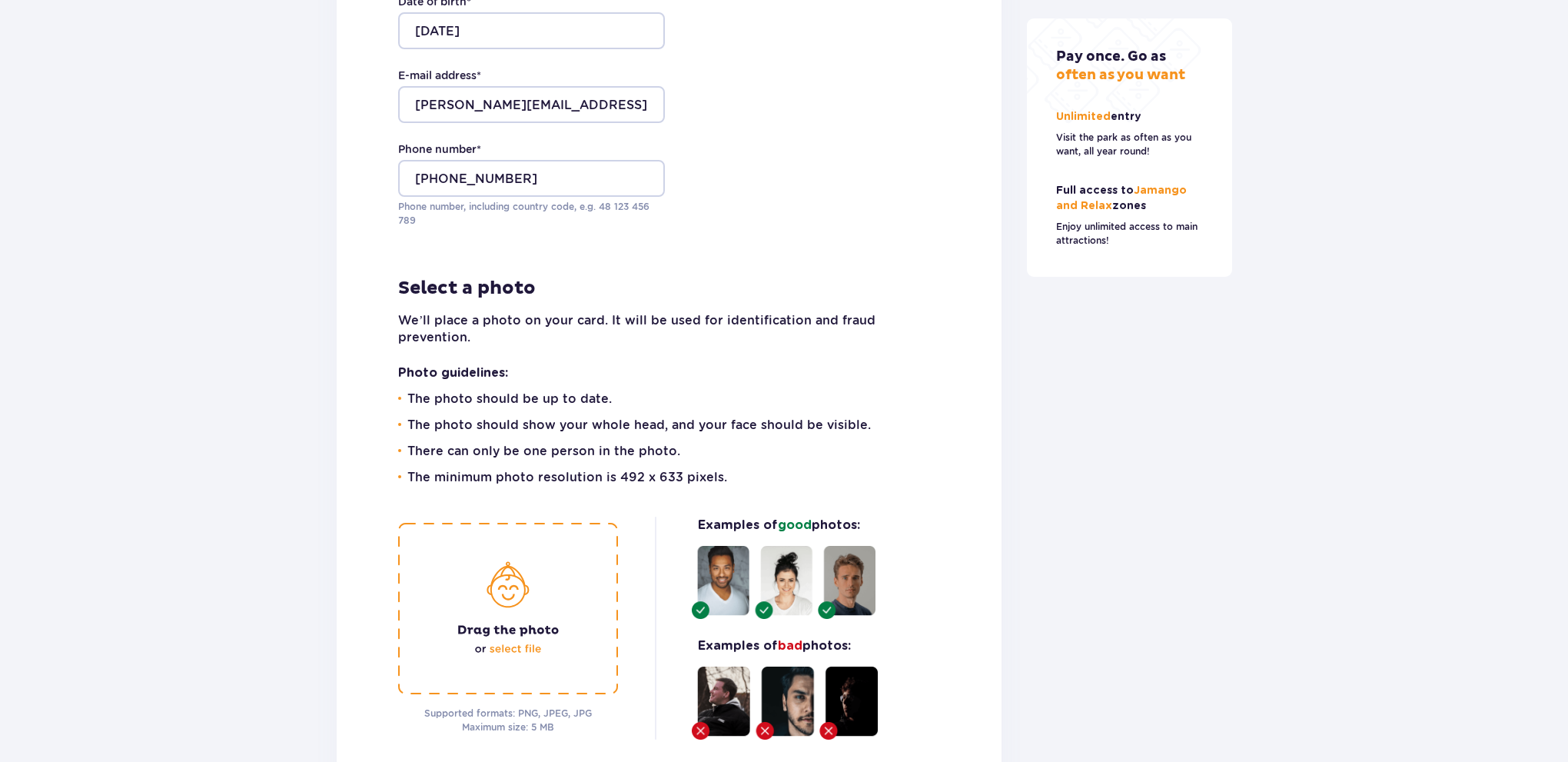
scroll to position [3814, 0]
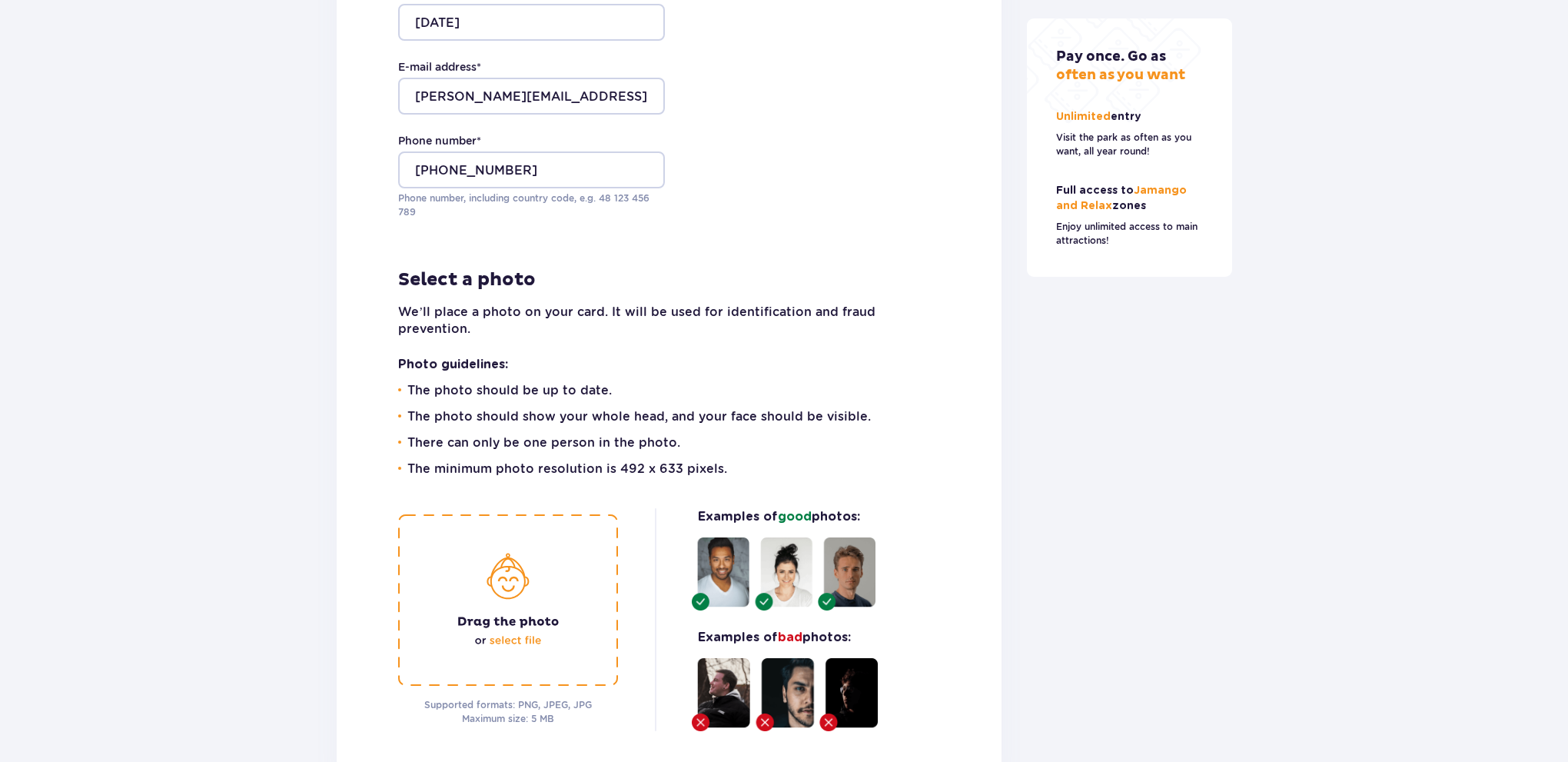
drag, startPoint x: 837, startPoint y: 367, endPoint x: 840, endPoint y: 399, distance: 32.1
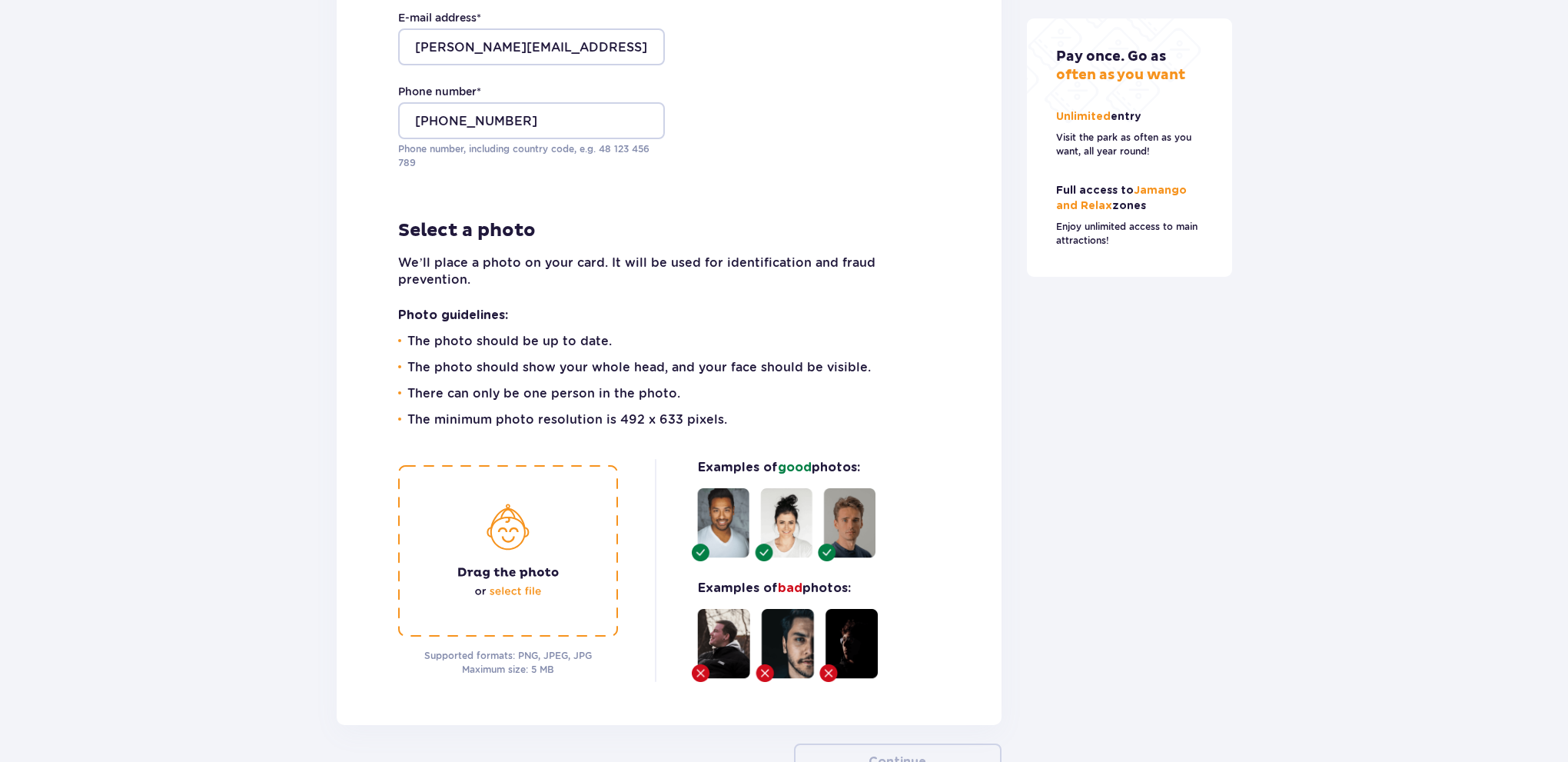
scroll to position [3876, 0]
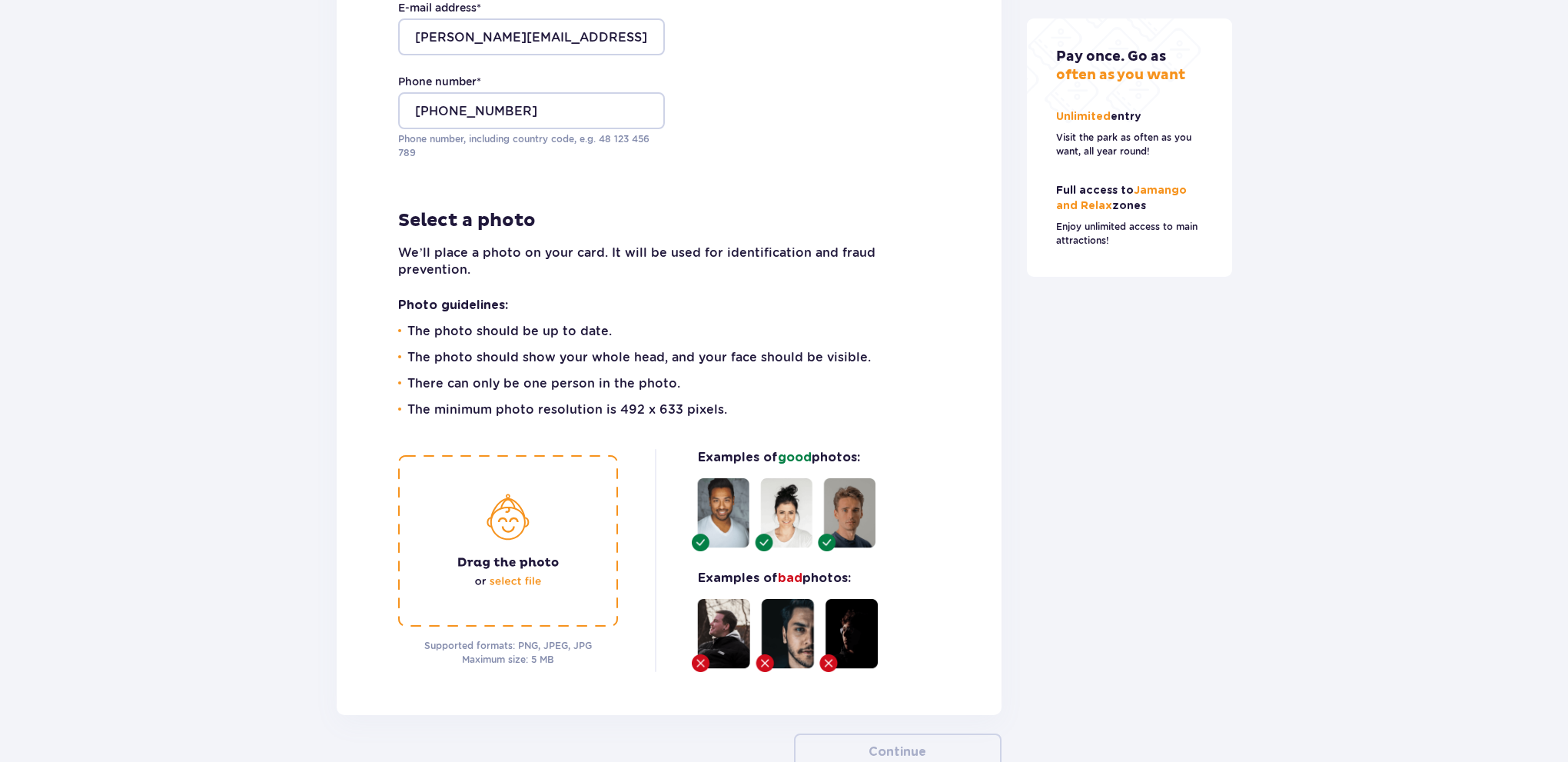
drag, startPoint x: 999, startPoint y: 484, endPoint x: 975, endPoint y: 533, distance: 54.6
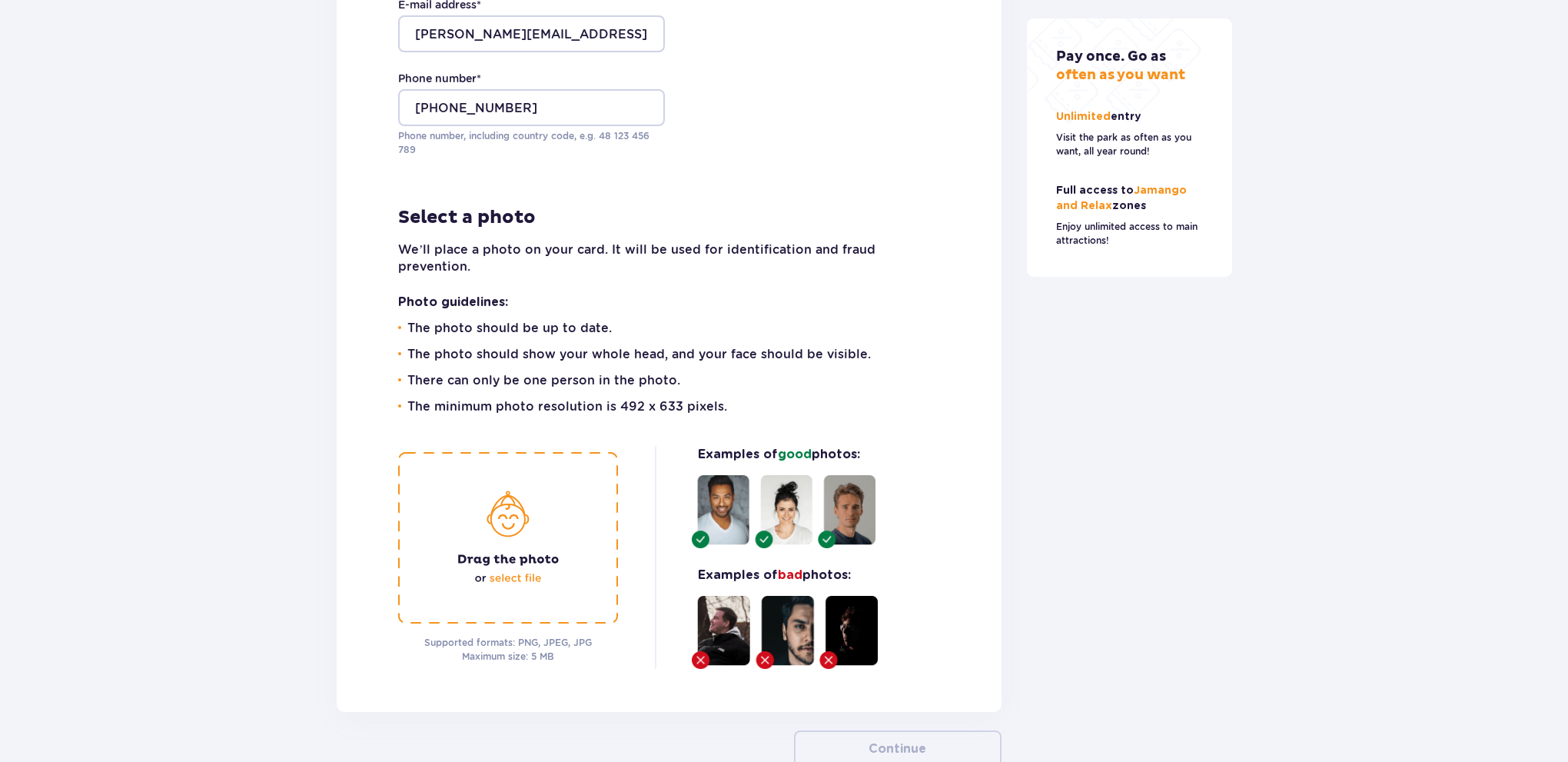
click at [523, 501] on img at bounding box center [507, 537] width 220 height 171
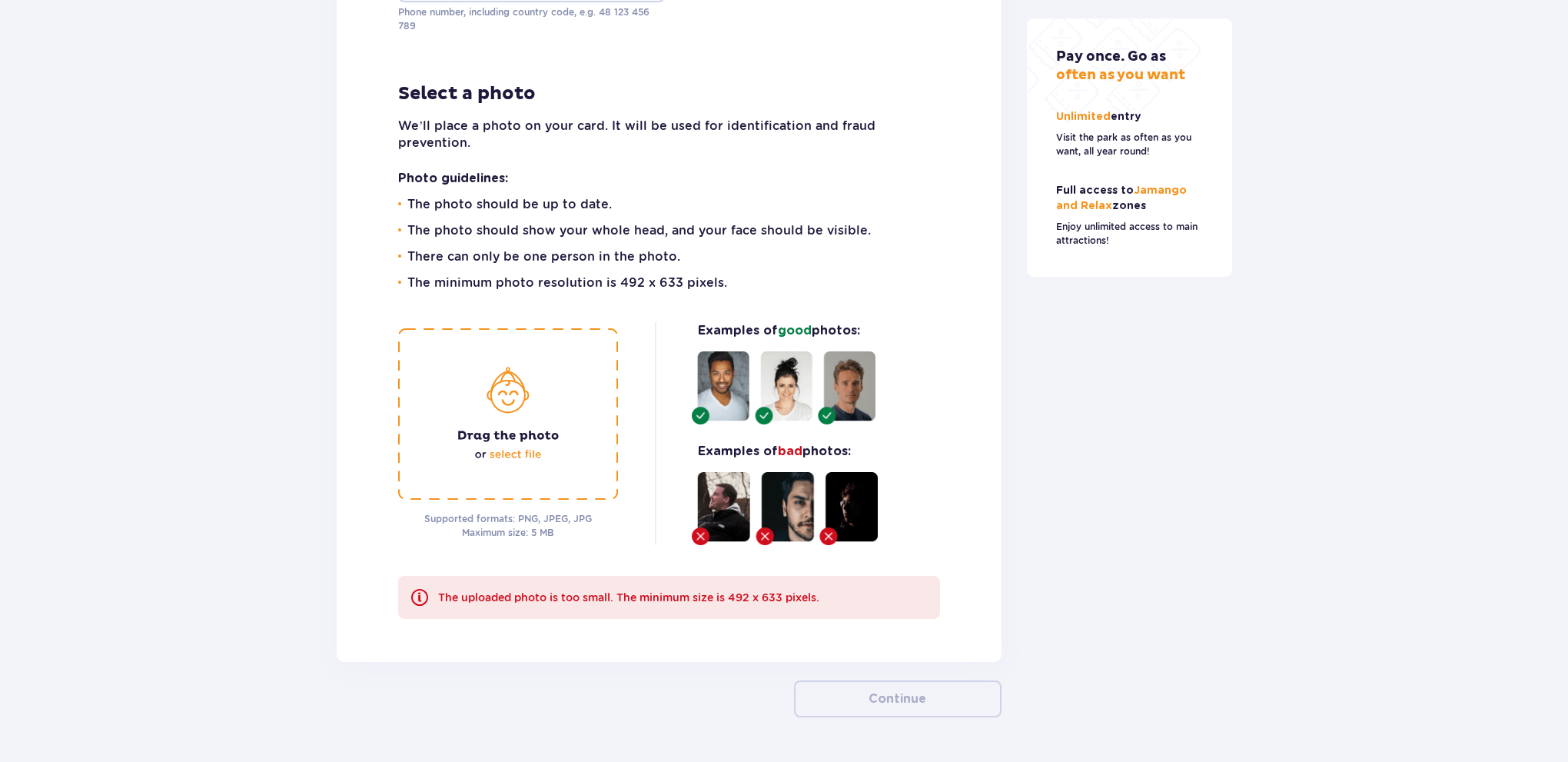
drag, startPoint x: 1079, startPoint y: 433, endPoint x: 1076, endPoint y: 445, distance: 12.4
click at [547, 381] on img at bounding box center [507, 411] width 220 height 171
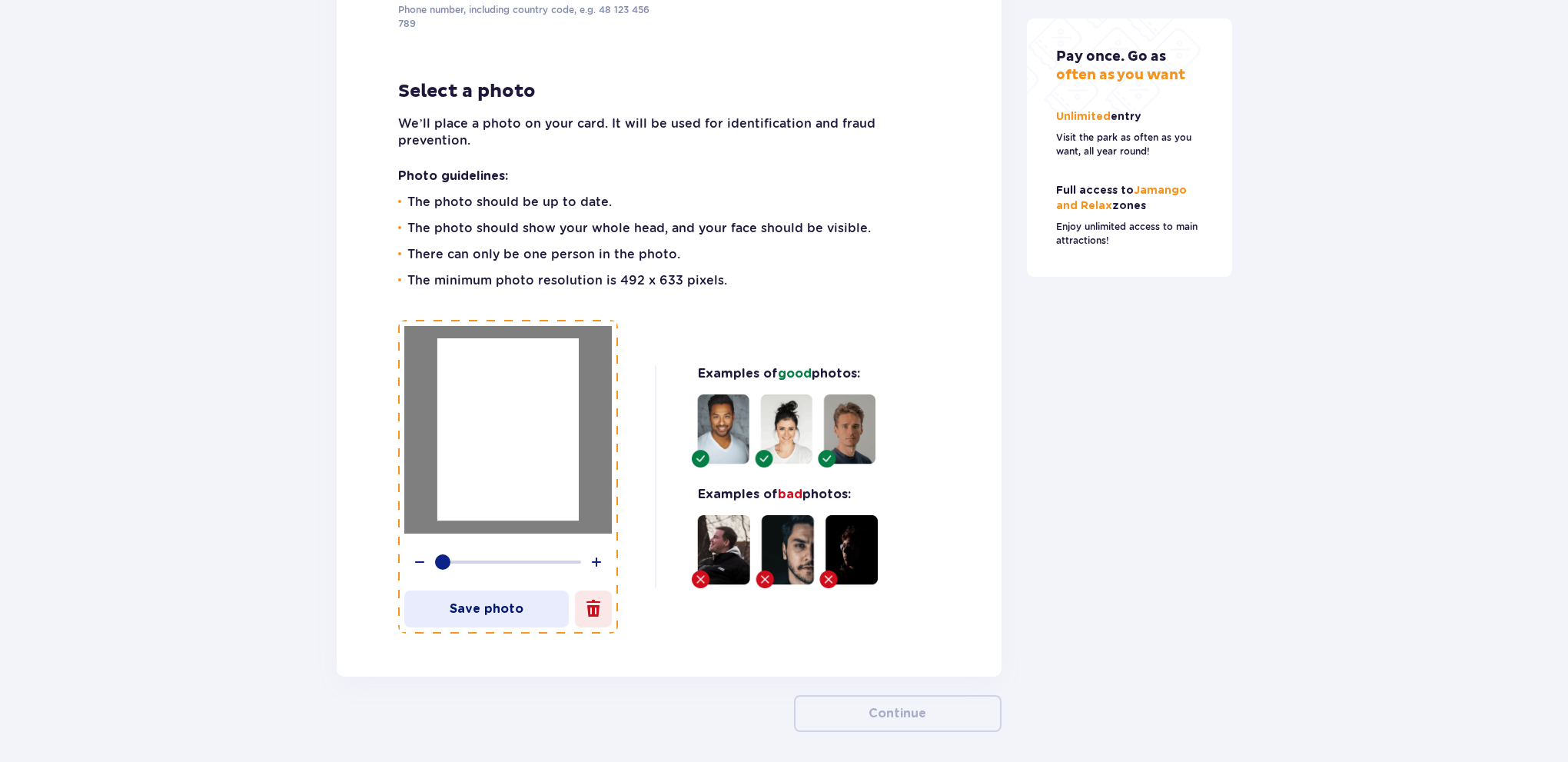
scroll to position [4005, 0]
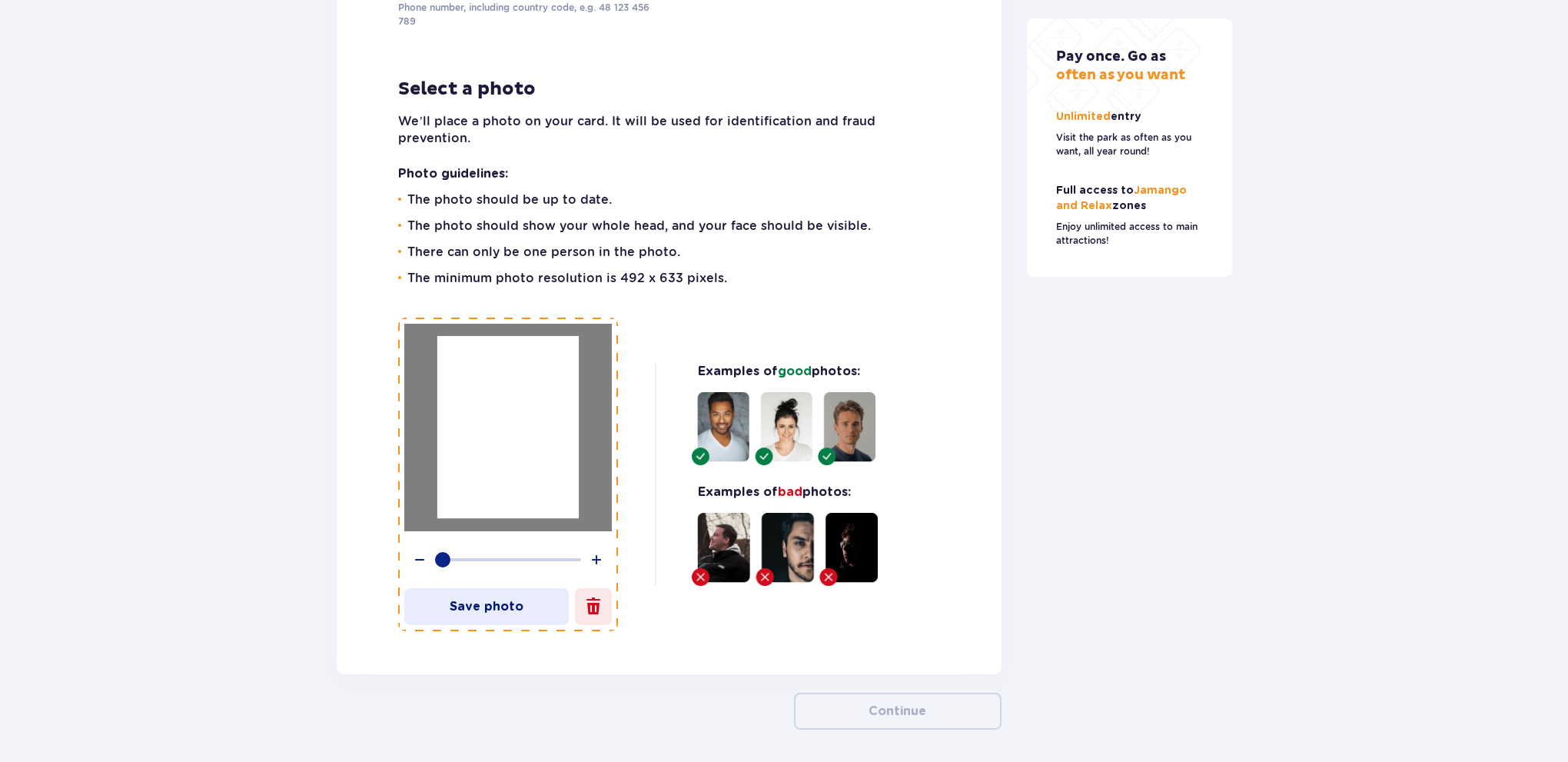
drag, startPoint x: 955, startPoint y: 325, endPoint x: 885, endPoint y: 344, distance: 72.5
drag, startPoint x: 473, startPoint y: 480, endPoint x: 659, endPoint y: 475, distance: 186.1
click at [477, 476] on div at bounding box center [508, 427] width 141 height 182
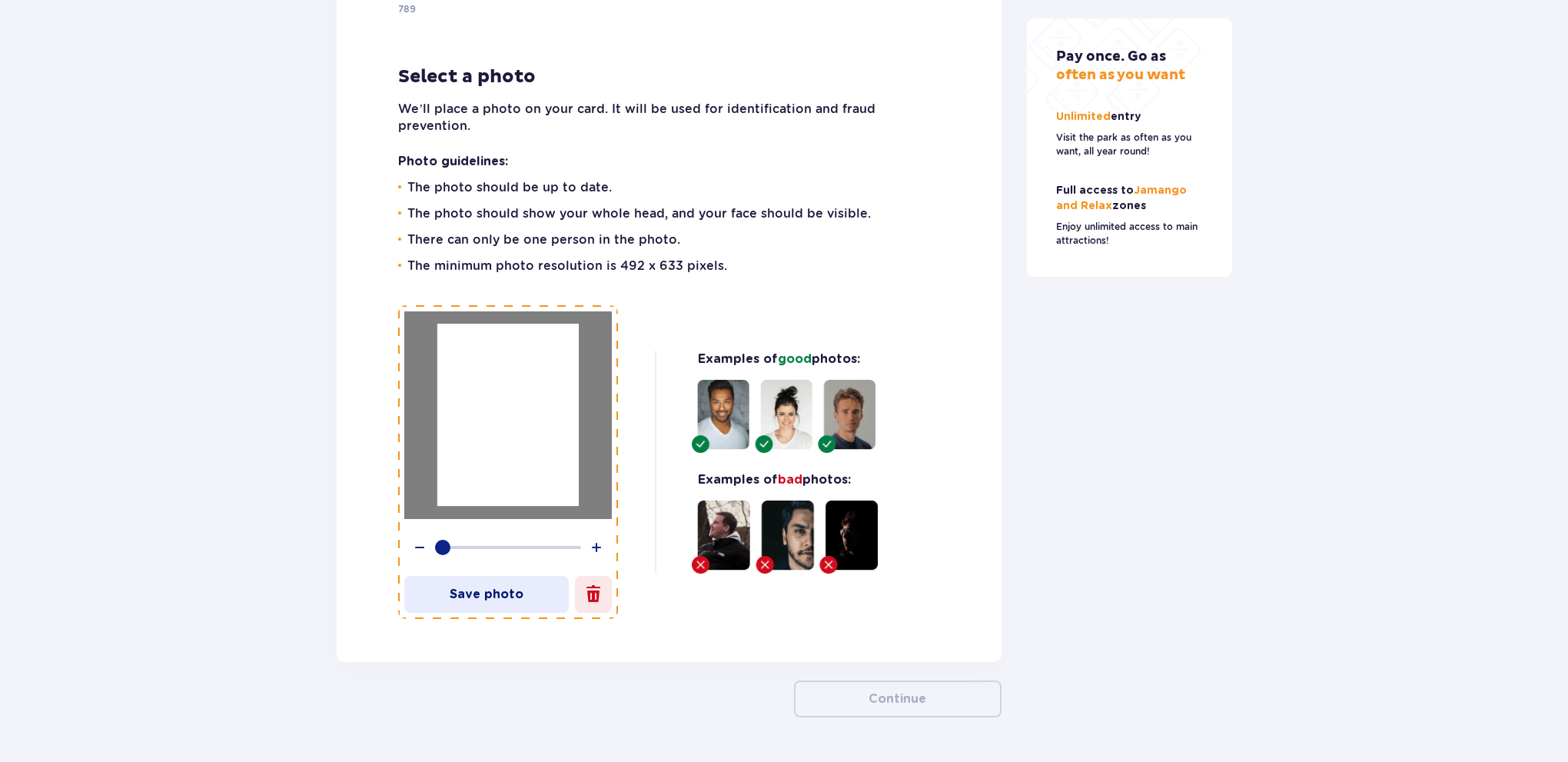
scroll to position [4049, 0]
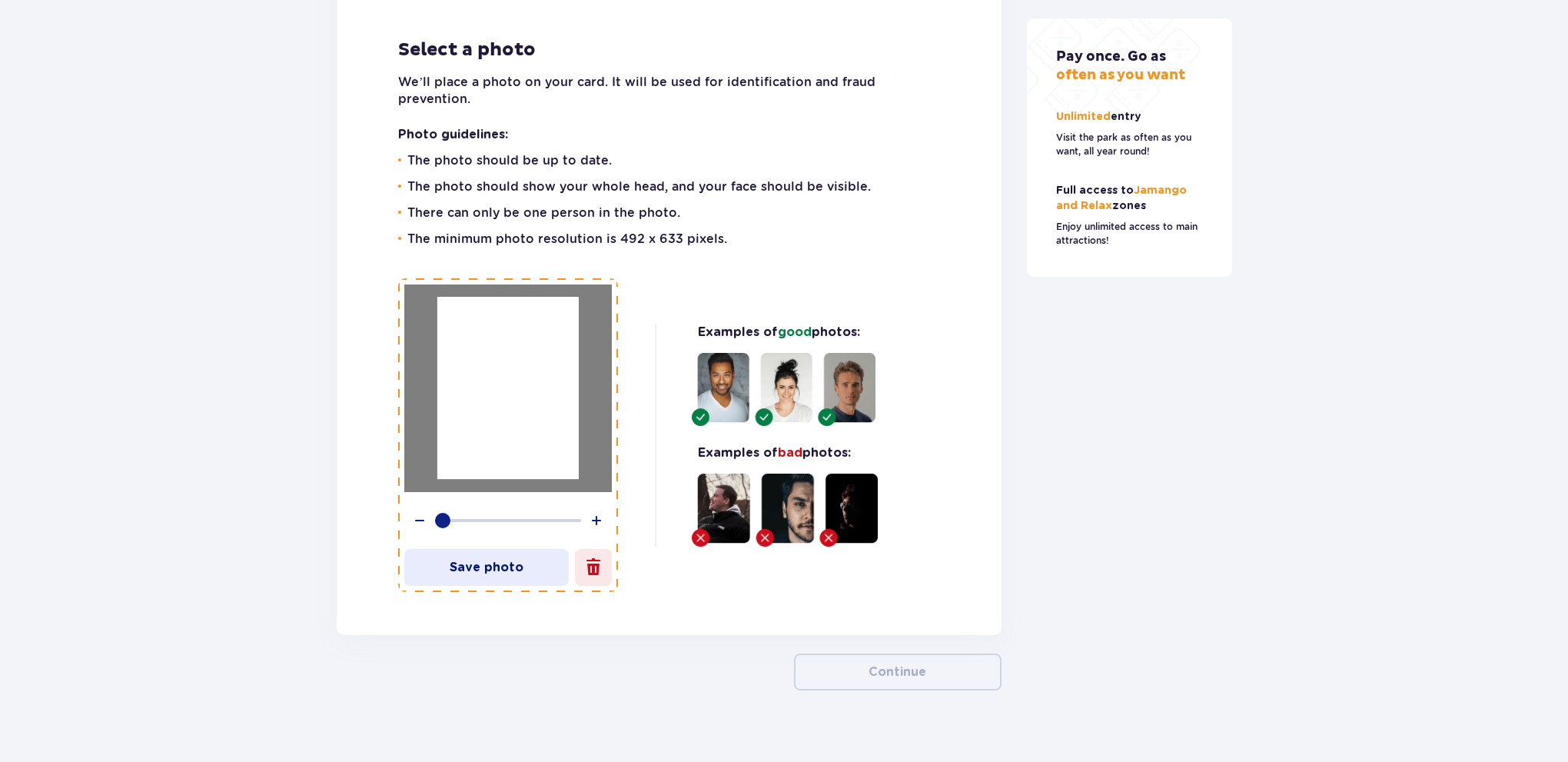
drag, startPoint x: 999, startPoint y: 344, endPoint x: 885, endPoint y: 464, distance: 165.5
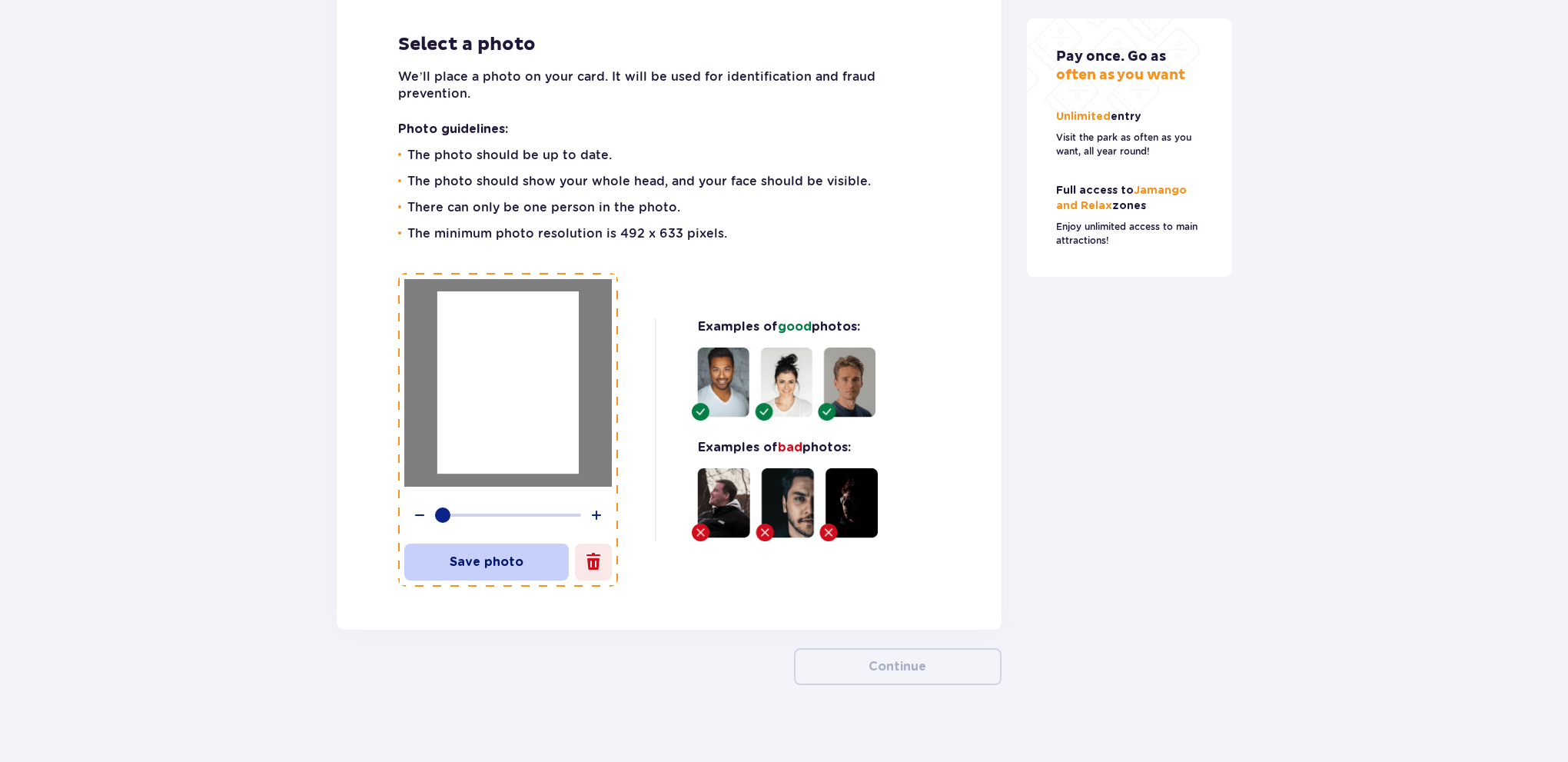
click at [518, 570] on p "Save photo" at bounding box center [486, 561] width 165 height 16
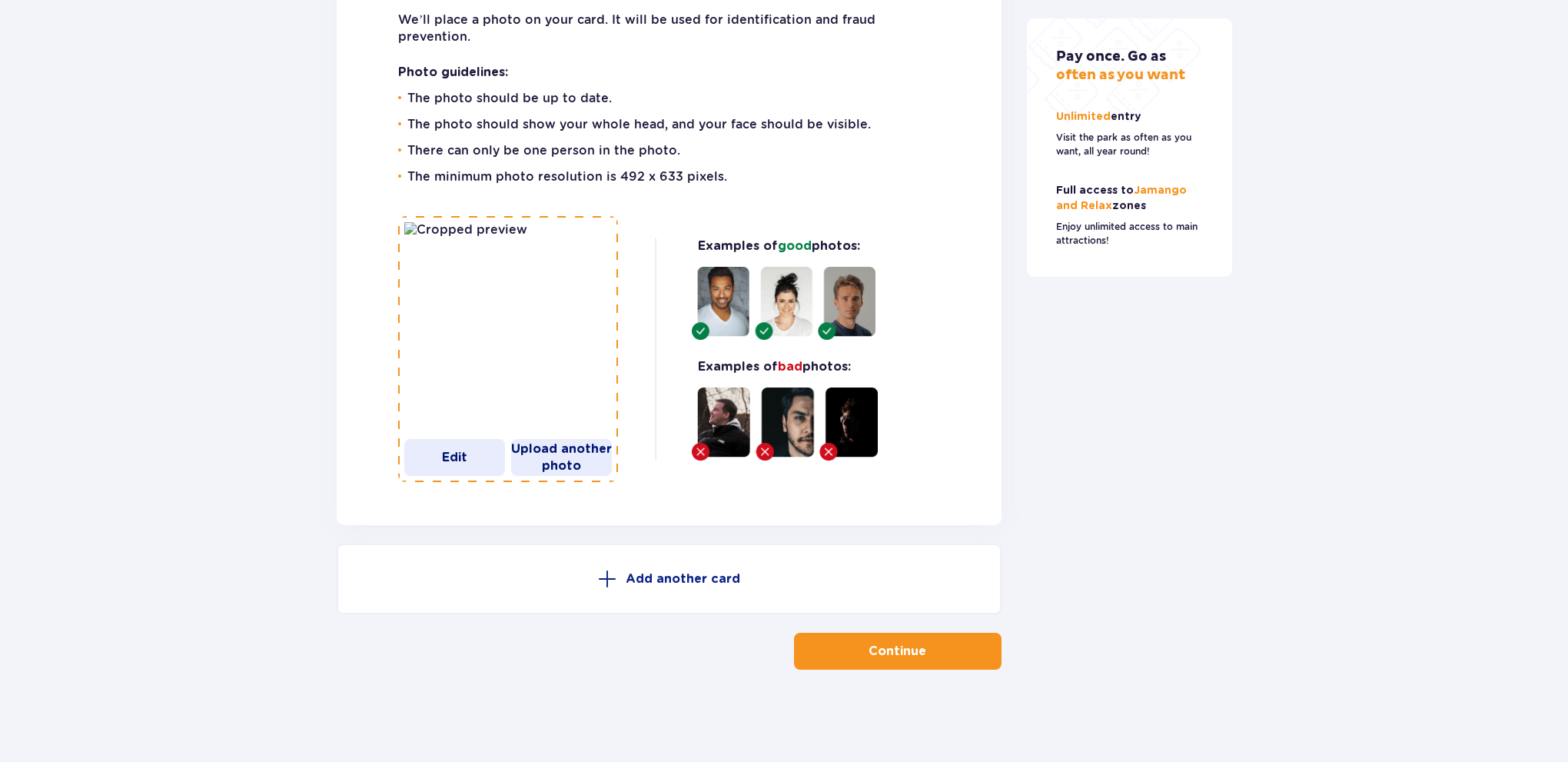
drag, startPoint x: 940, startPoint y: 363, endPoint x: 926, endPoint y: 414, distance: 52.9
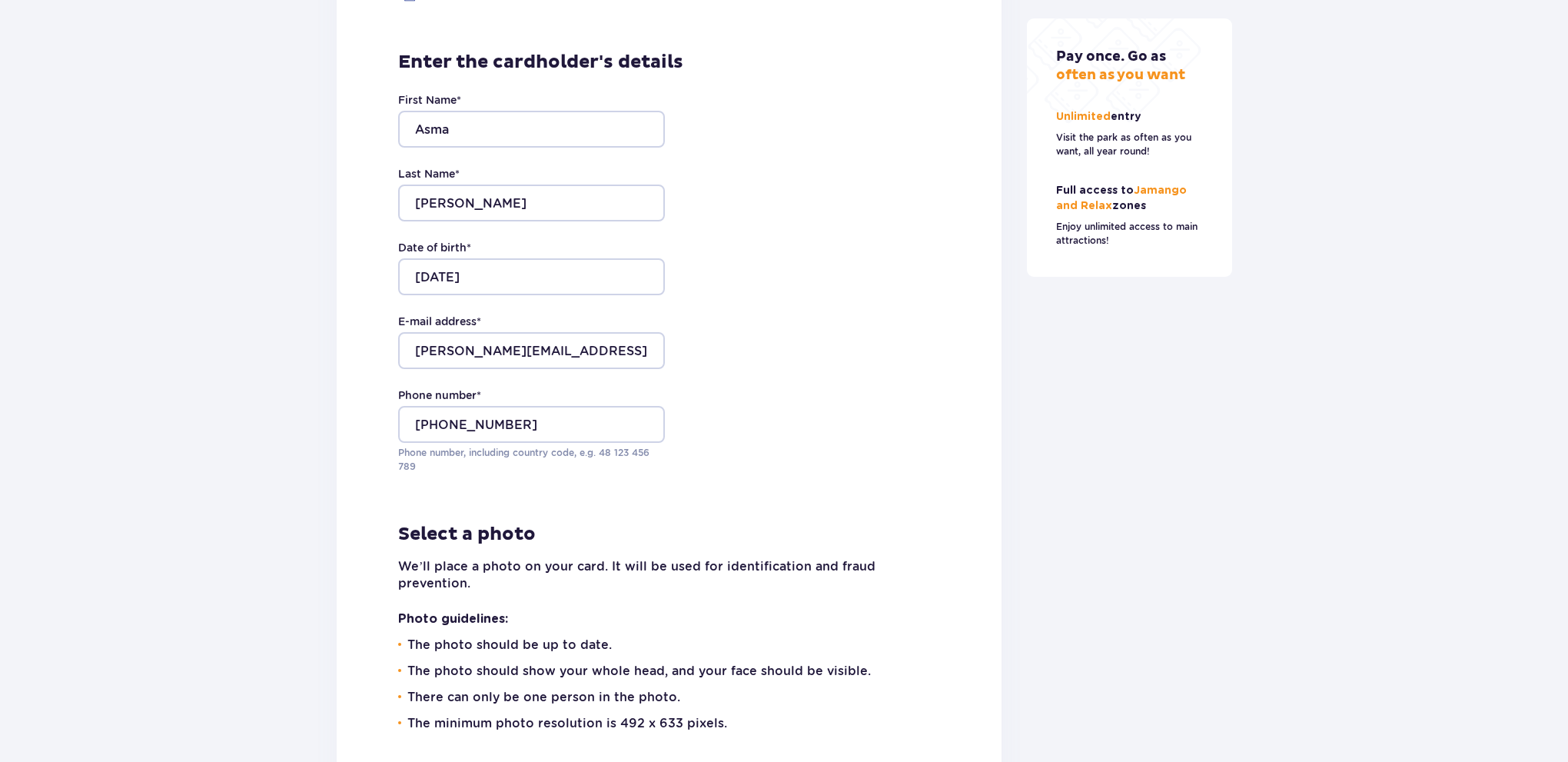
drag, startPoint x: 934, startPoint y: 308, endPoint x: 927, endPoint y: 295, distance: 14.8
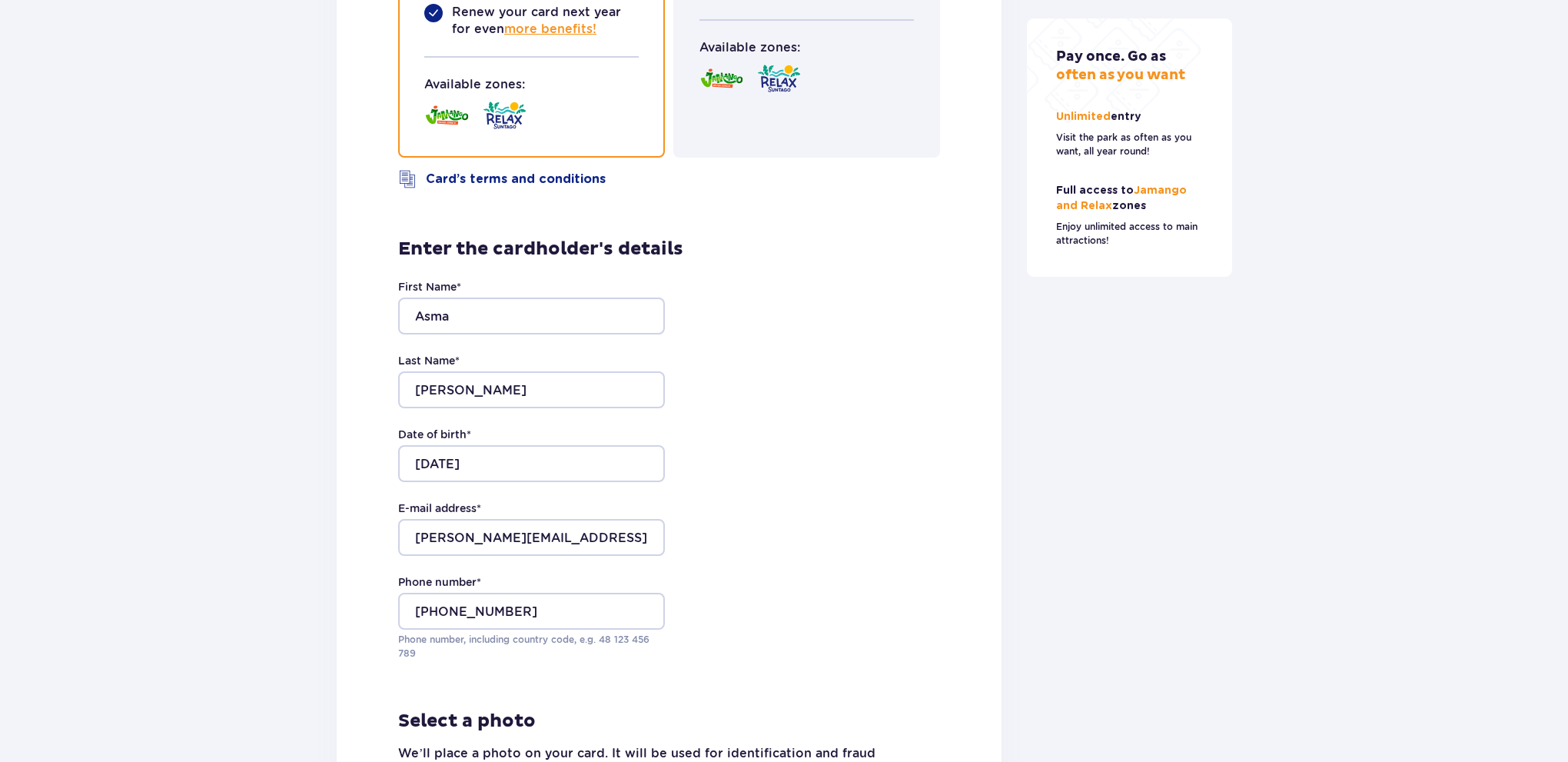
drag, startPoint x: 929, startPoint y: 342, endPoint x: 918, endPoint y: 262, distance: 80.8
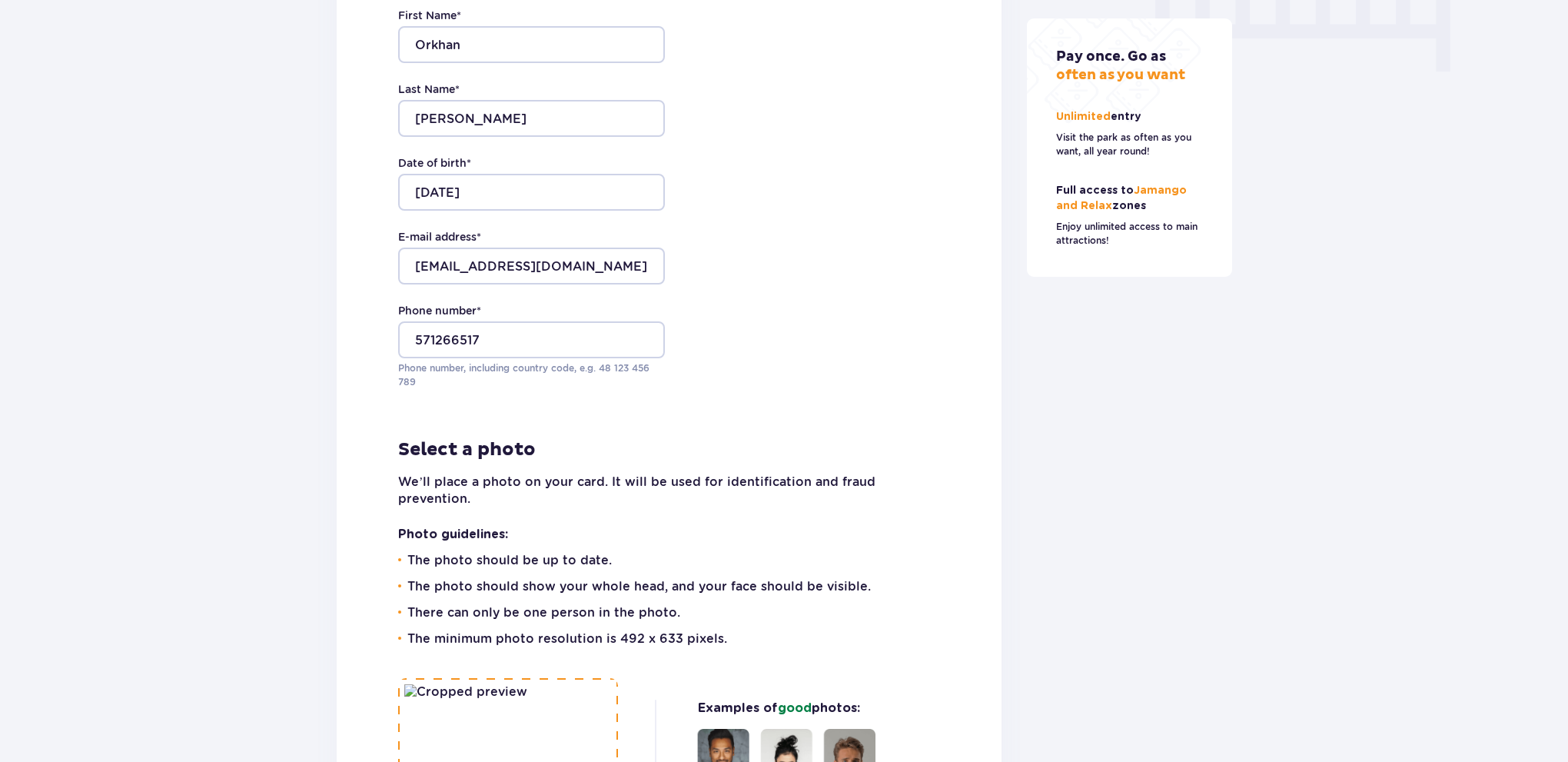
drag, startPoint x: 907, startPoint y: 344, endPoint x: 882, endPoint y: 218, distance: 128.5
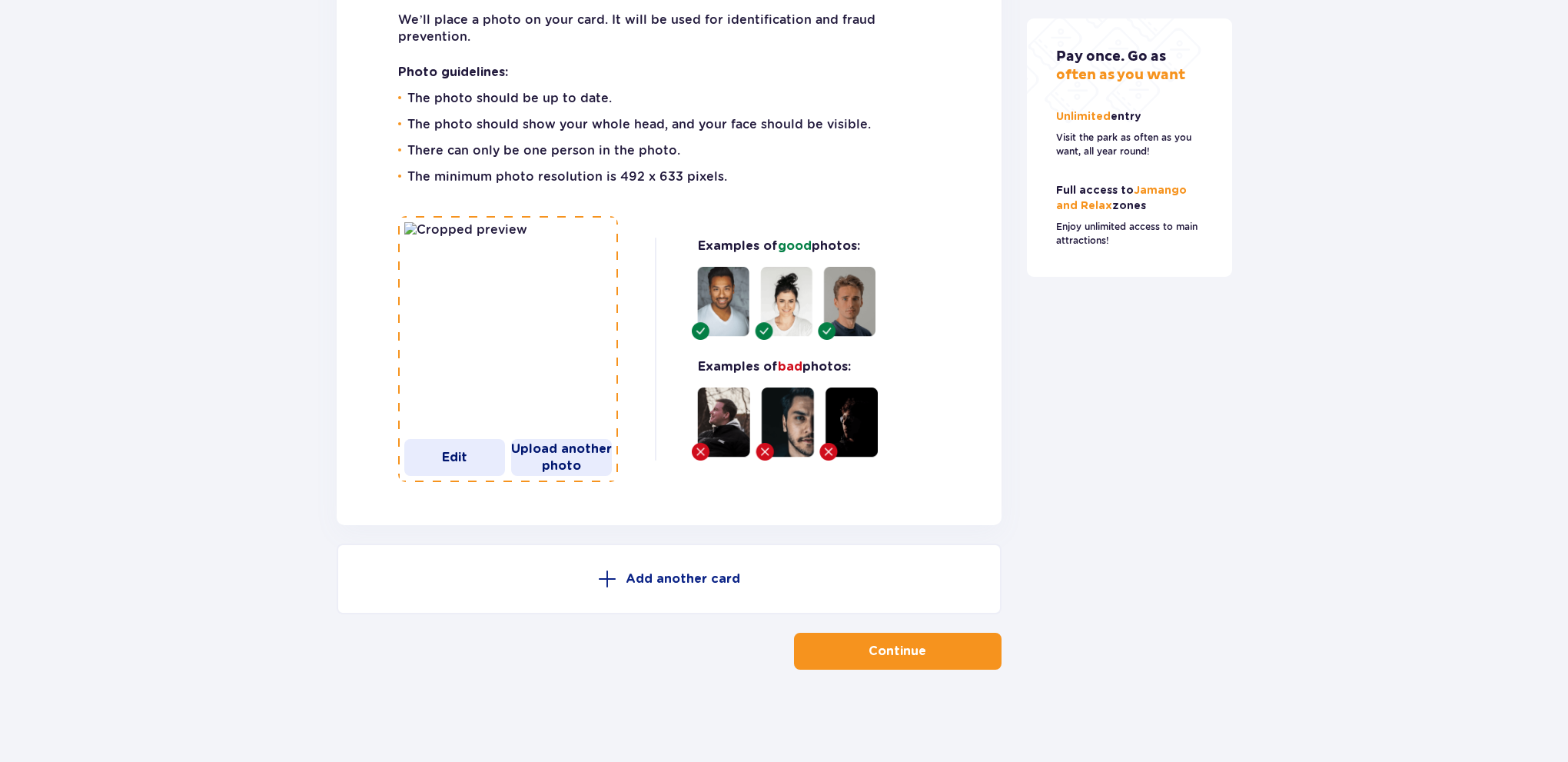
scroll to position [4188, 0]
drag, startPoint x: 876, startPoint y: 208, endPoint x: 855, endPoint y: 408, distance: 201.1
drag, startPoint x: 1190, startPoint y: 389, endPoint x: 1187, endPoint y: 439, distance: 50.1
drag, startPoint x: 1068, startPoint y: 334, endPoint x: 1066, endPoint y: 357, distance: 23.1
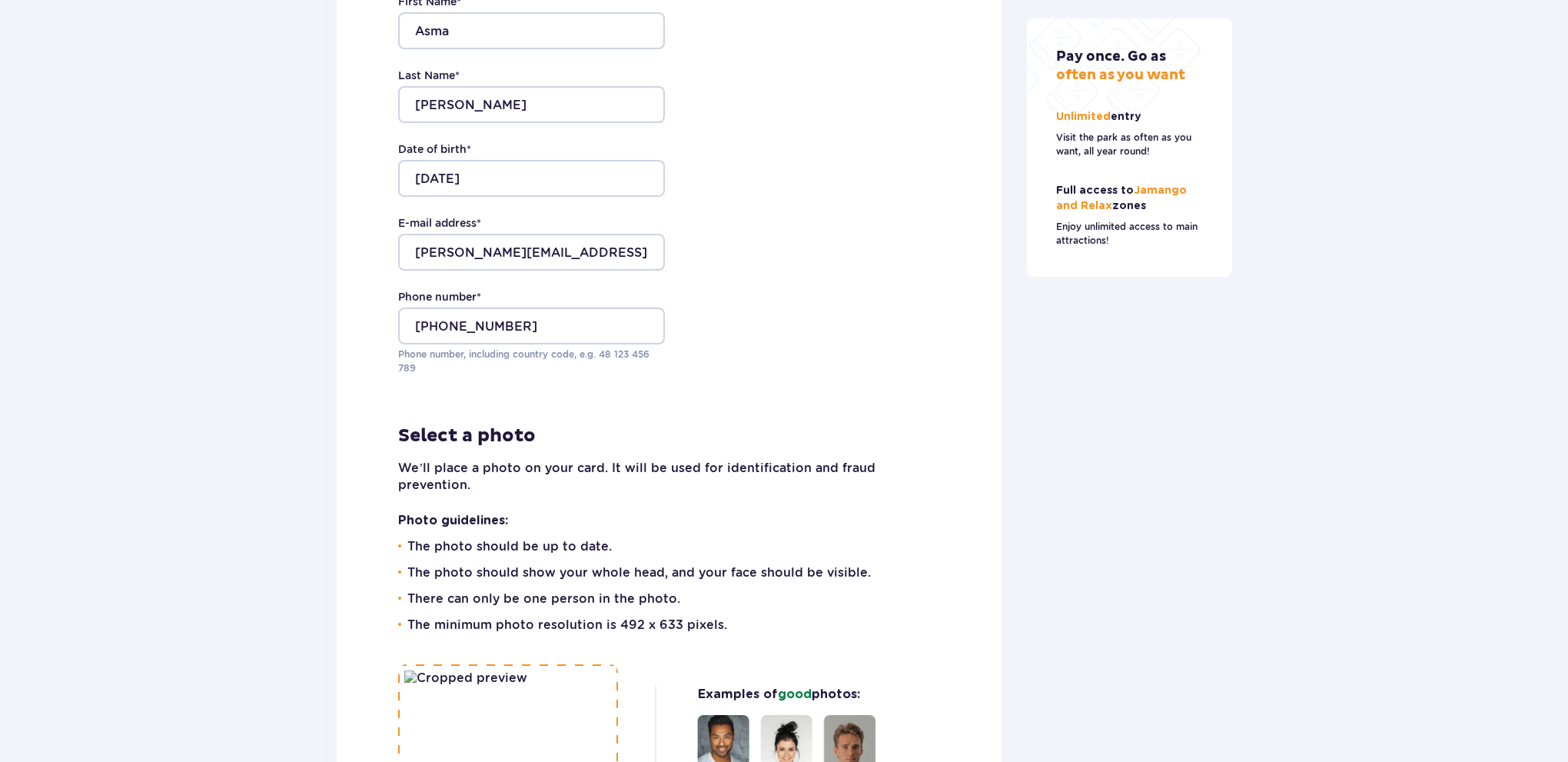
drag, startPoint x: 1126, startPoint y: 513, endPoint x: 1093, endPoint y: 463, distance: 59.9
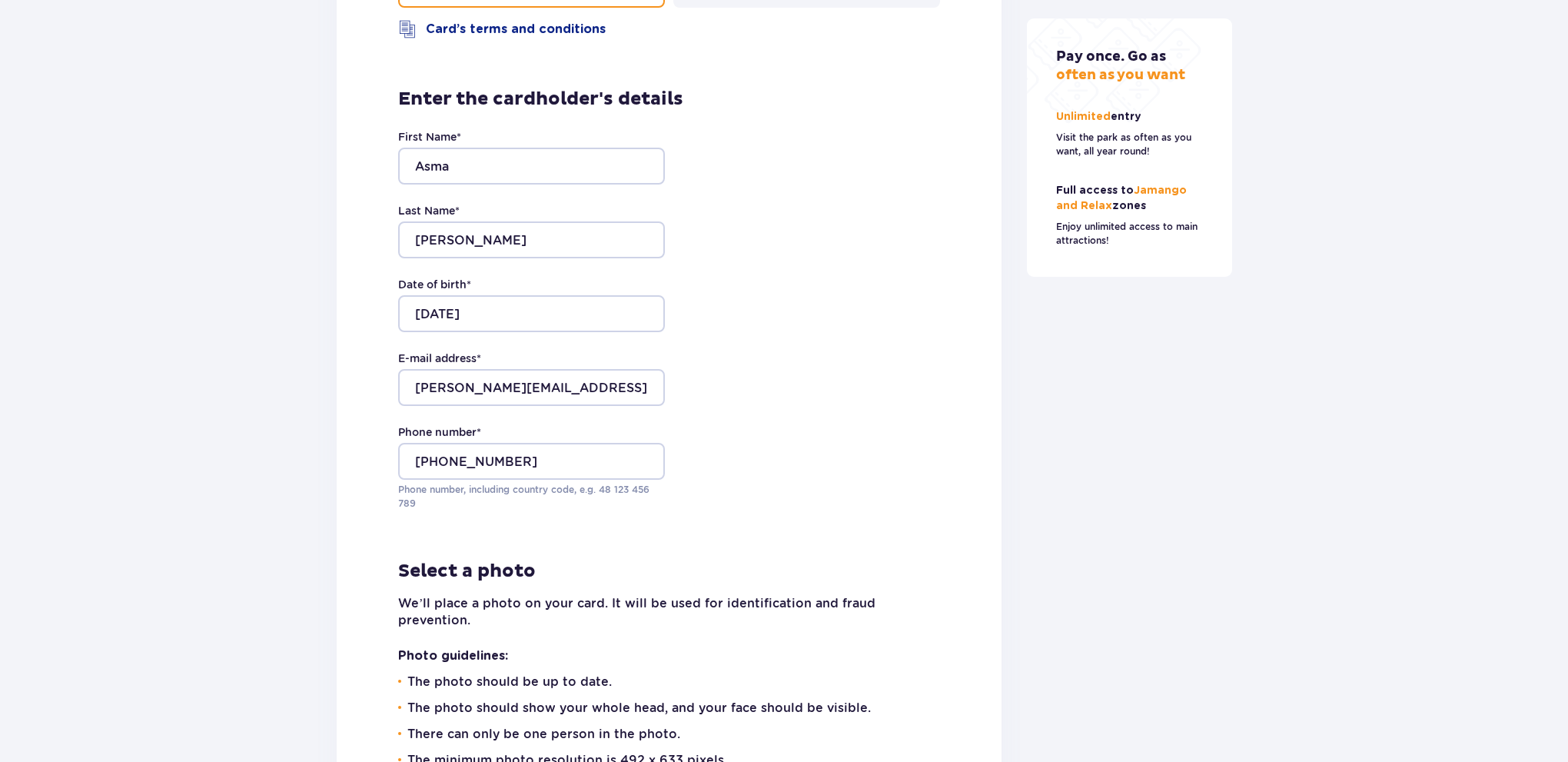
drag, startPoint x: 1073, startPoint y: 472, endPoint x: 1063, endPoint y: 449, distance: 25.1
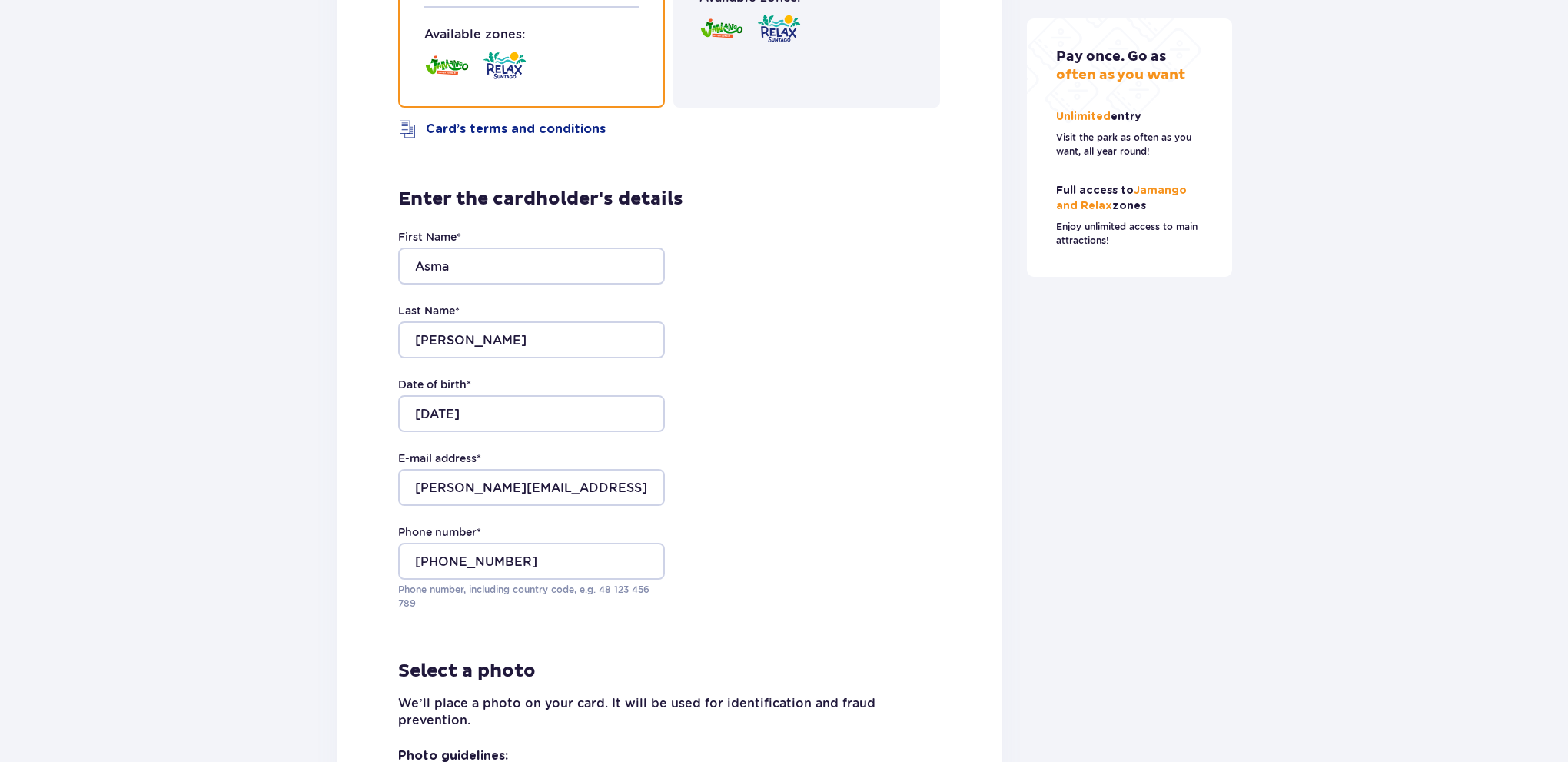
drag, startPoint x: 1060, startPoint y: 423, endPoint x: 1043, endPoint y: 442, distance: 25.5
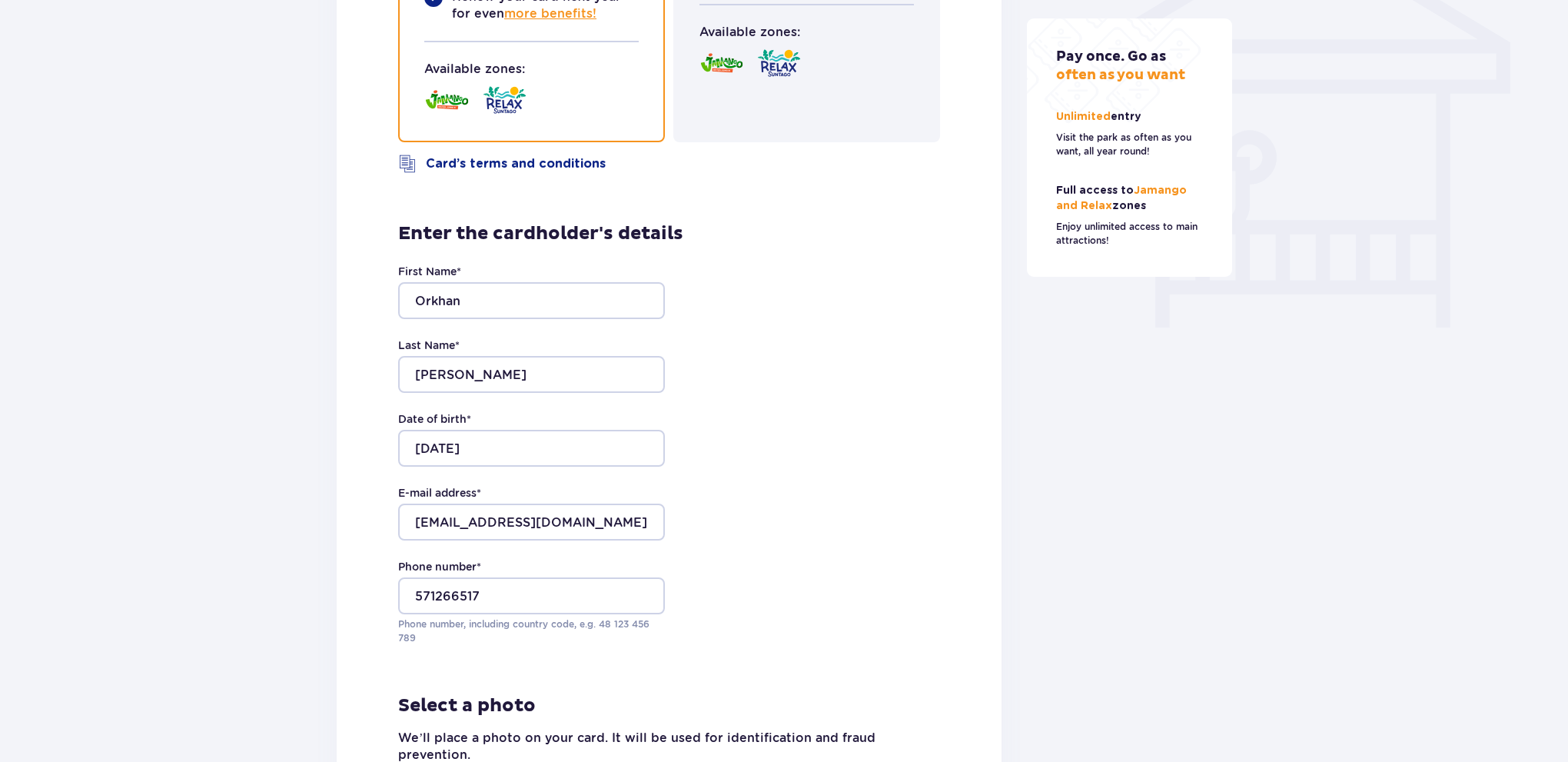
drag, startPoint x: 1039, startPoint y: 459, endPoint x: 1029, endPoint y: 375, distance: 84.6
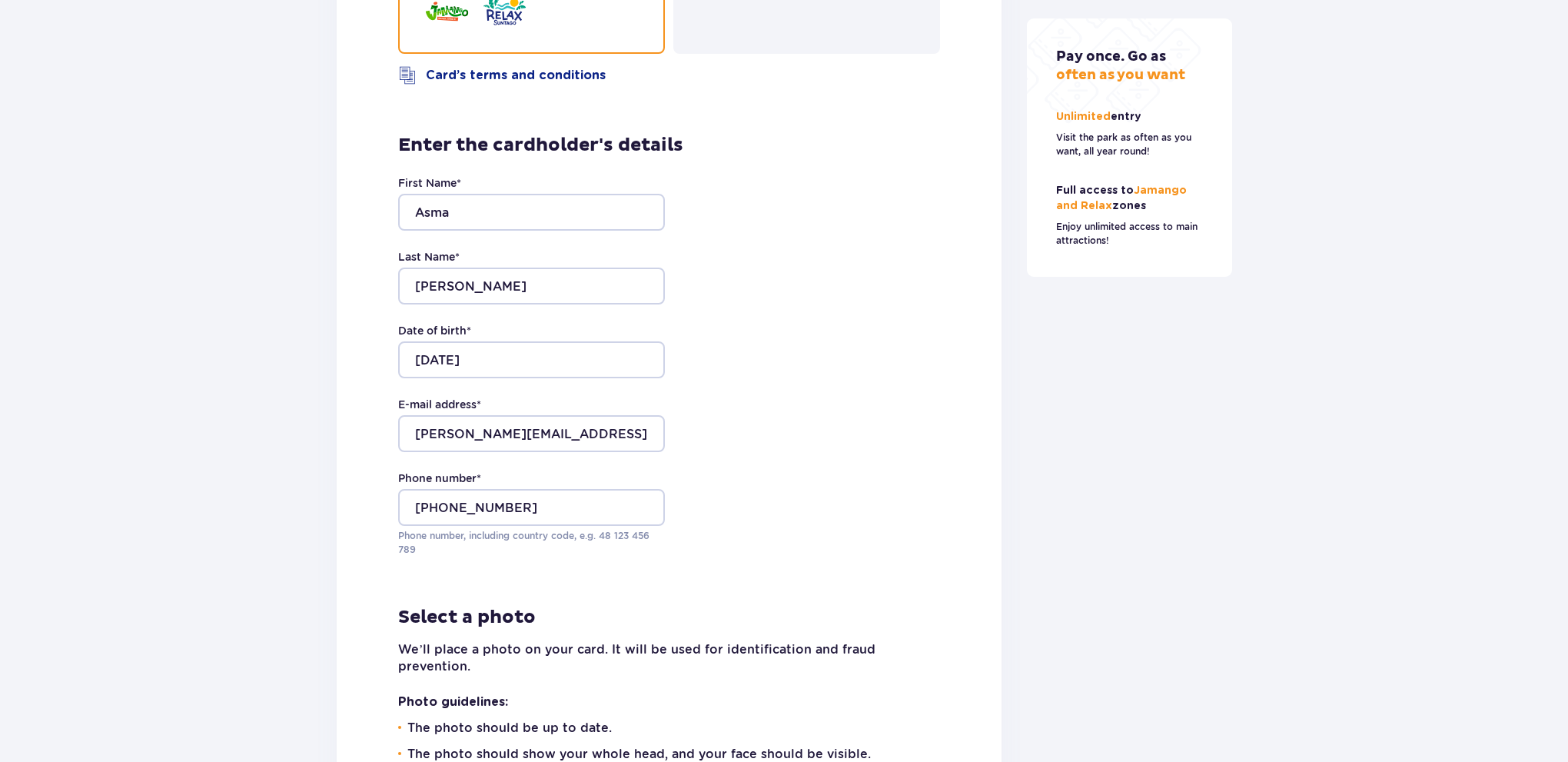
drag, startPoint x: 1088, startPoint y: 433, endPoint x: 1063, endPoint y: 480, distance: 53.2
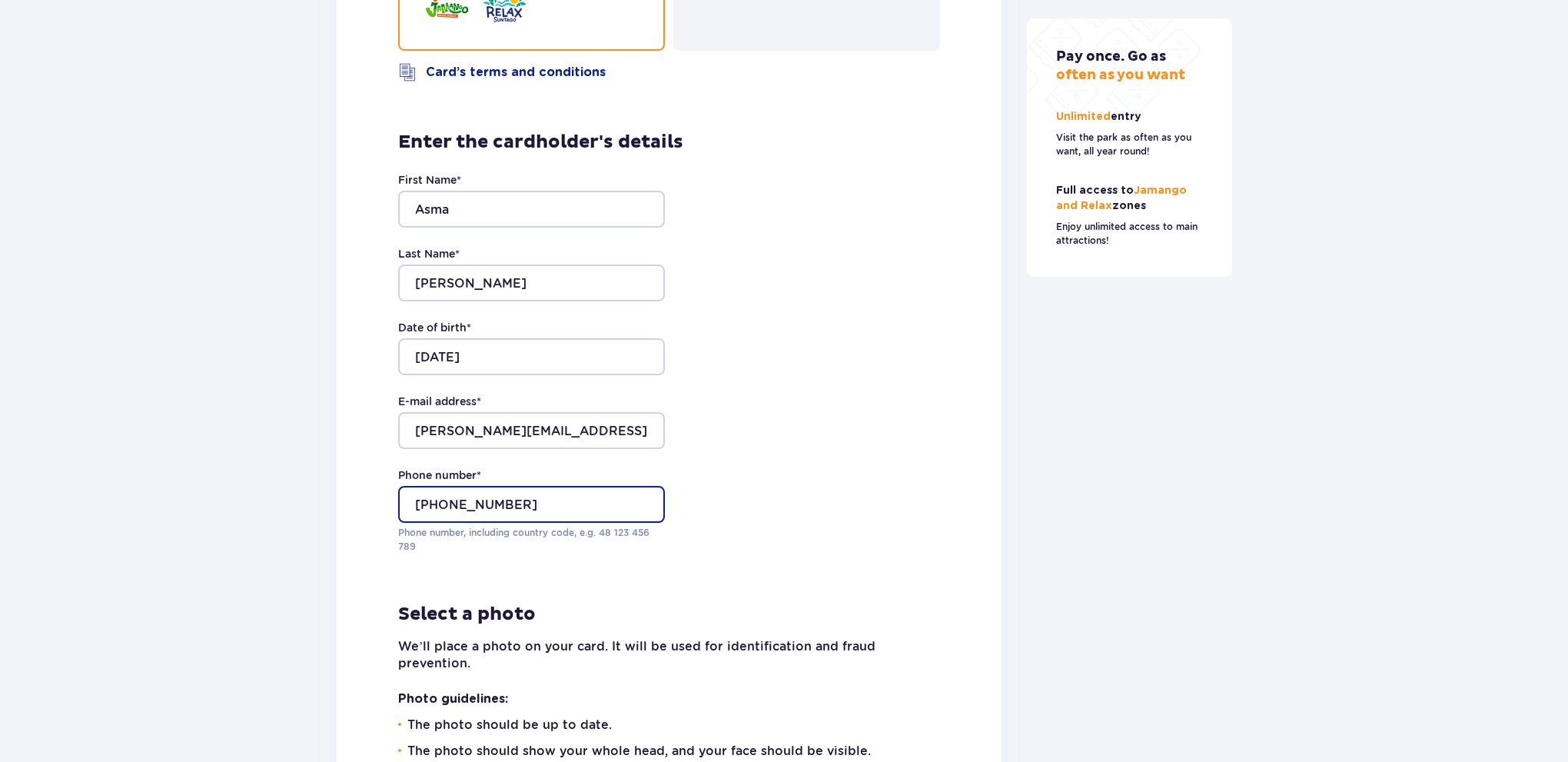
click at [438, 523] on input "[PHONE_NUMBER]" at bounding box center [531, 504] width 266 height 37
click at [827, 511] on div "Phone number * 573183537 Phone number, including country code, e.g. 48 ​123 ​45…" at bounding box center [669, 510] width 542 height 86
click at [414, 523] on input "573183537" at bounding box center [531, 504] width 266 height 37
type input "[PHONE_NUMBER]"
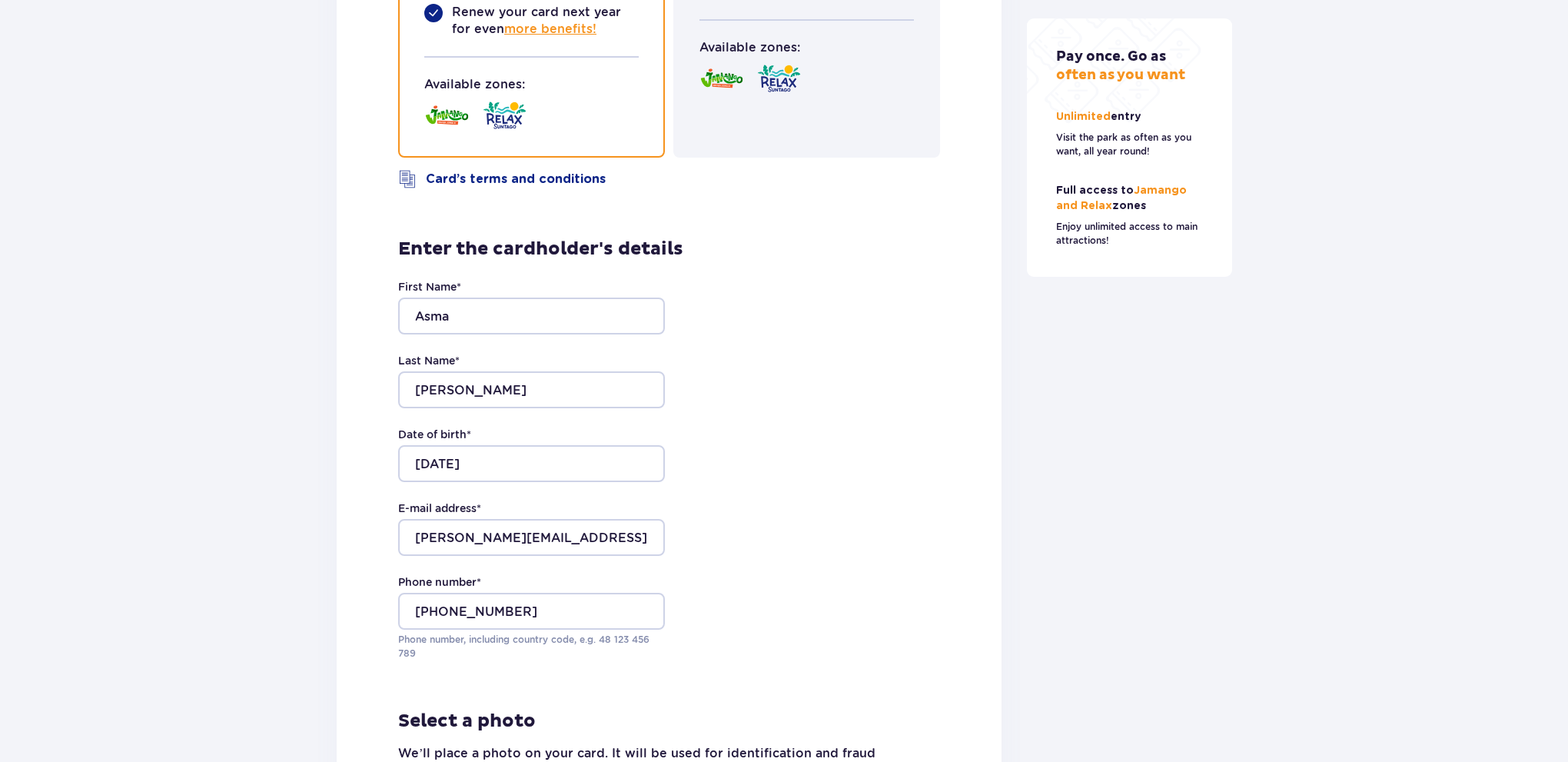
drag, startPoint x: 784, startPoint y: 509, endPoint x: 779, endPoint y: 503, distance: 7.8
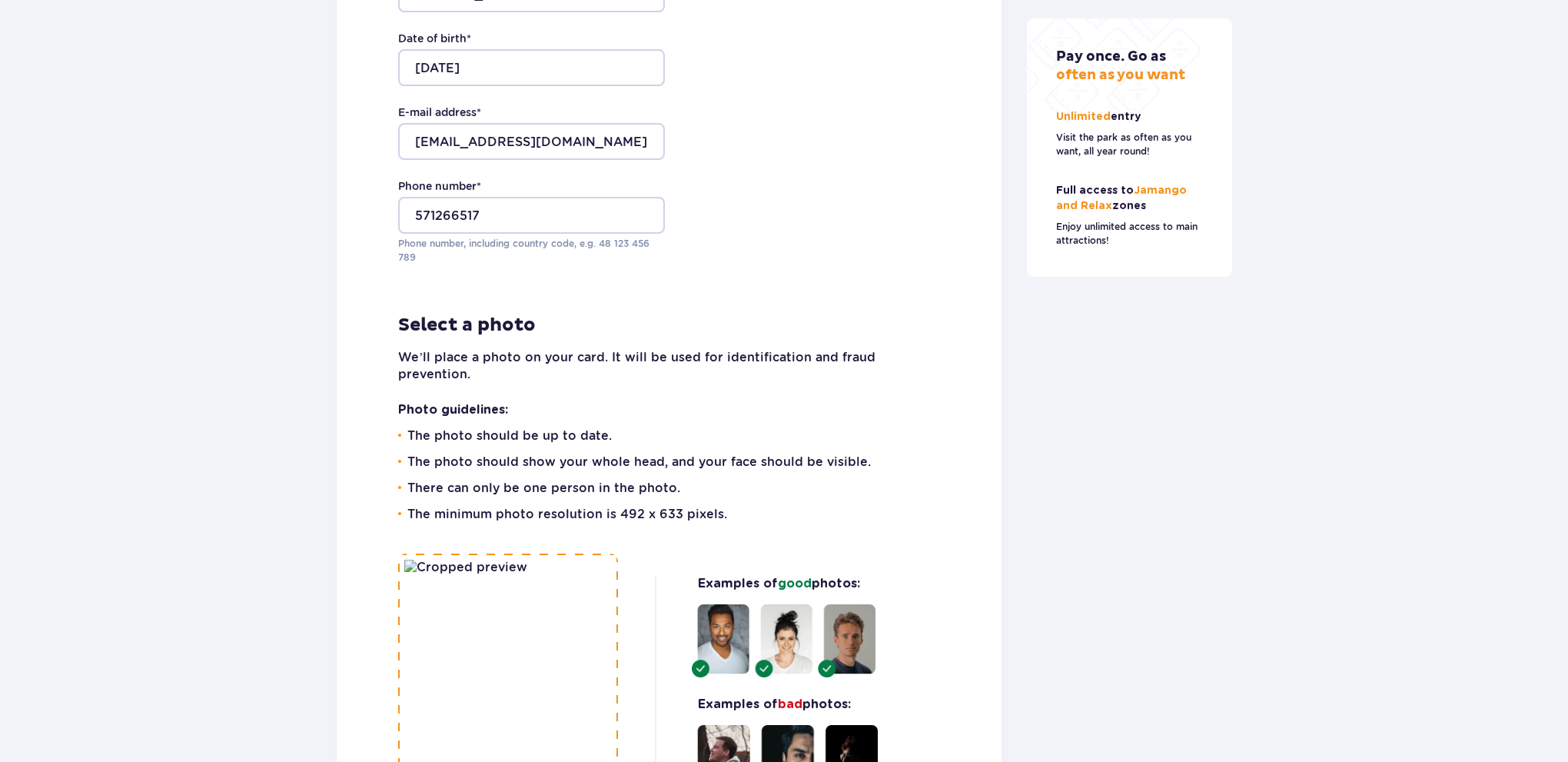
drag, startPoint x: 773, startPoint y: 542, endPoint x: 743, endPoint y: 322, distance: 222.0
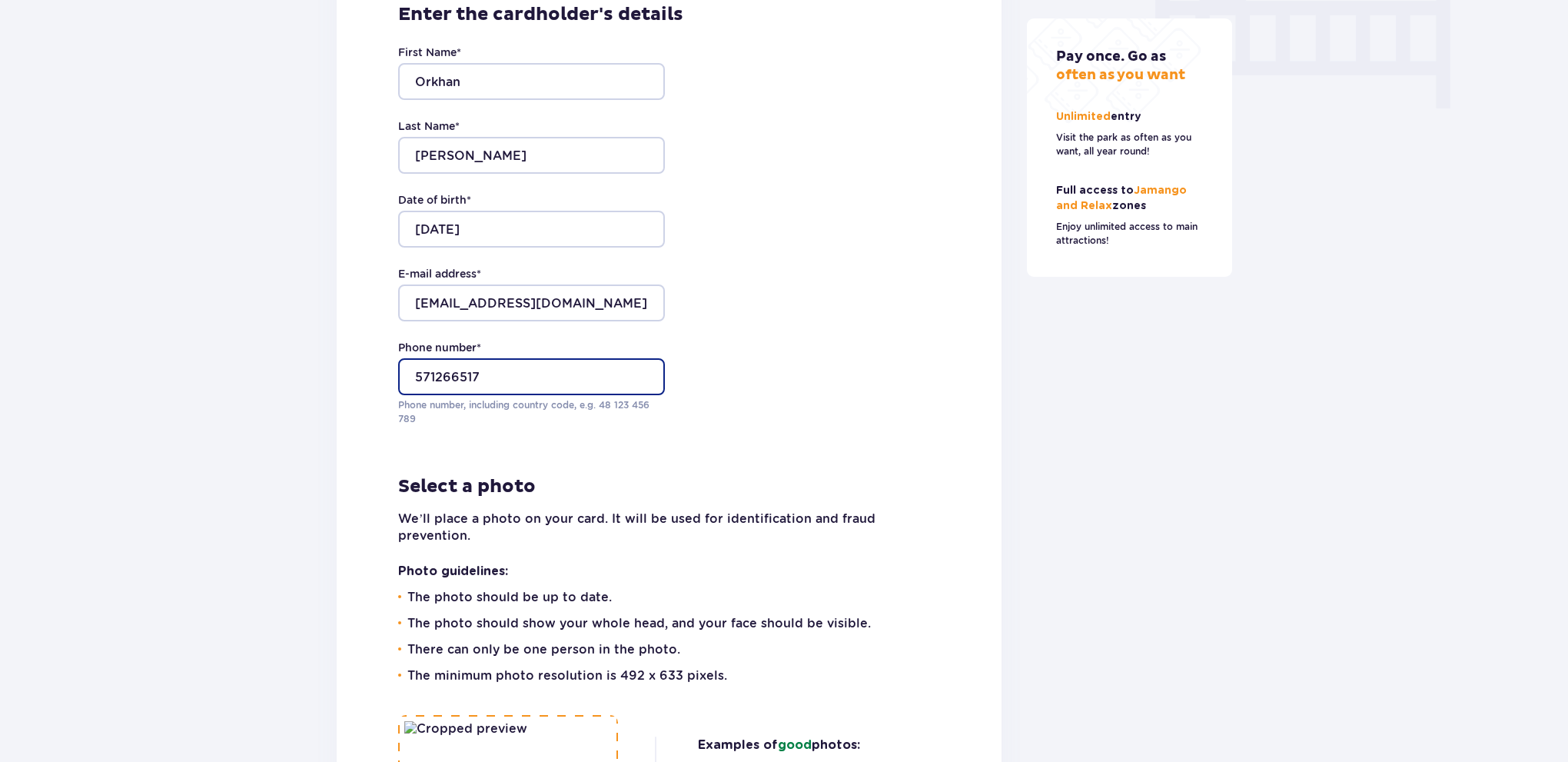
click at [415, 372] on input "571266517" at bounding box center [531, 377] width 266 height 37
click at [462, 375] on input "[PHONE_NUMBER]" at bounding box center [531, 377] width 266 height 37
click at [488, 376] on input "[PHONE_NUMBER]" at bounding box center [531, 377] width 266 height 37
type input "[PHONE_NUMBER]"
drag, startPoint x: 728, startPoint y: 349, endPoint x: 698, endPoint y: 448, distance: 103.4
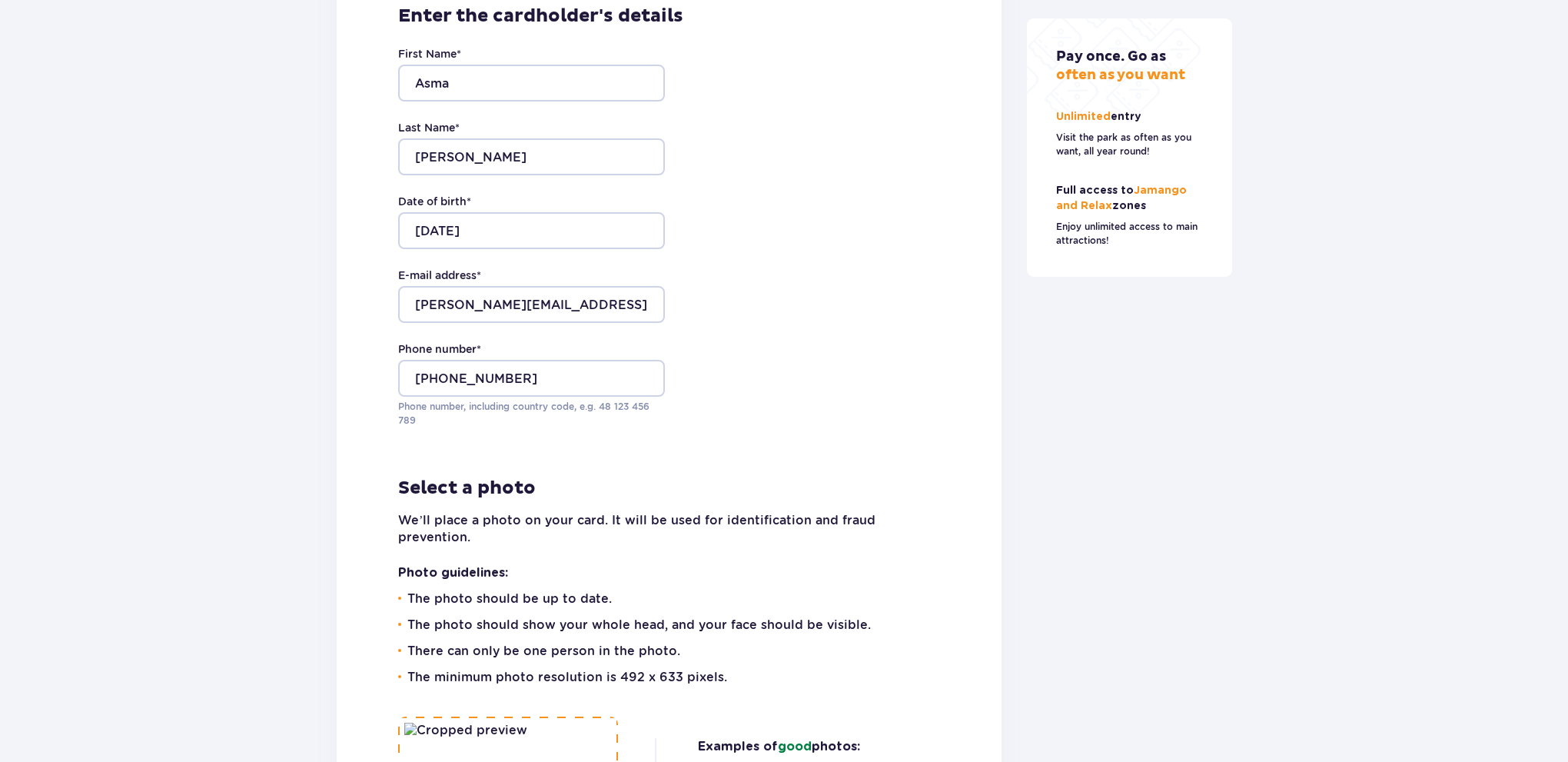
scroll to position [3647, 0]
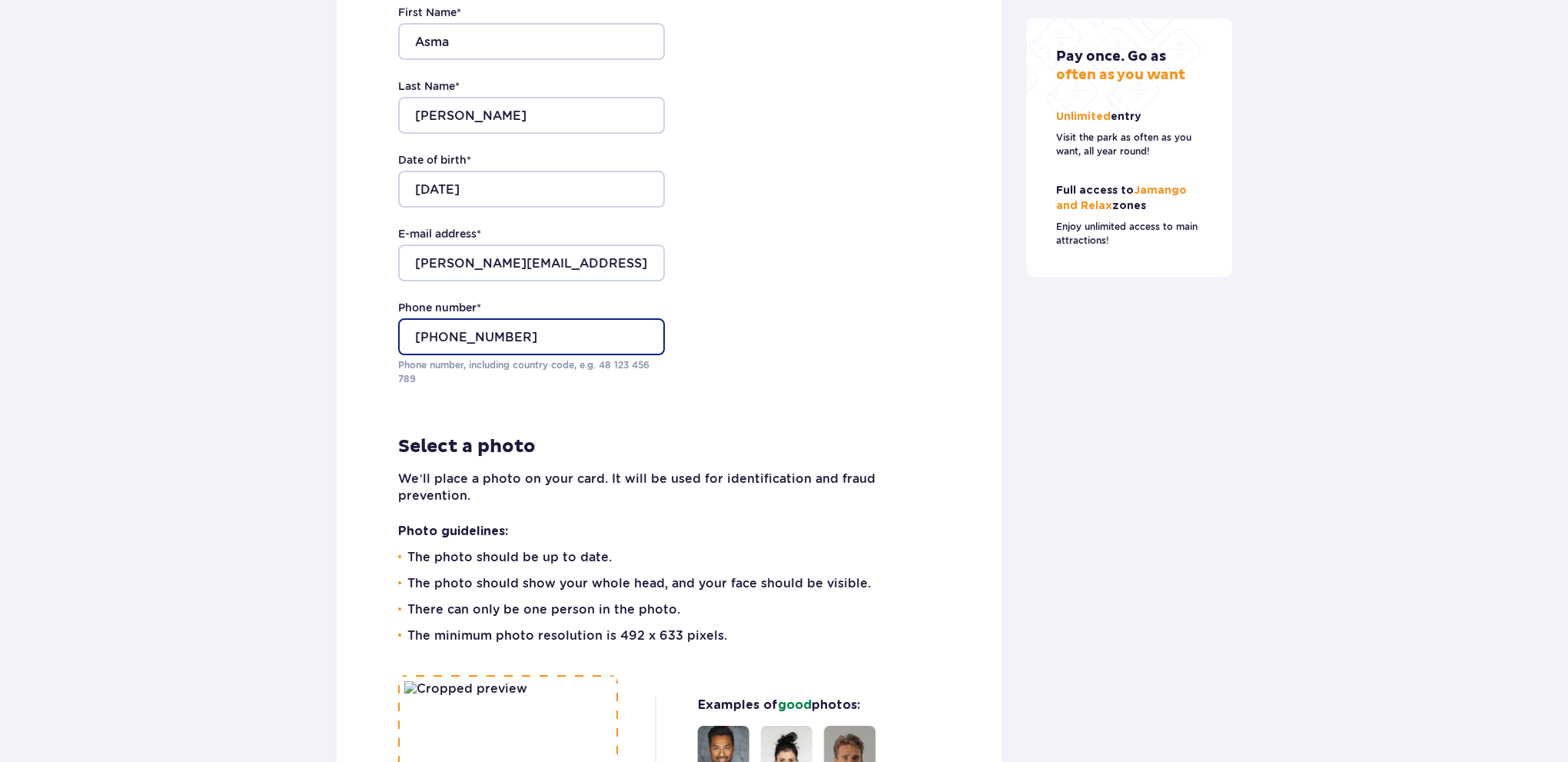
click at [441, 355] on input "[PHONE_NUMBER]" at bounding box center [531, 337] width 266 height 37
click at [466, 355] on input "[PHONE_NUMBER]" at bounding box center [531, 337] width 266 height 37
click at [489, 355] on input "[PHONE_NUMBER]" at bounding box center [531, 337] width 266 height 37
type input "[PHONE_NUMBER]"
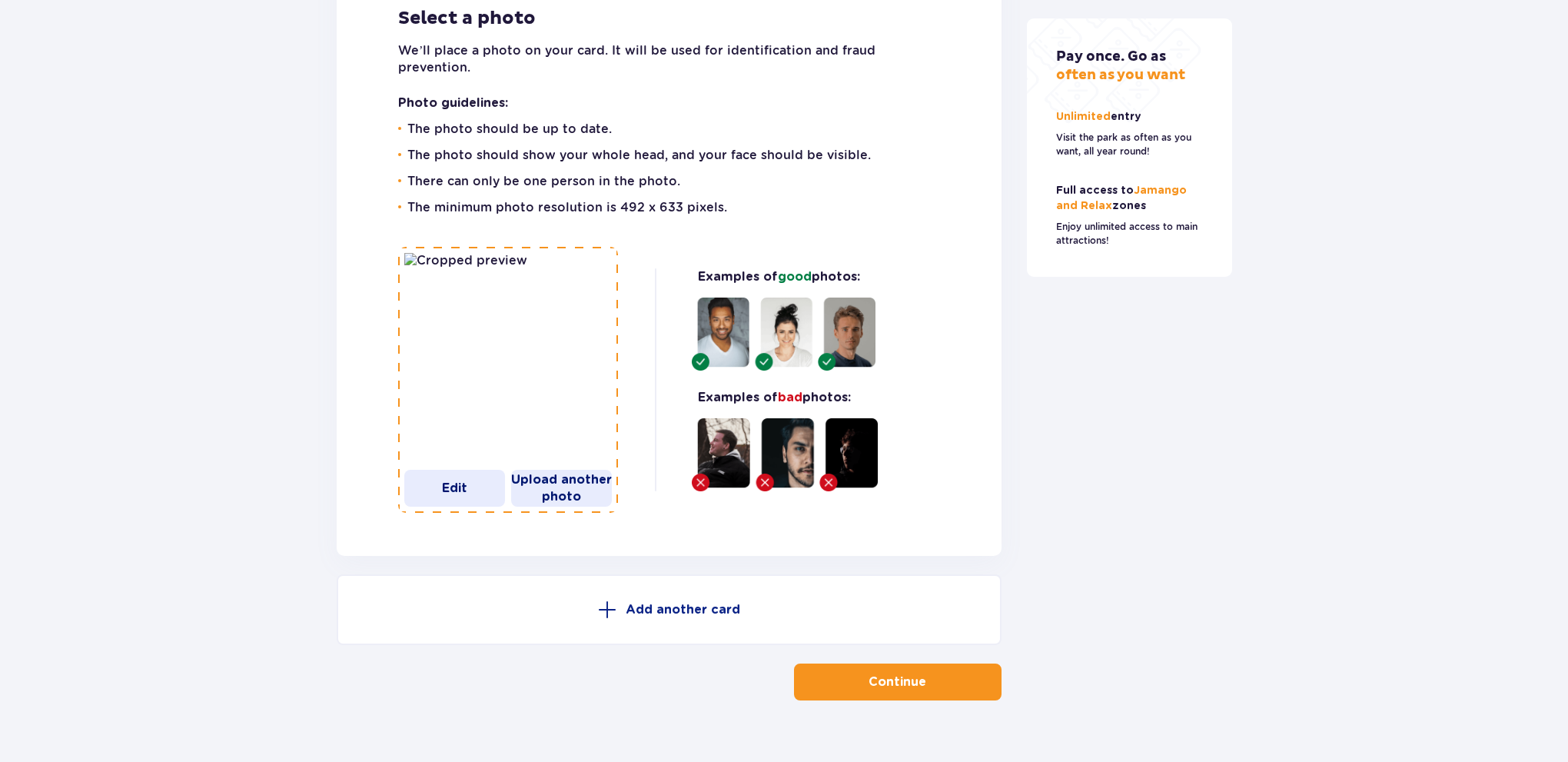
scroll to position [4188, 0]
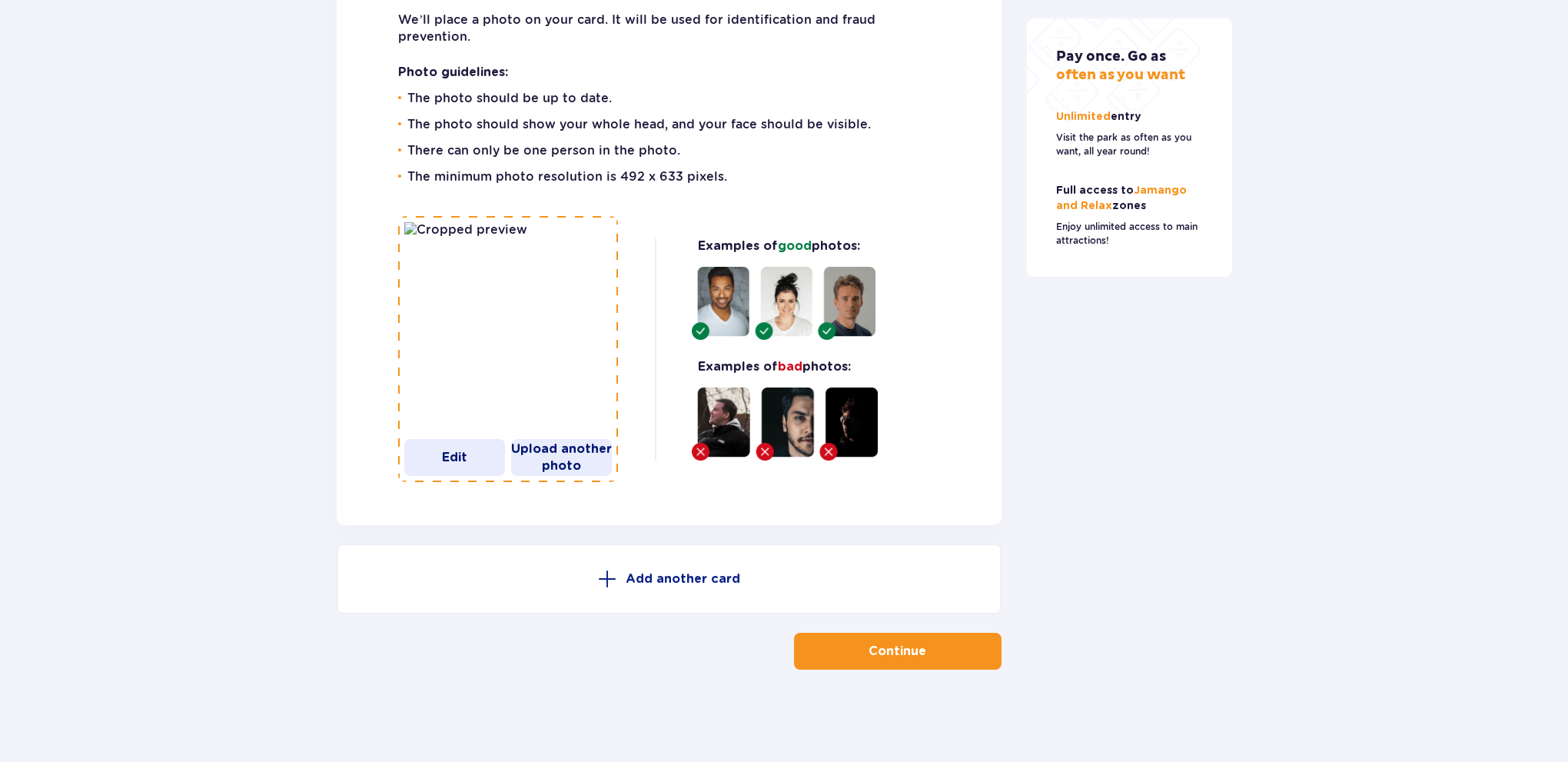
drag, startPoint x: 802, startPoint y: 385, endPoint x: 775, endPoint y: 495, distance: 113.3
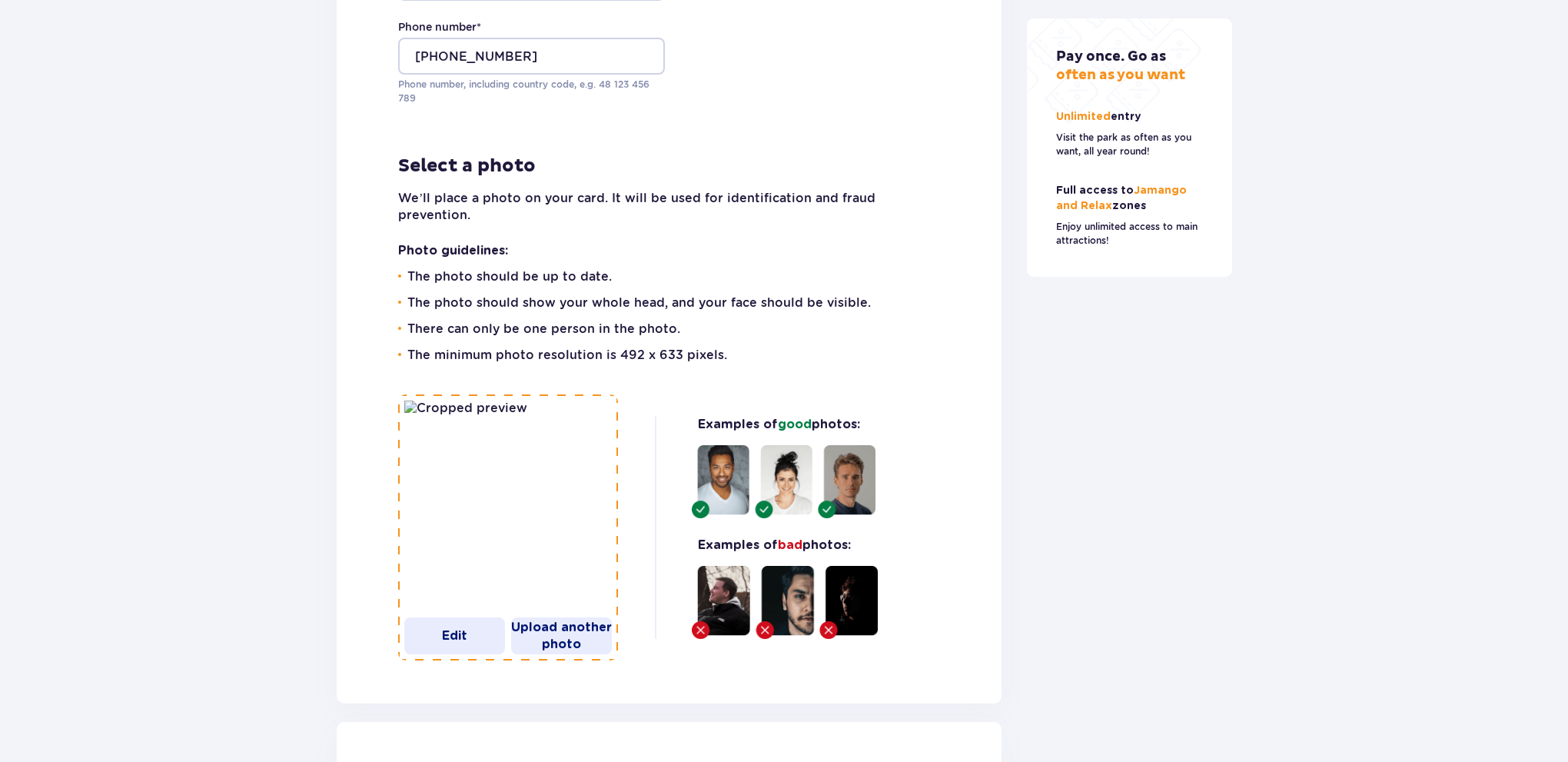
scroll to position [1928, 0]
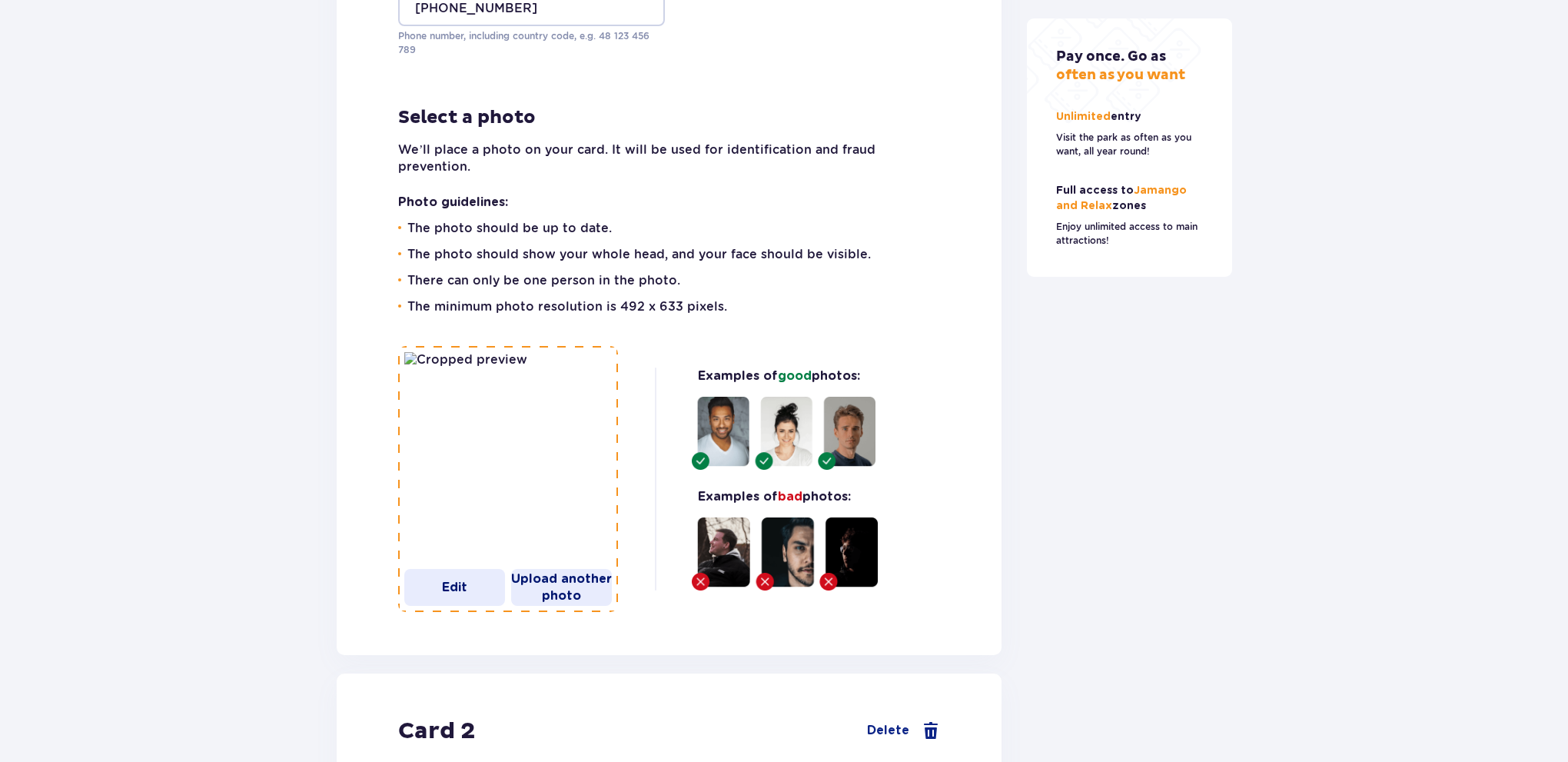
drag, startPoint x: 949, startPoint y: 326, endPoint x: 957, endPoint y: 476, distance: 150.2
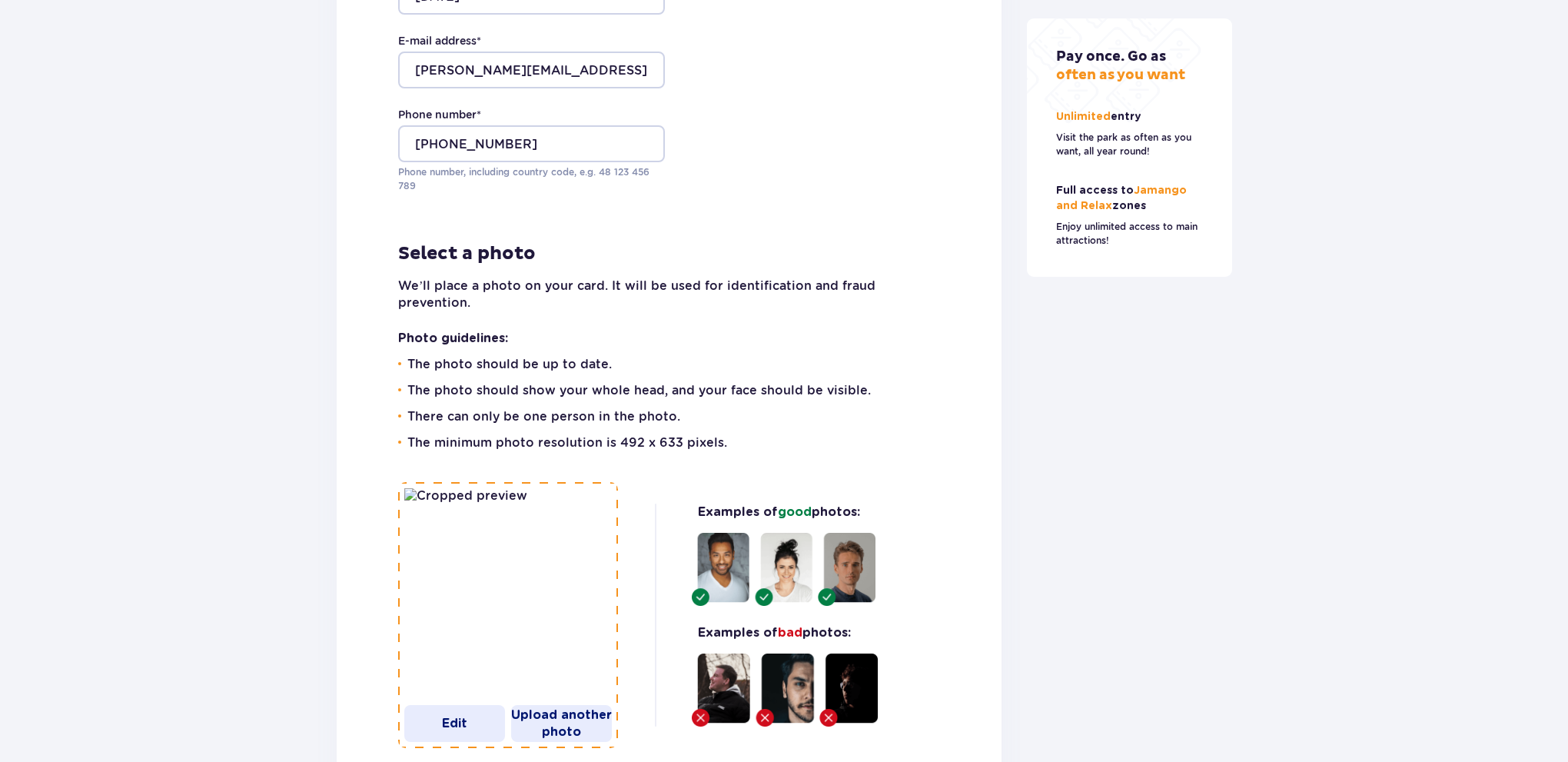
scroll to position [4188, 0]
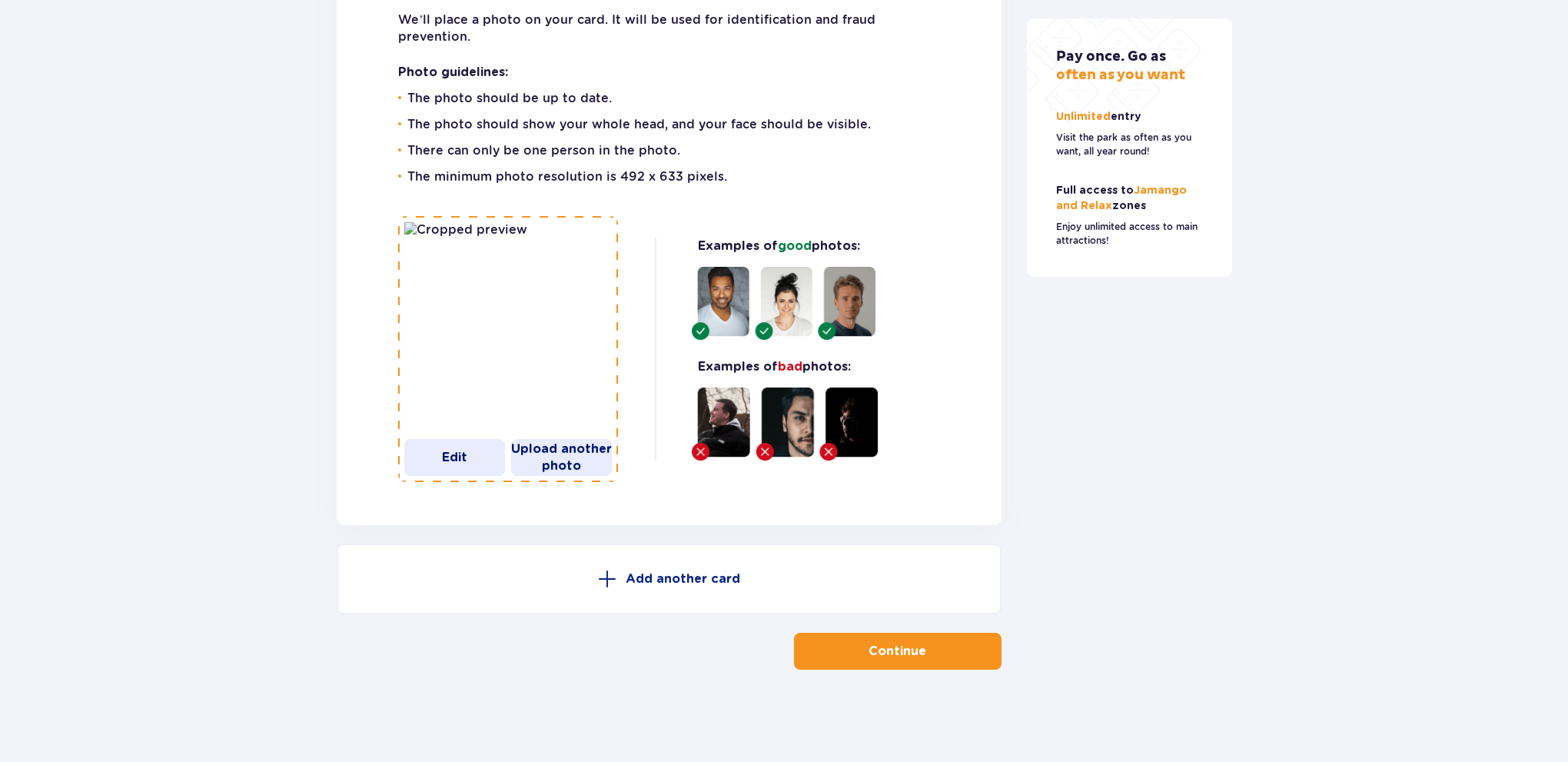
drag, startPoint x: 982, startPoint y: 367, endPoint x: 981, endPoint y: 497, distance: 130.0
click at [914, 642] on button "Continue" at bounding box center [898, 651] width 207 height 37
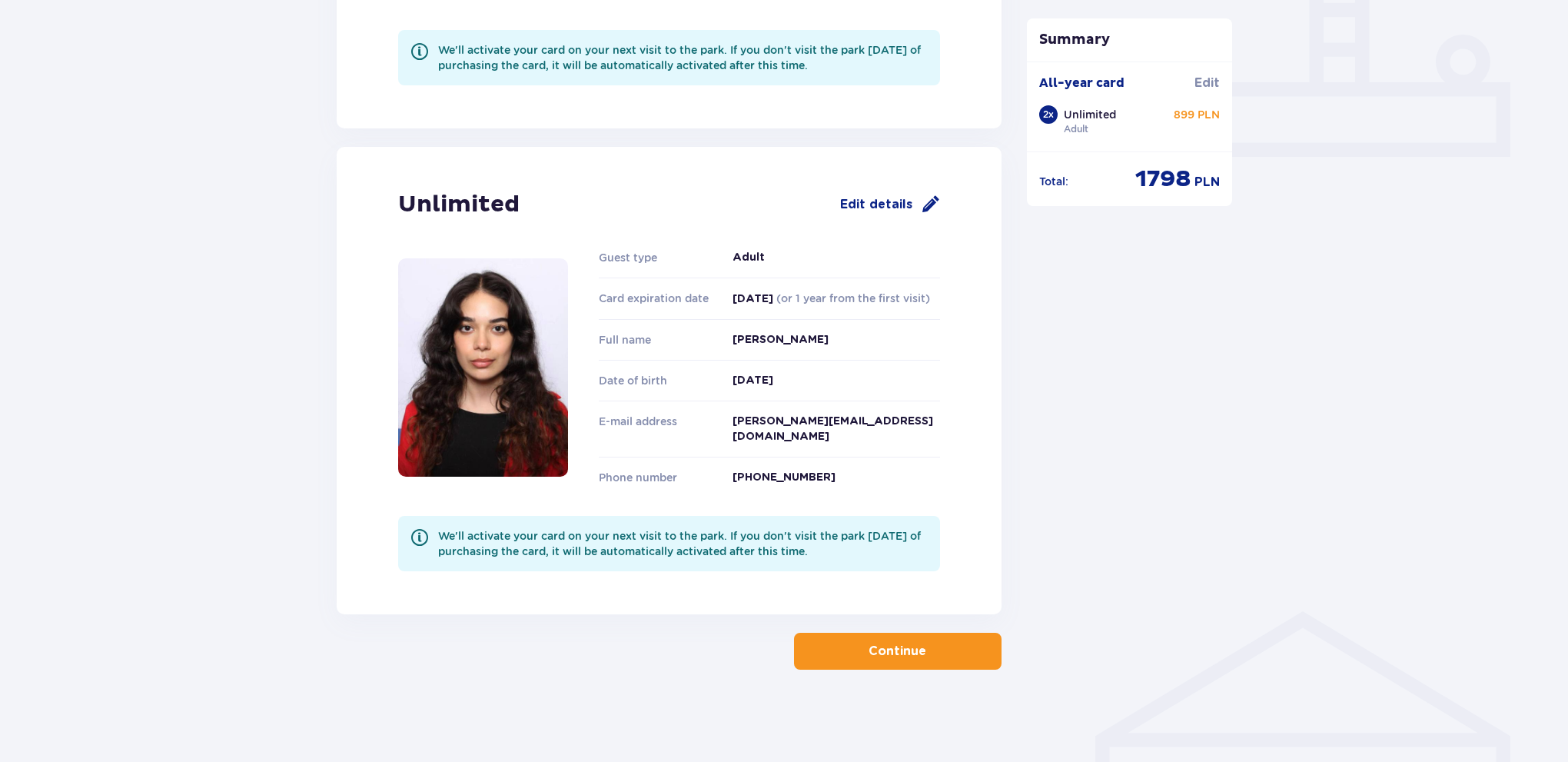
scroll to position [646, 0]
drag, startPoint x: 1082, startPoint y: 516, endPoint x: 1022, endPoint y: 546, distance: 67.1
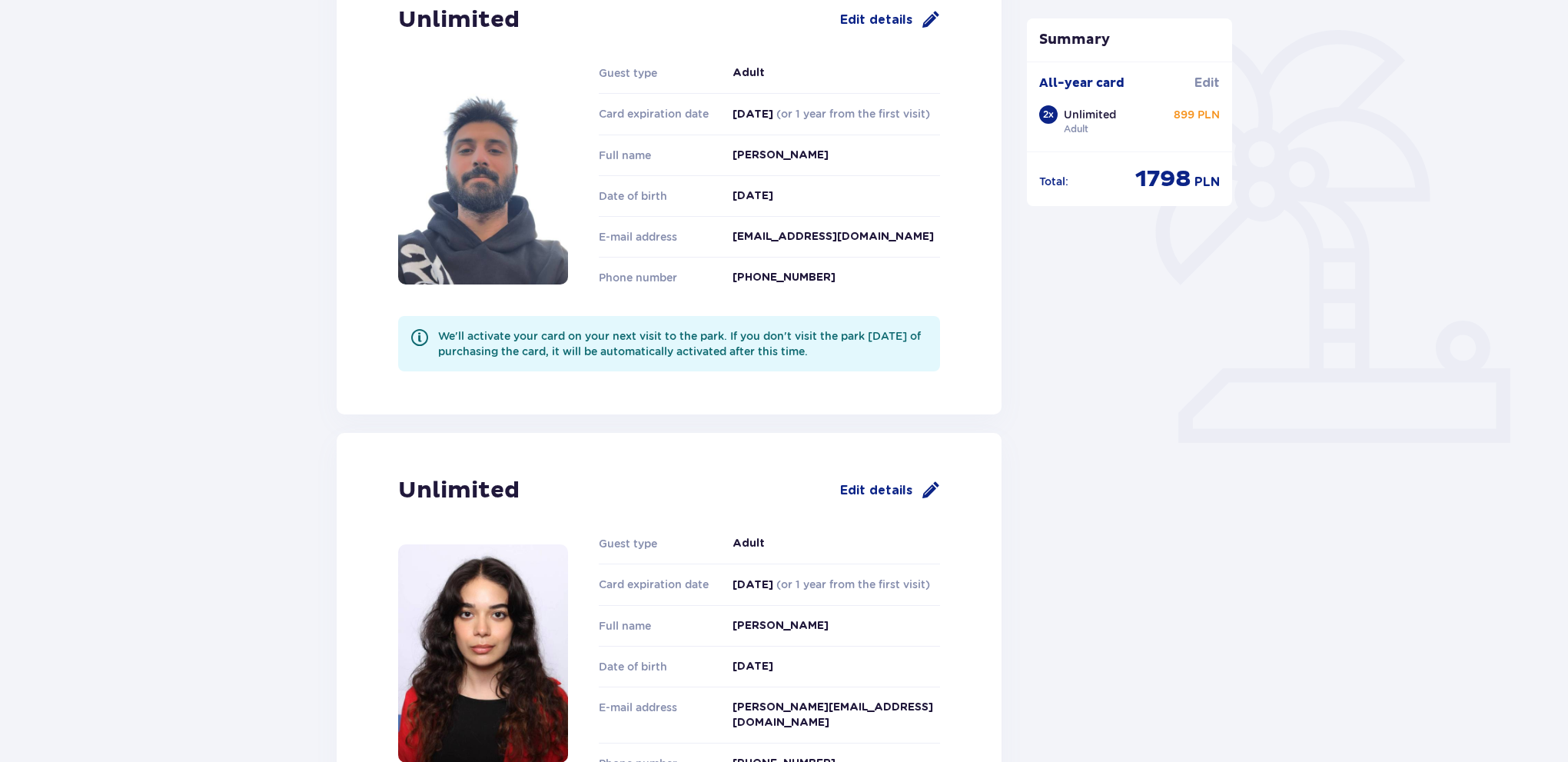
drag, startPoint x: 1069, startPoint y: 350, endPoint x: 1037, endPoint y: 324, distance: 41.2
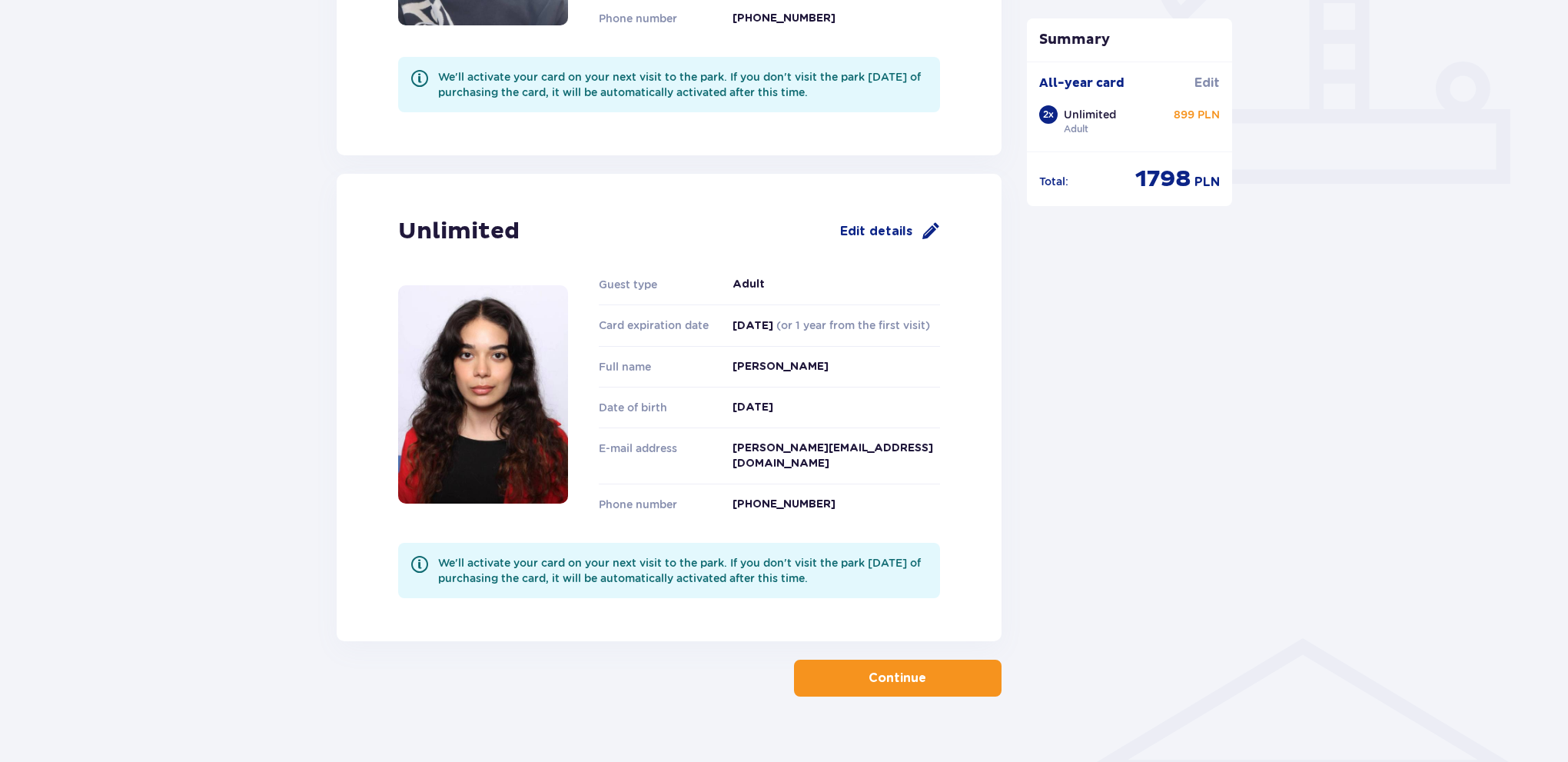
scroll to position [649, 0]
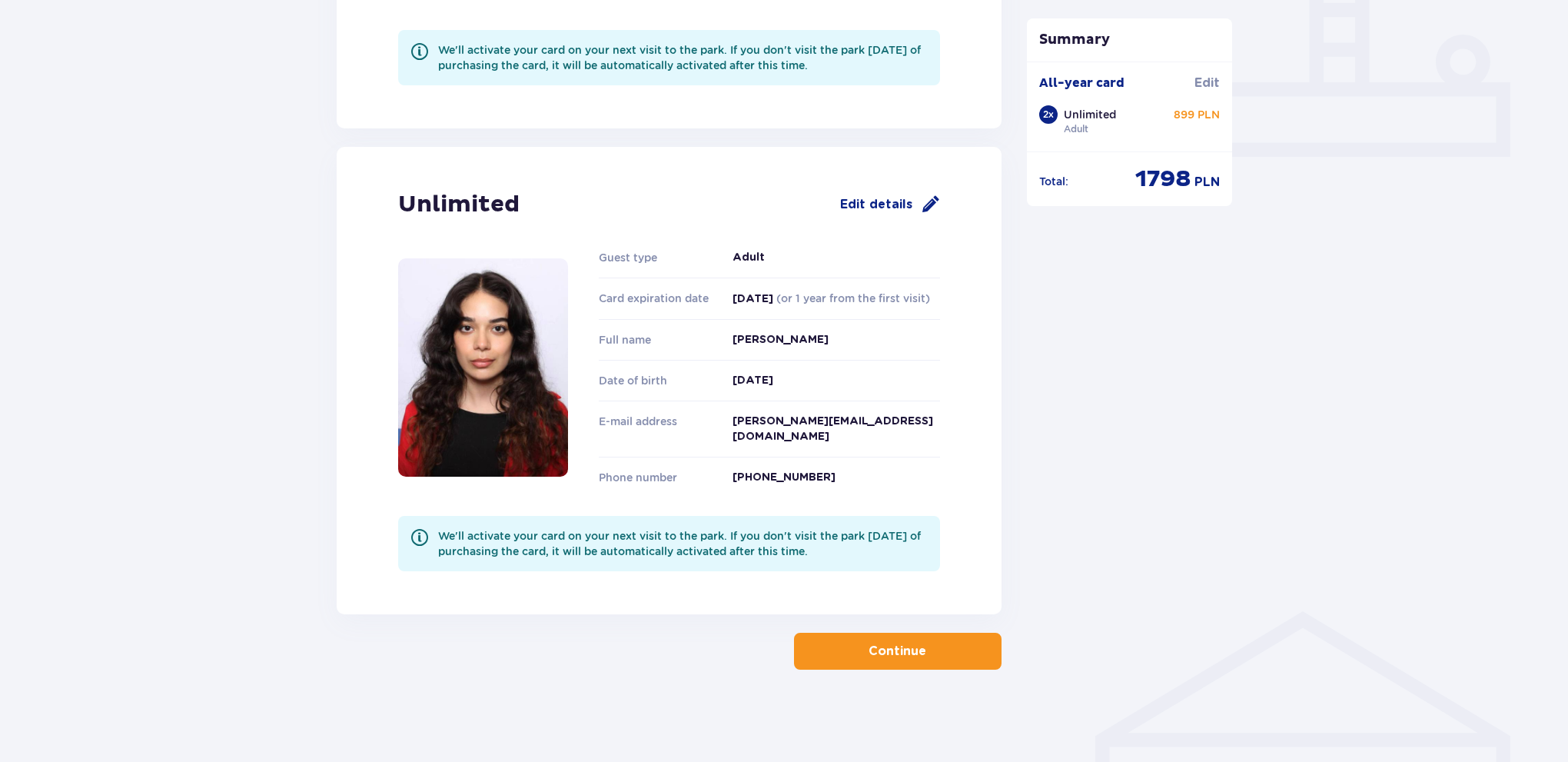
drag, startPoint x: 1005, startPoint y: 320, endPoint x: 1038, endPoint y: 430, distance: 114.8
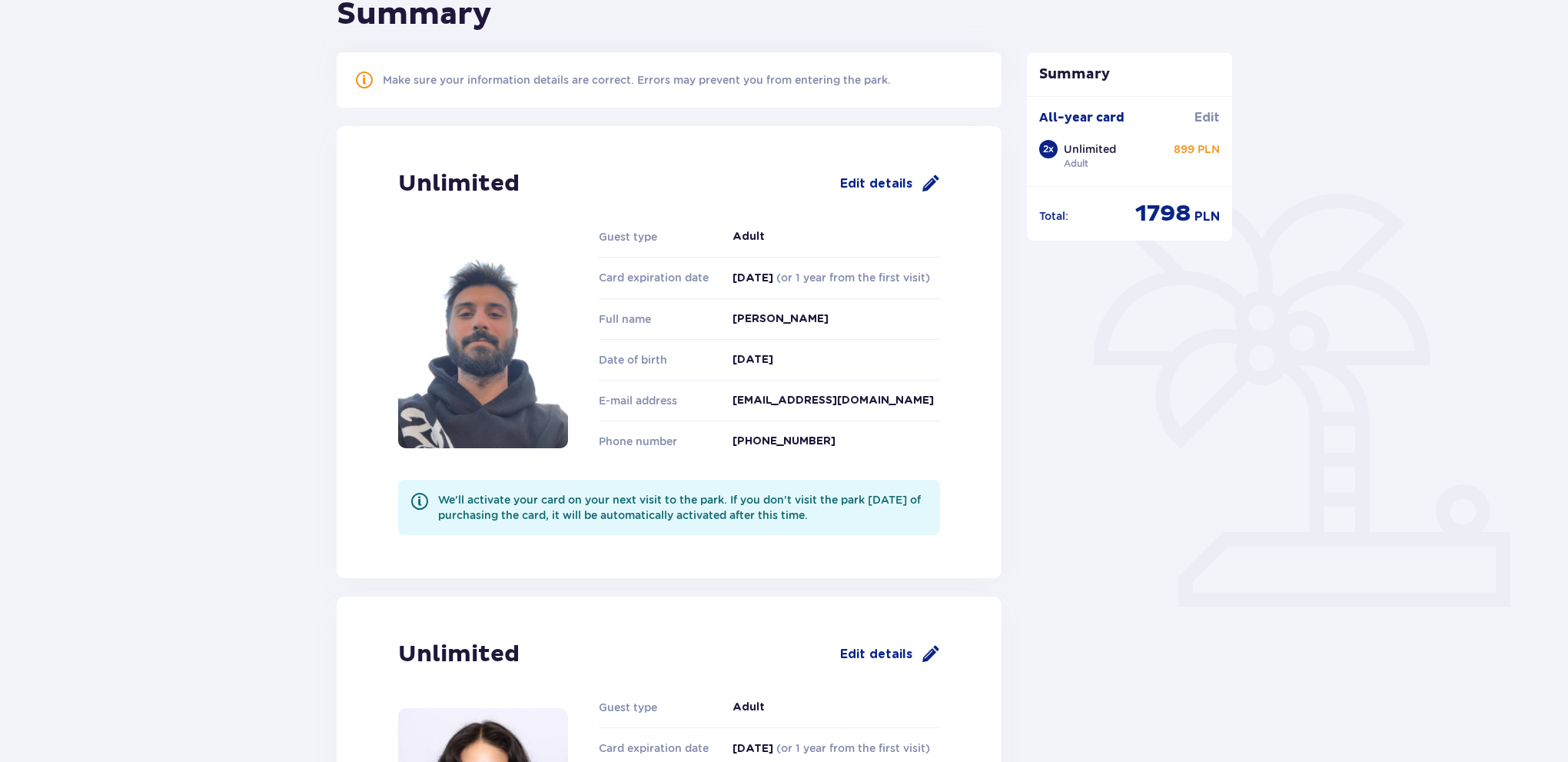
drag, startPoint x: 1015, startPoint y: 239, endPoint x: 1012, endPoint y: 206, distance: 33.1
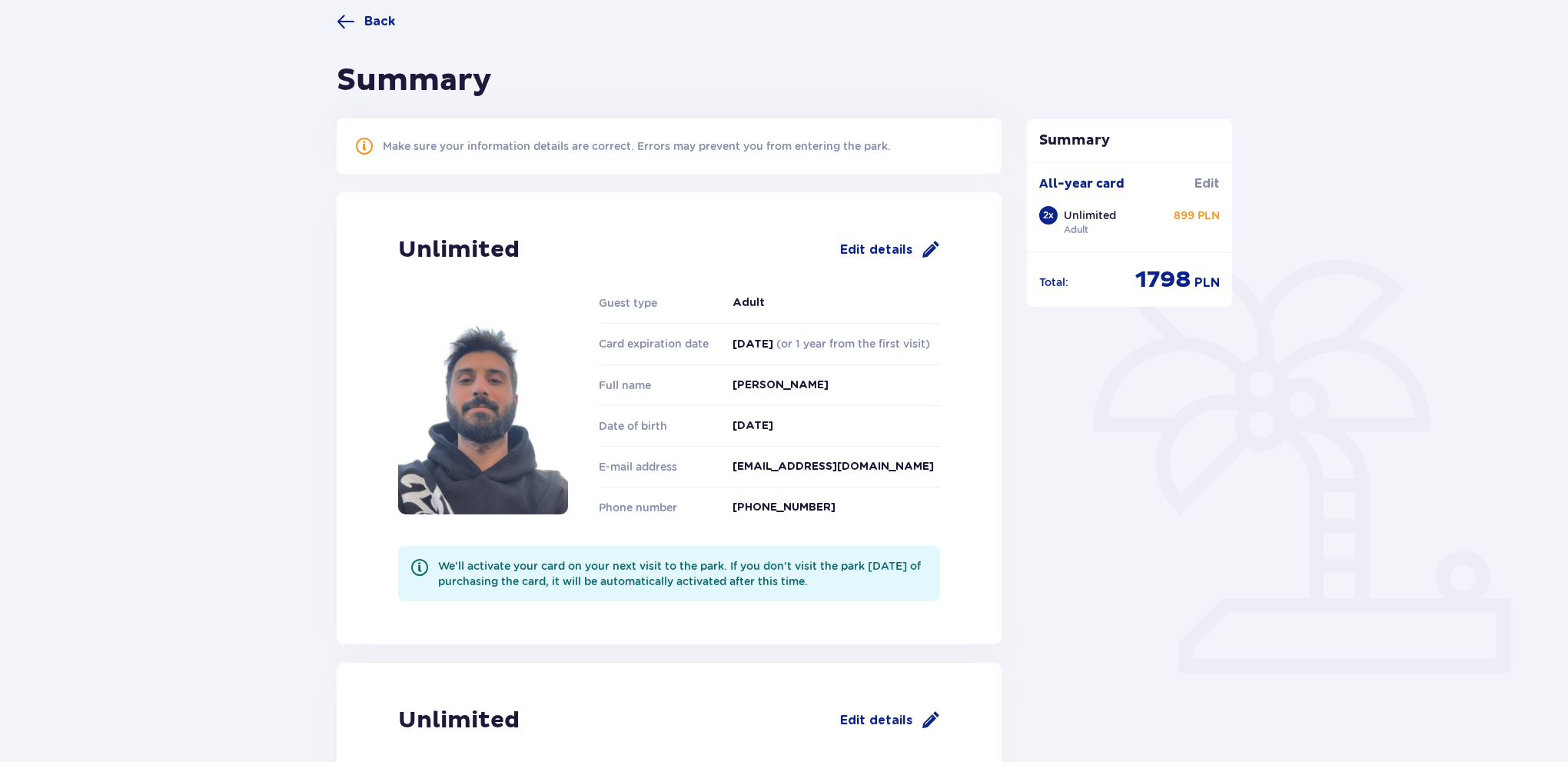
scroll to position [99, 0]
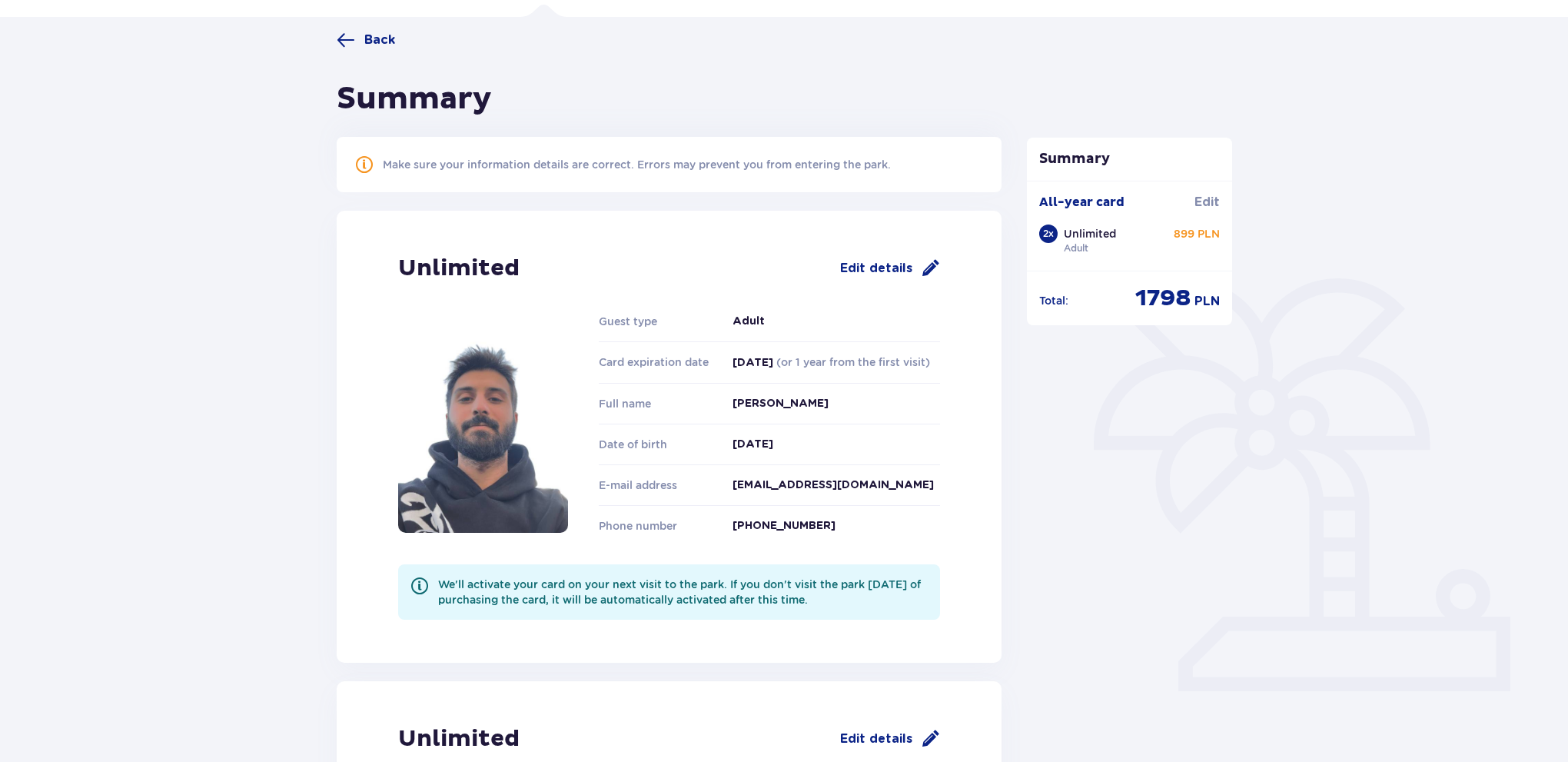
drag, startPoint x: 1018, startPoint y: 214, endPoint x: 991, endPoint y: 184, distance: 40.4
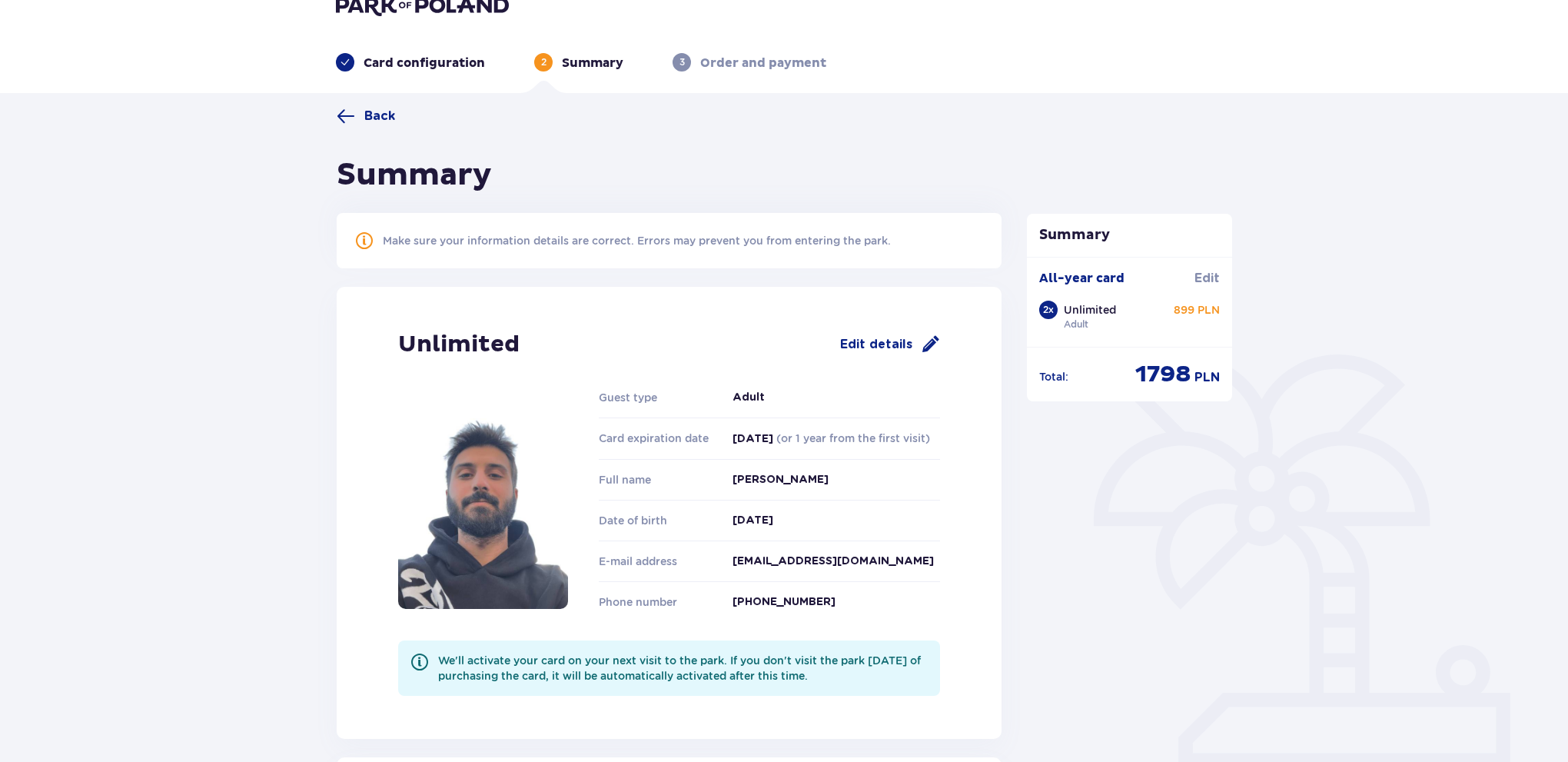
drag, startPoint x: 1006, startPoint y: 187, endPoint x: 1009, endPoint y: 164, distance: 23.2
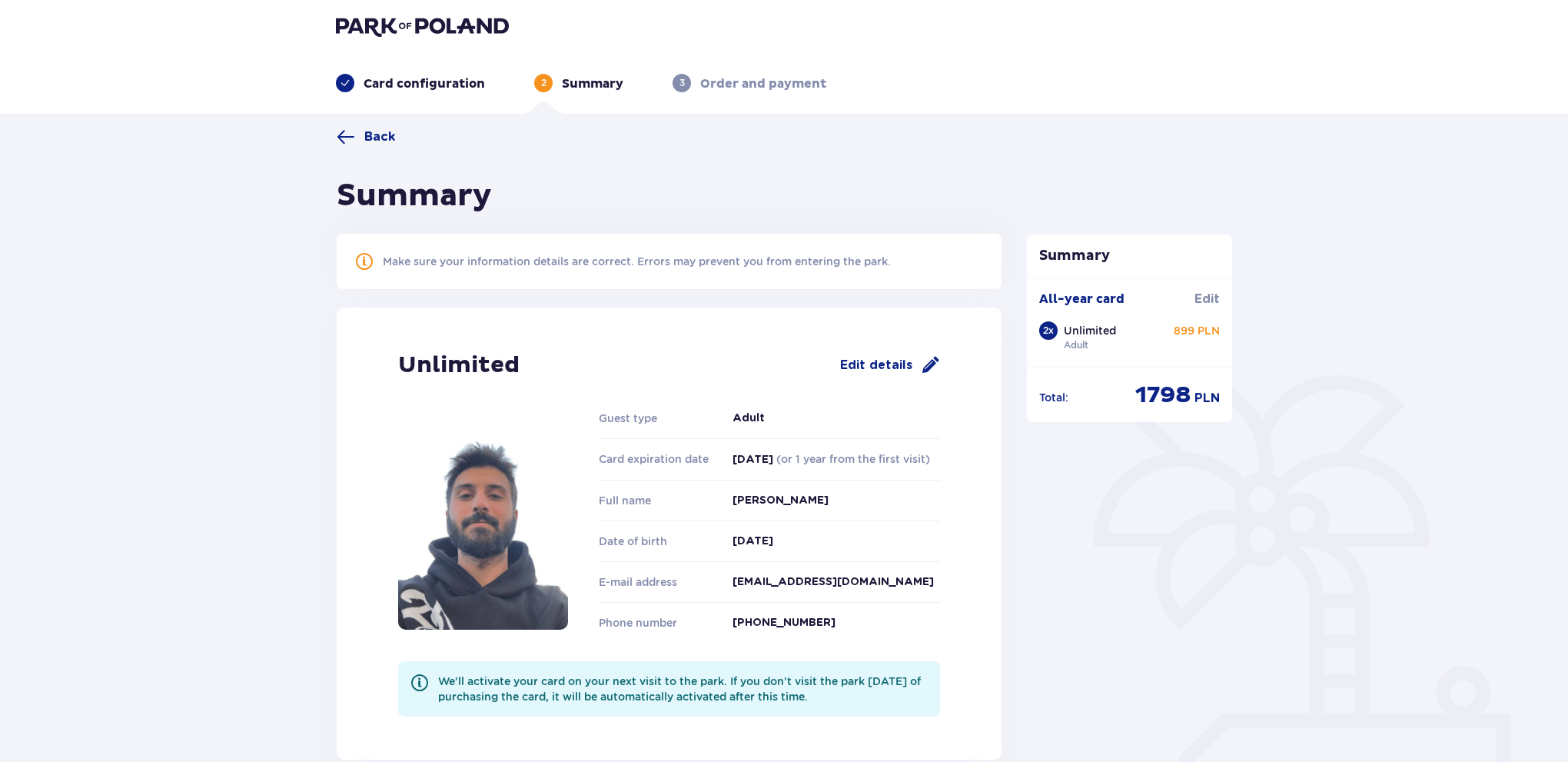
scroll to position [0, 0]
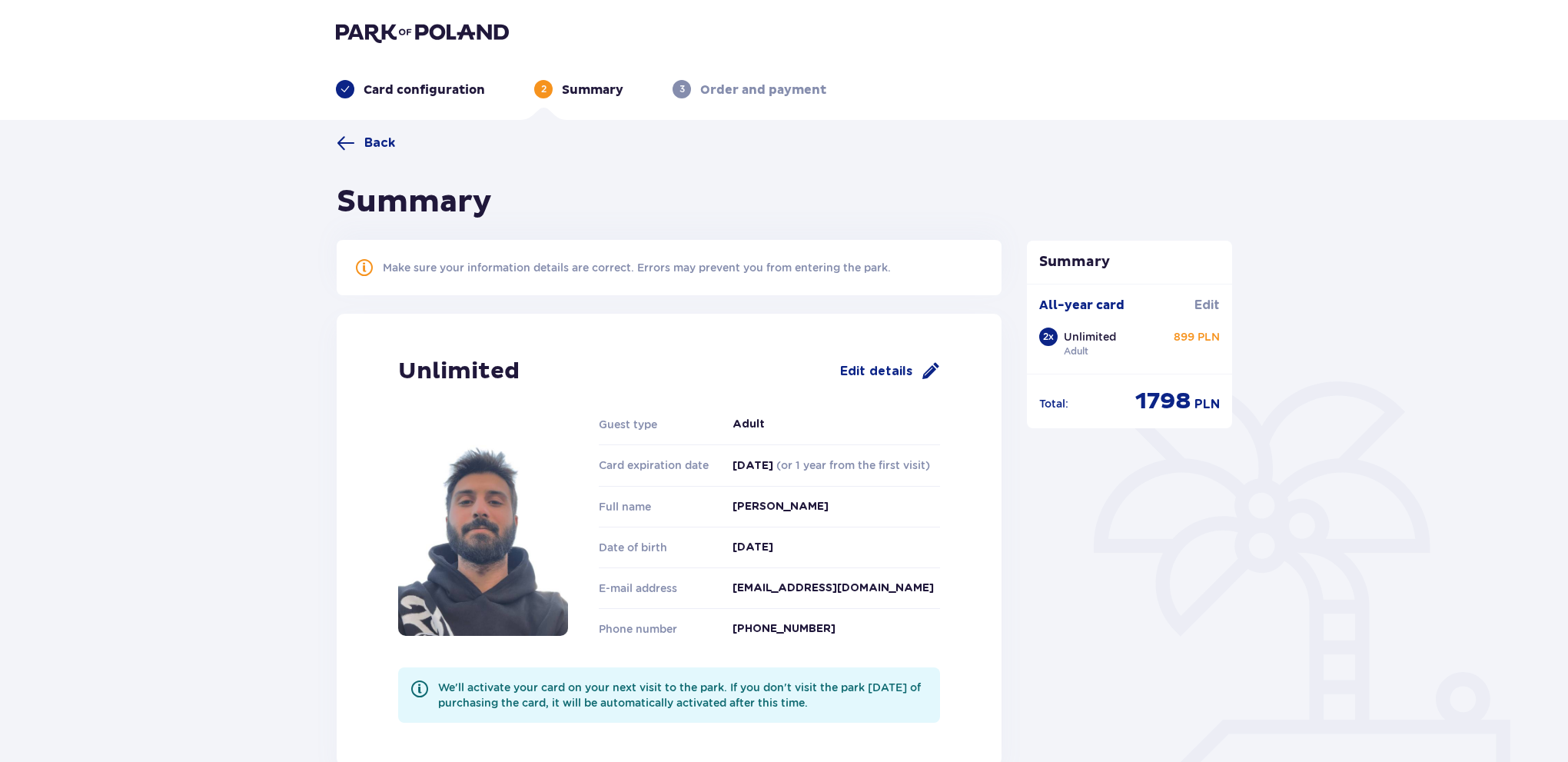
drag, startPoint x: 1000, startPoint y: 281, endPoint x: 1011, endPoint y: 248, distance: 34.8
drag, startPoint x: 1012, startPoint y: 244, endPoint x: 1008, endPoint y: 236, distance: 8.9
